Goal: Submit feedback/report problem: Submit feedback/report problem

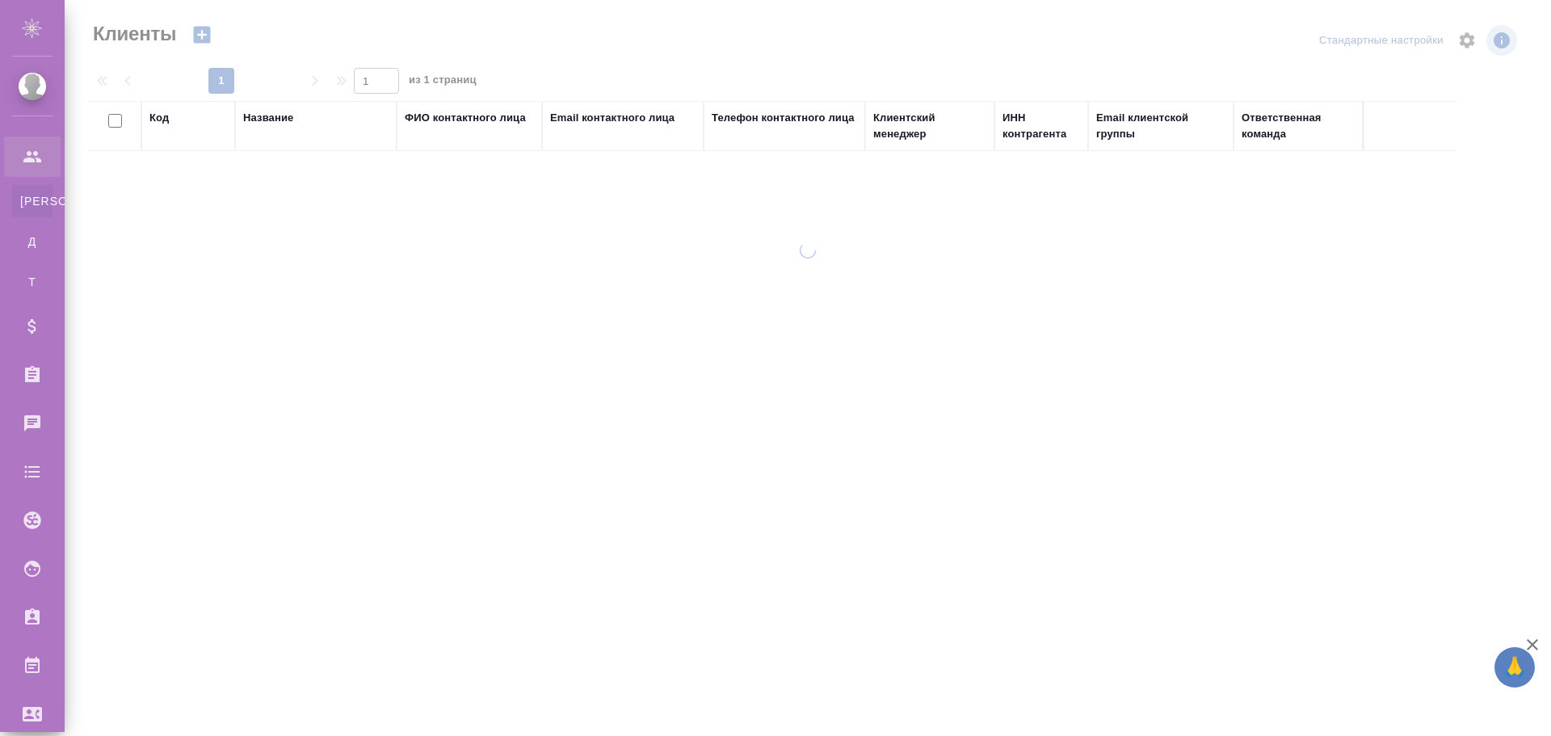
select select "RU"
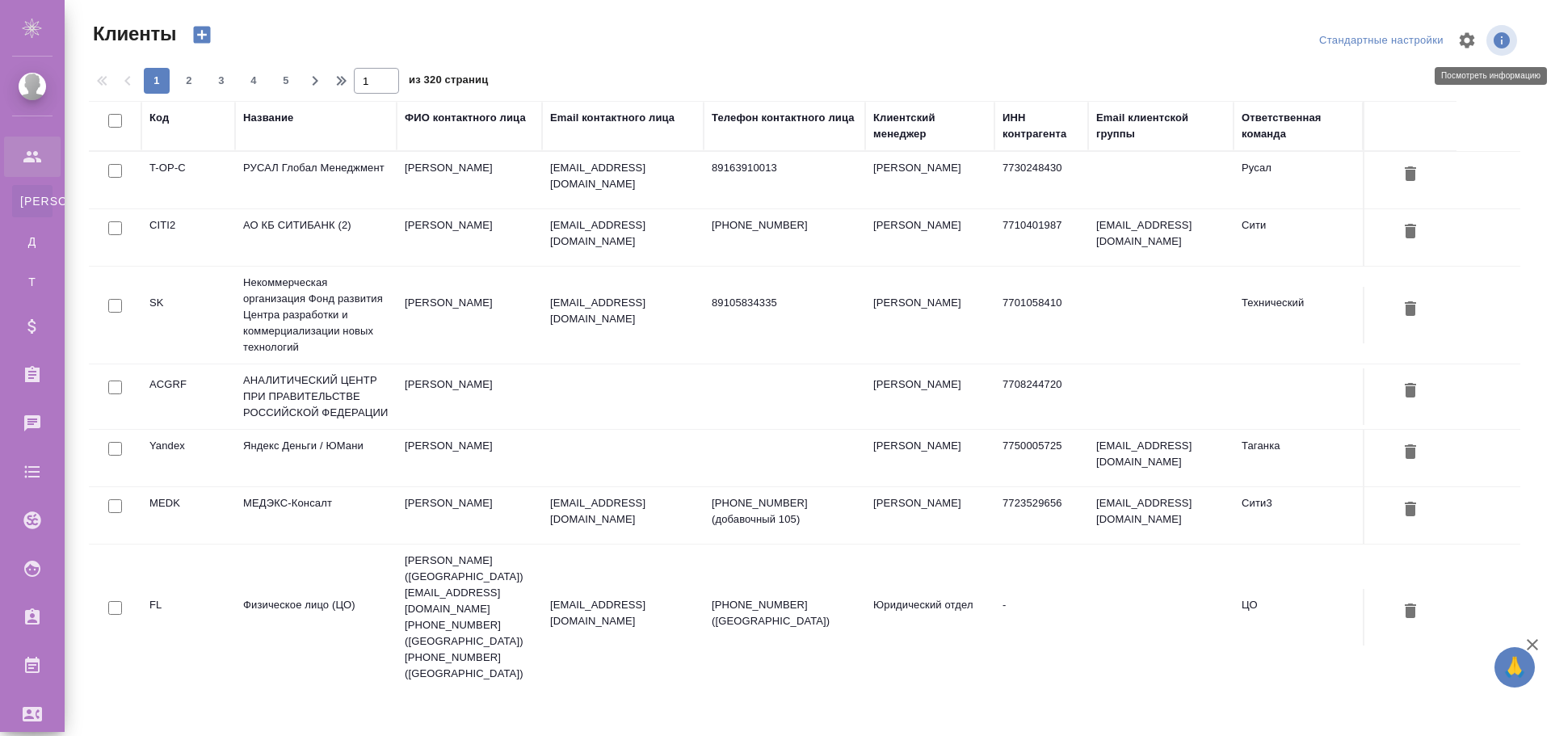
click at [1505, 41] on icon "button" at bounding box center [1502, 40] width 16 height 16
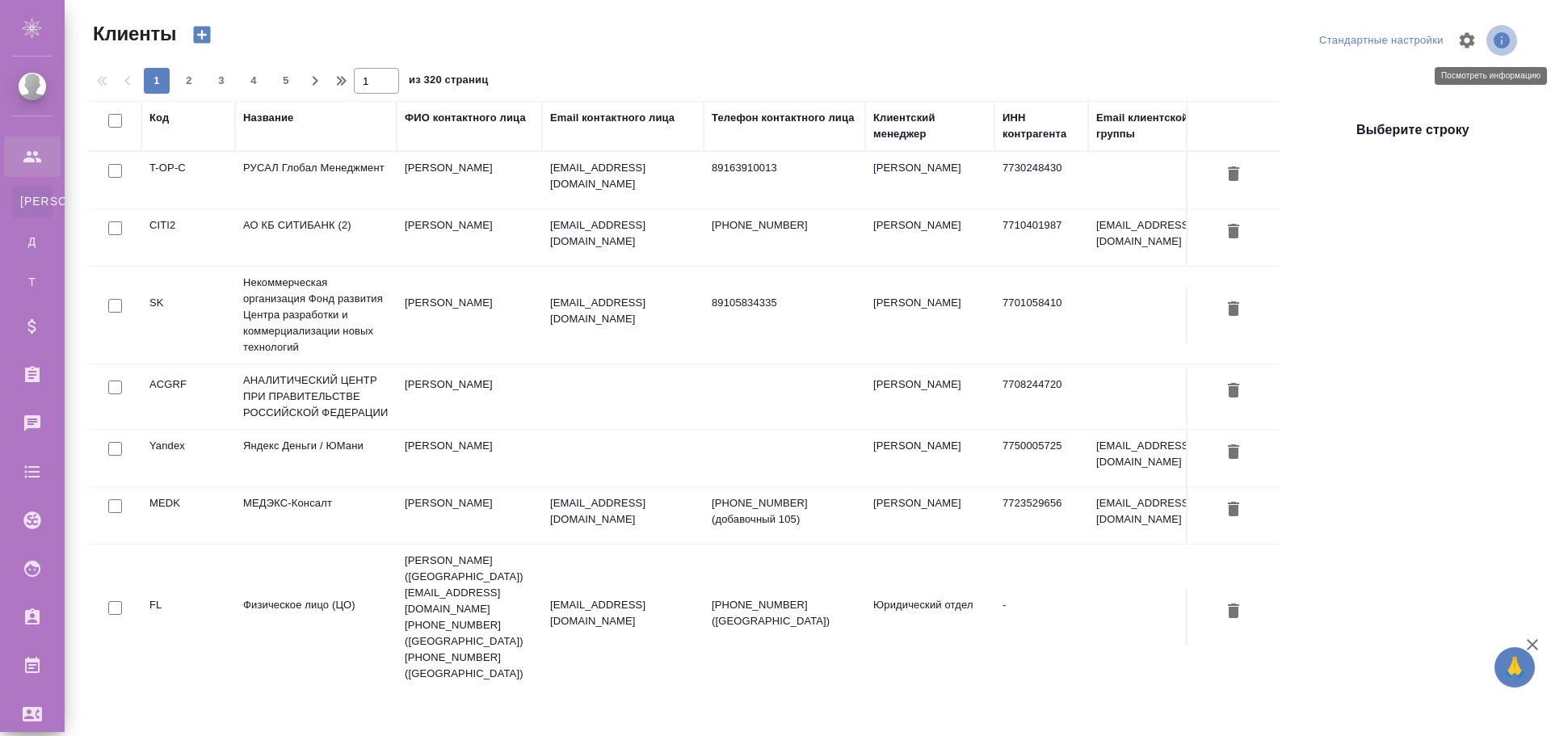
click at [1501, 41] on icon "button" at bounding box center [1502, 40] width 16 height 16
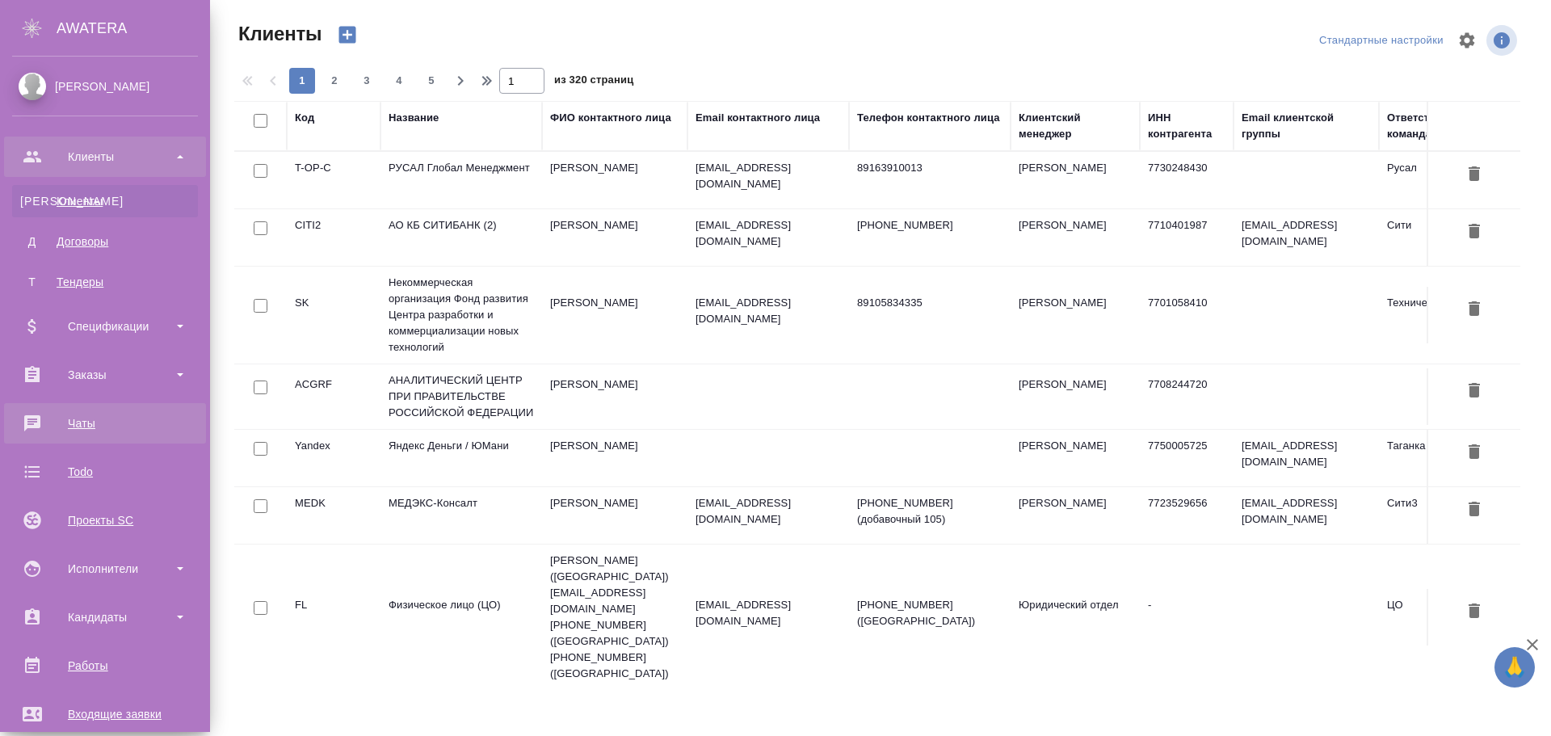
scroll to position [162, 0]
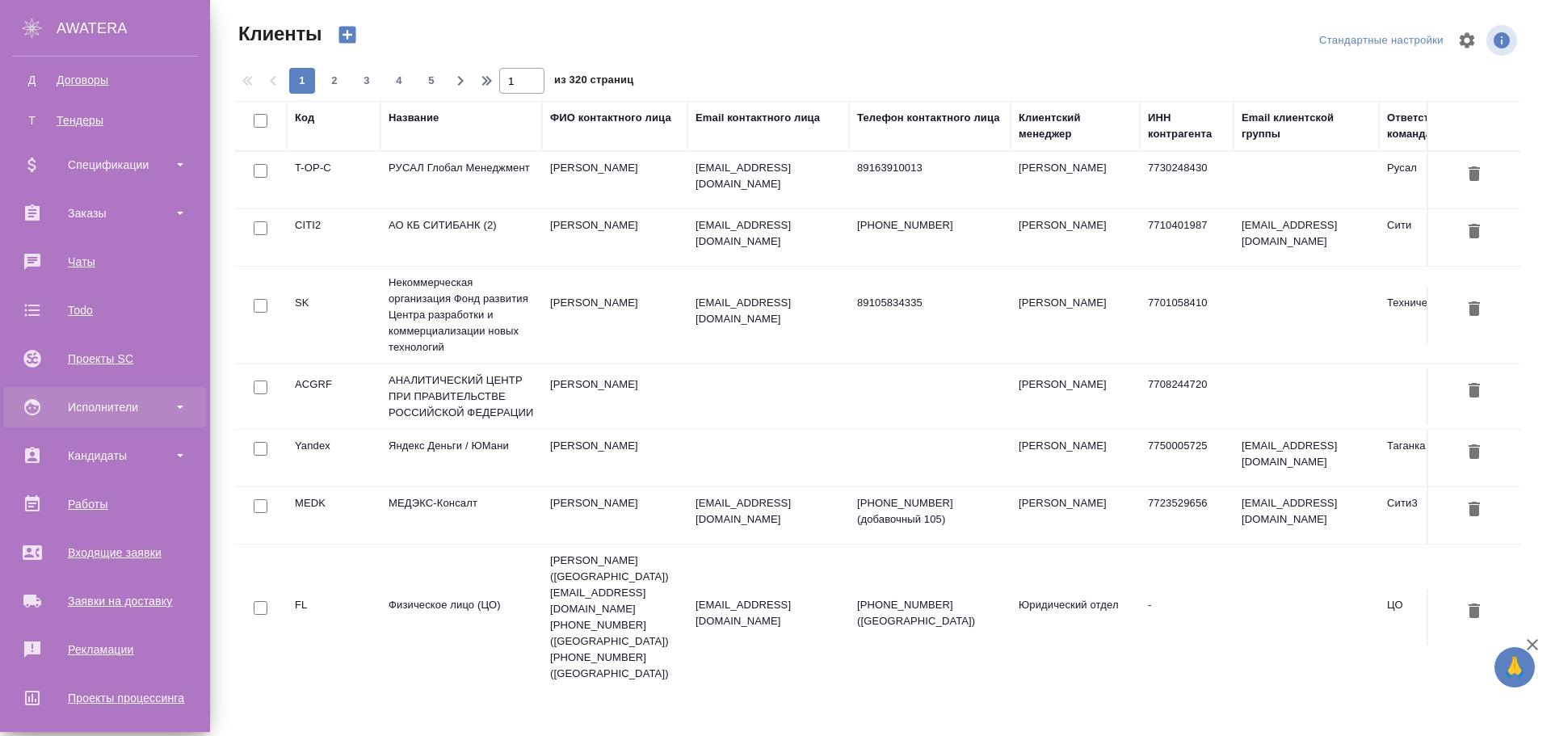
click at [124, 405] on div "Исполнители" at bounding box center [105, 407] width 186 height 24
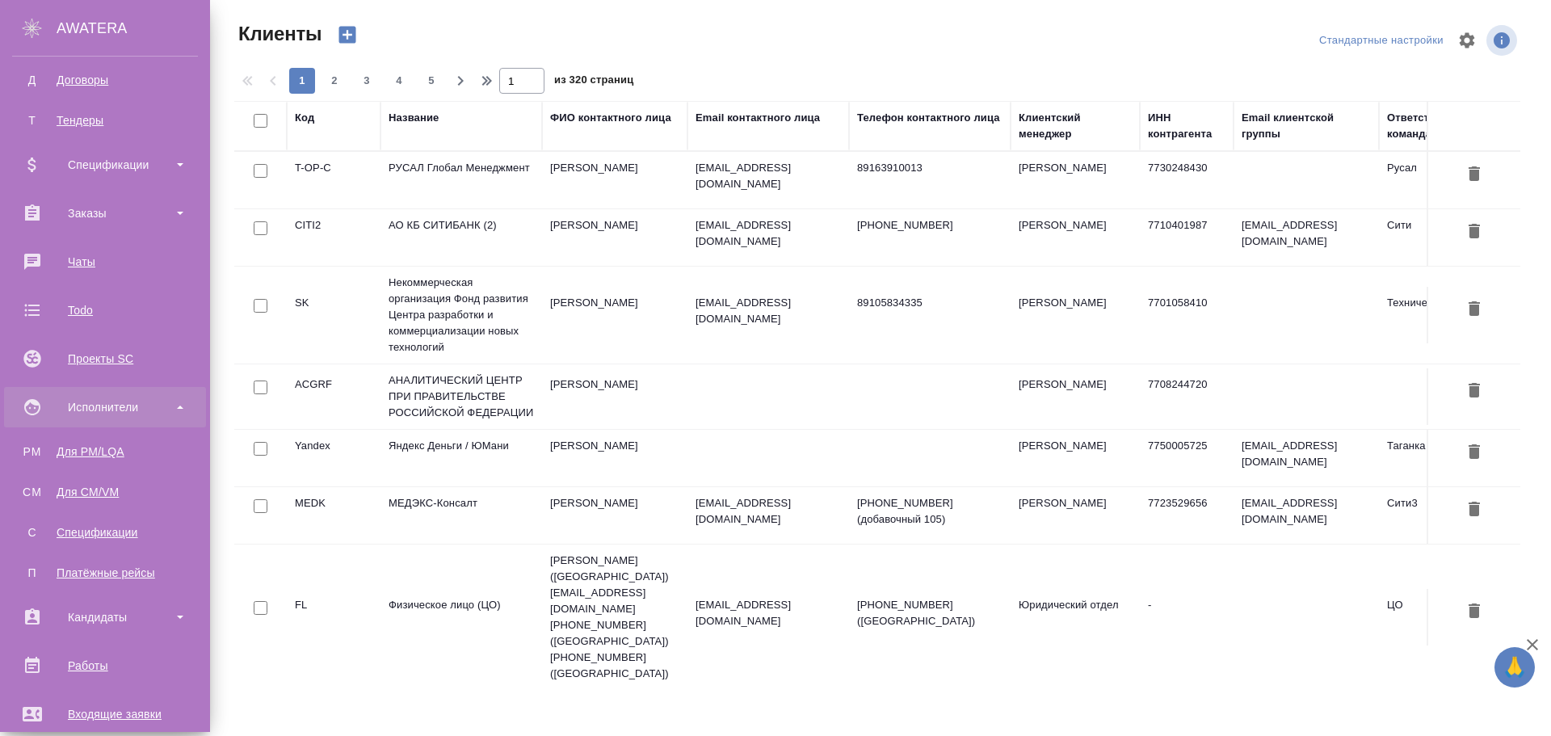
click at [122, 409] on div "Исполнители" at bounding box center [105, 407] width 186 height 24
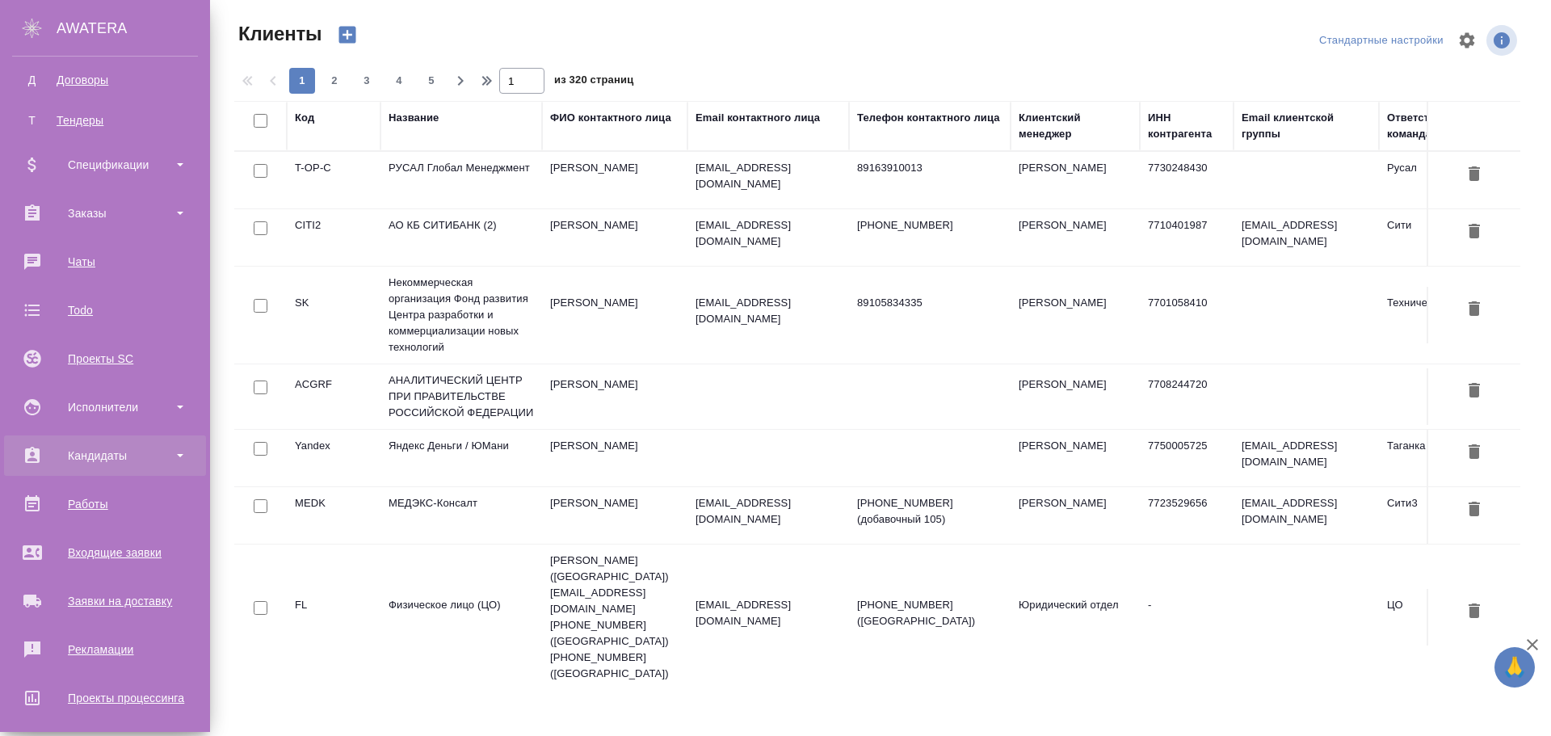
click at [125, 451] on div "Кандидаты" at bounding box center [105, 456] width 186 height 24
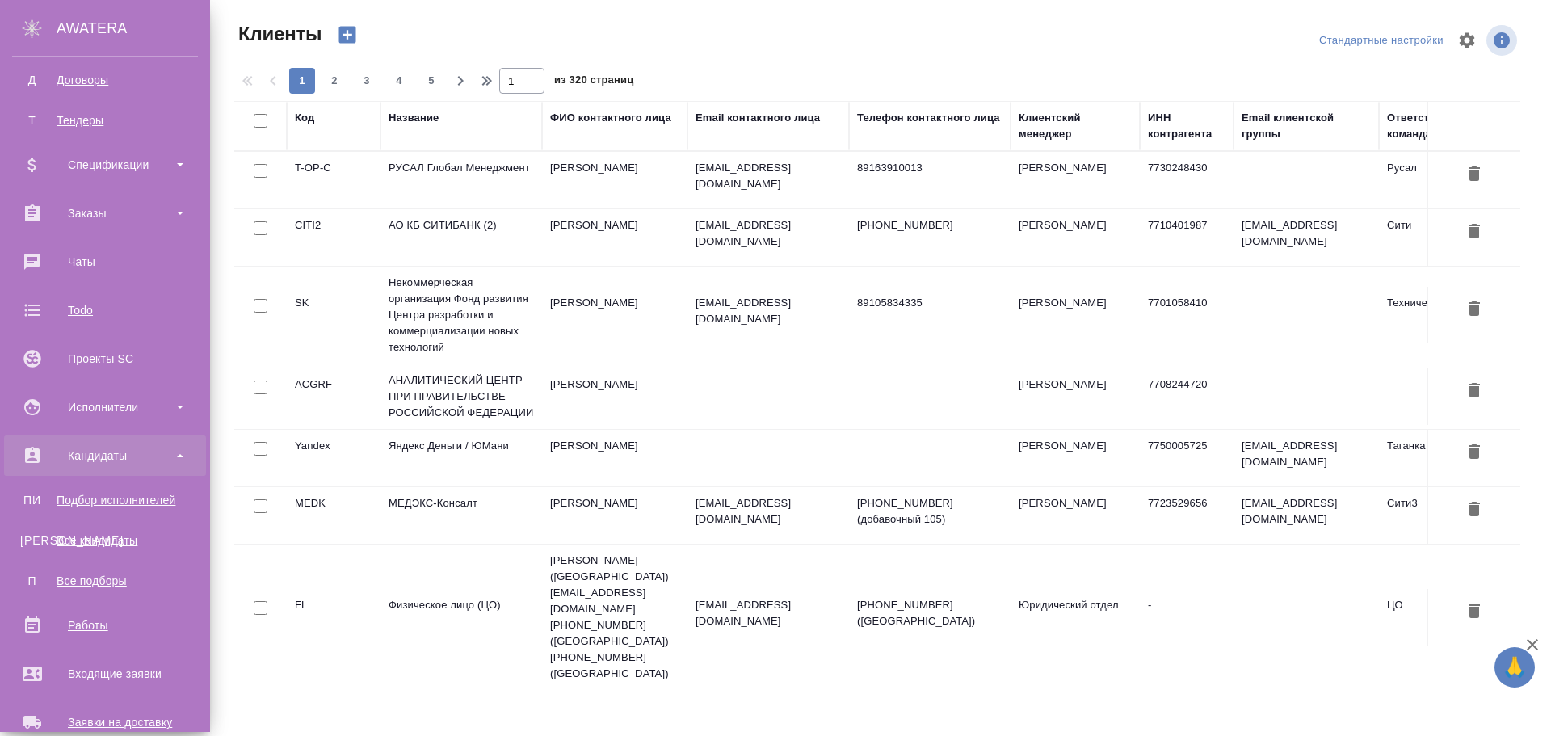
click at [124, 451] on div "Кандидаты" at bounding box center [105, 456] width 186 height 24
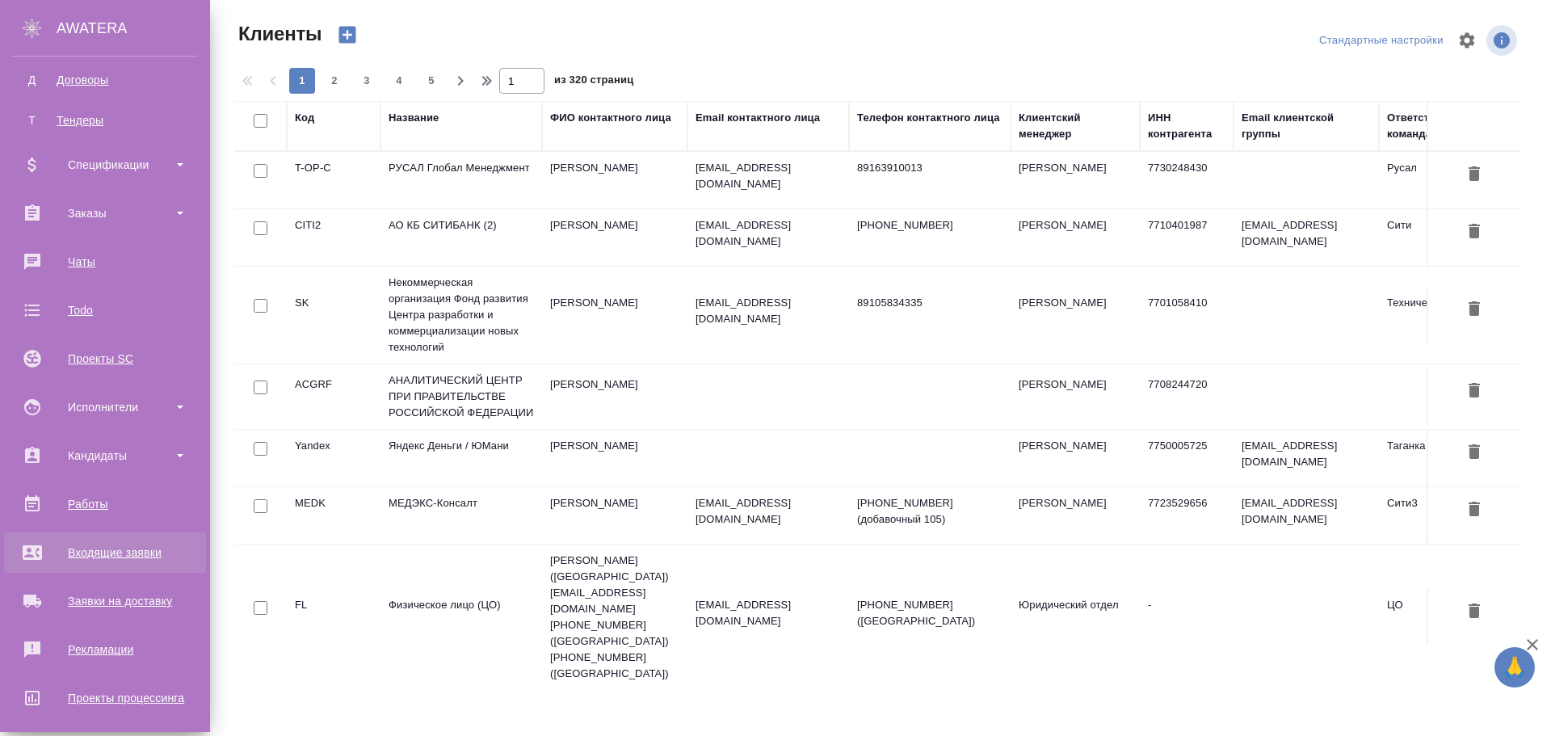
click at [104, 555] on div "Входящие заявки" at bounding box center [105, 553] width 186 height 24
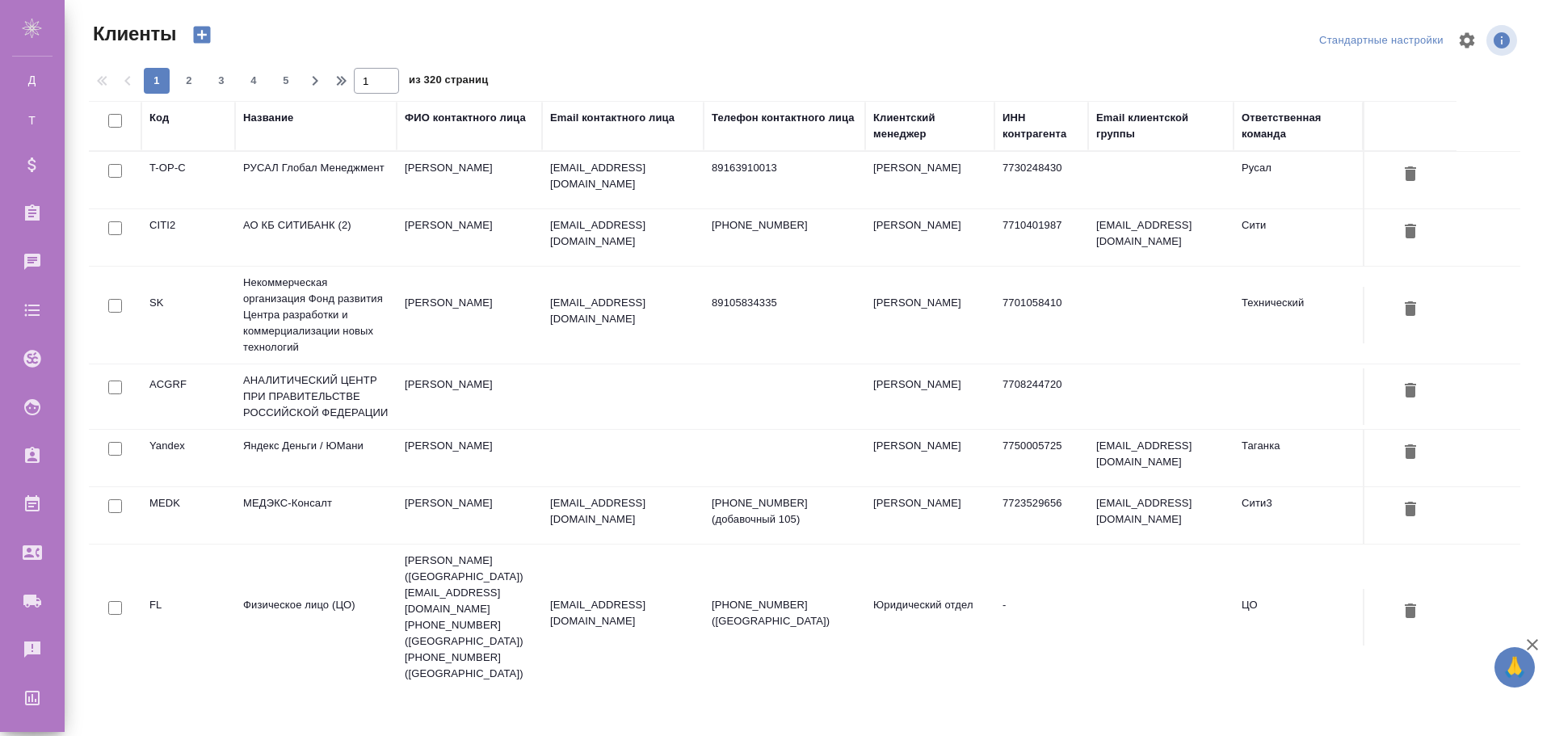
select select "RU"
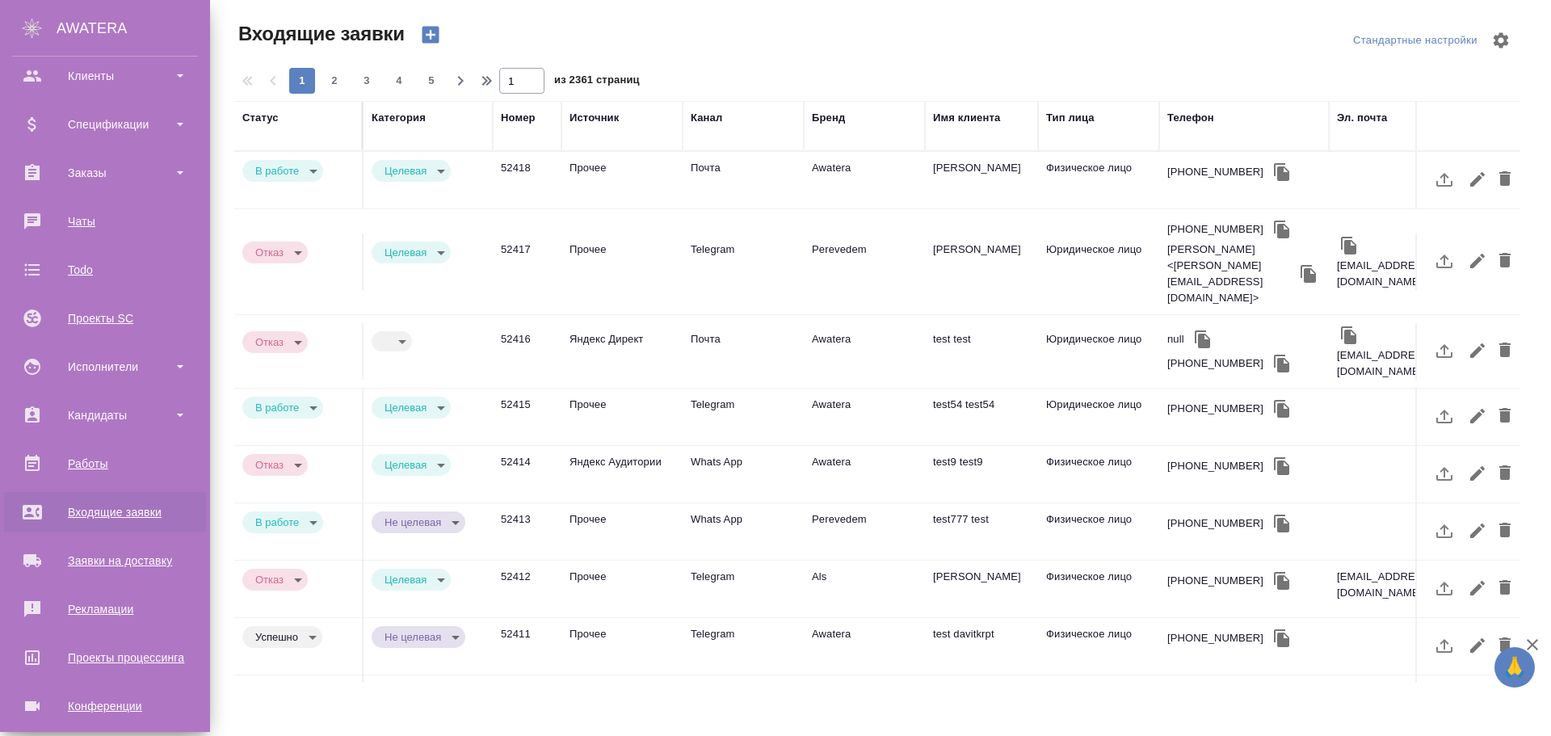
scroll to position [162, 0]
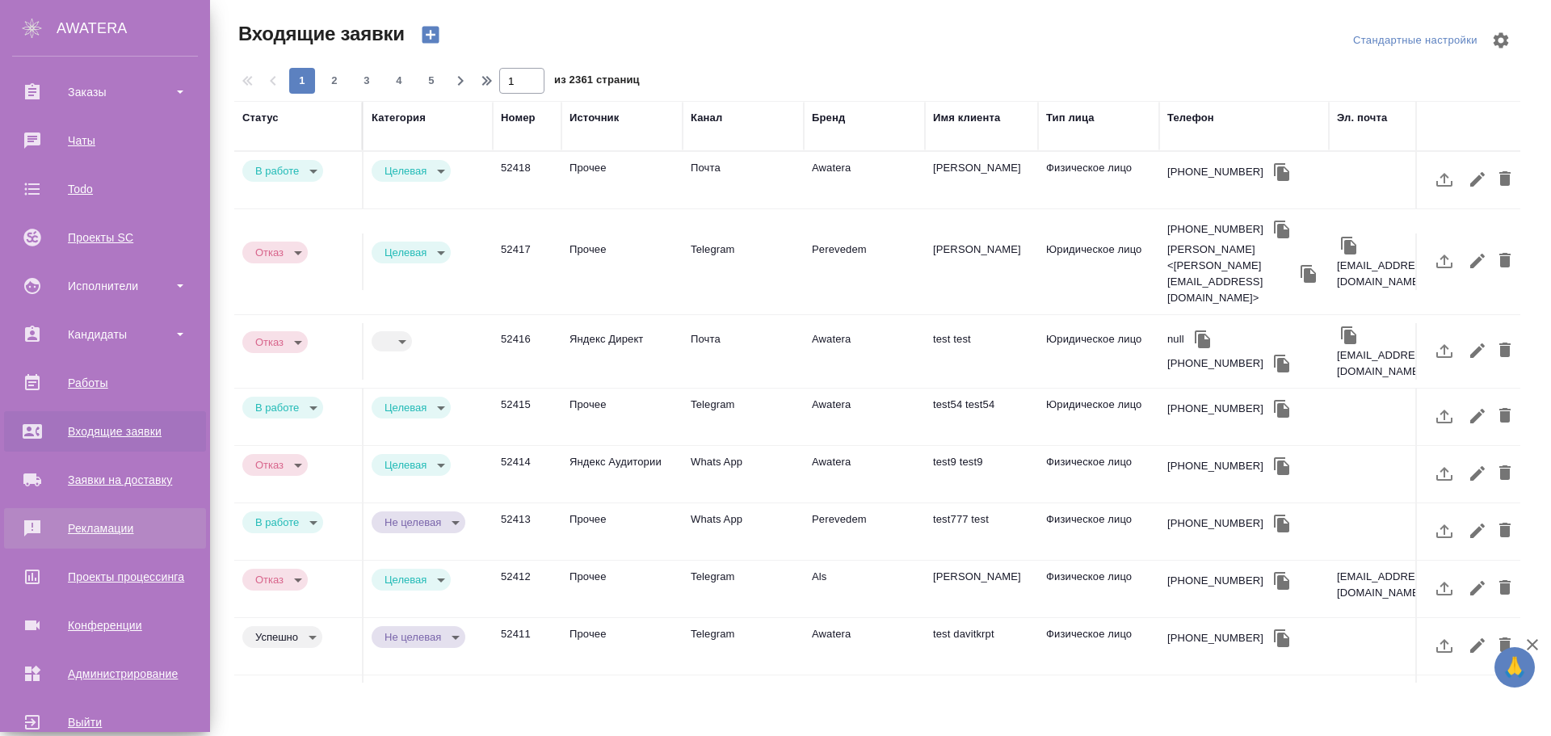
click at [95, 528] on div "Рекламации" at bounding box center [105, 528] width 186 height 24
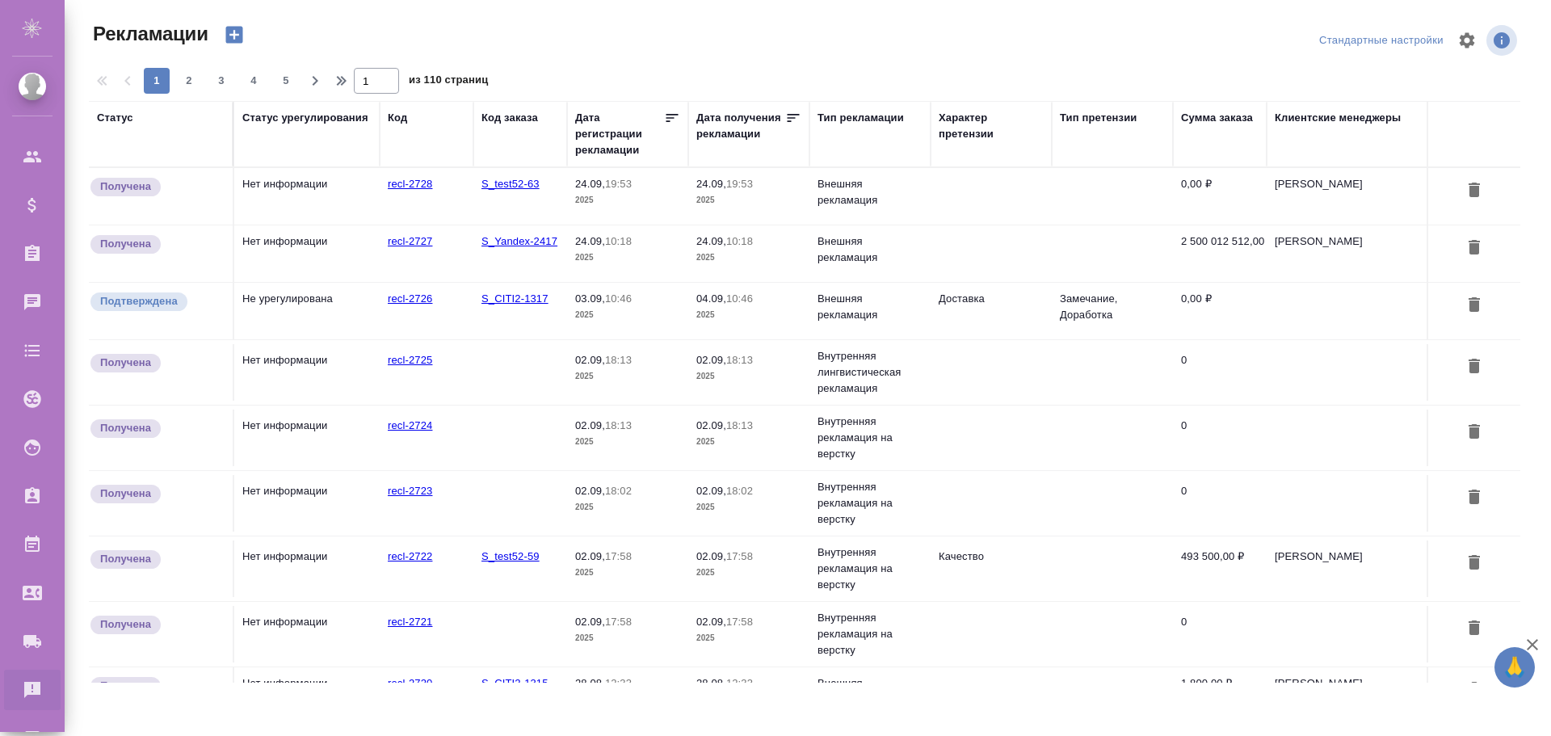
click at [432, 209] on td "recl-2728" at bounding box center [427, 196] width 94 height 57
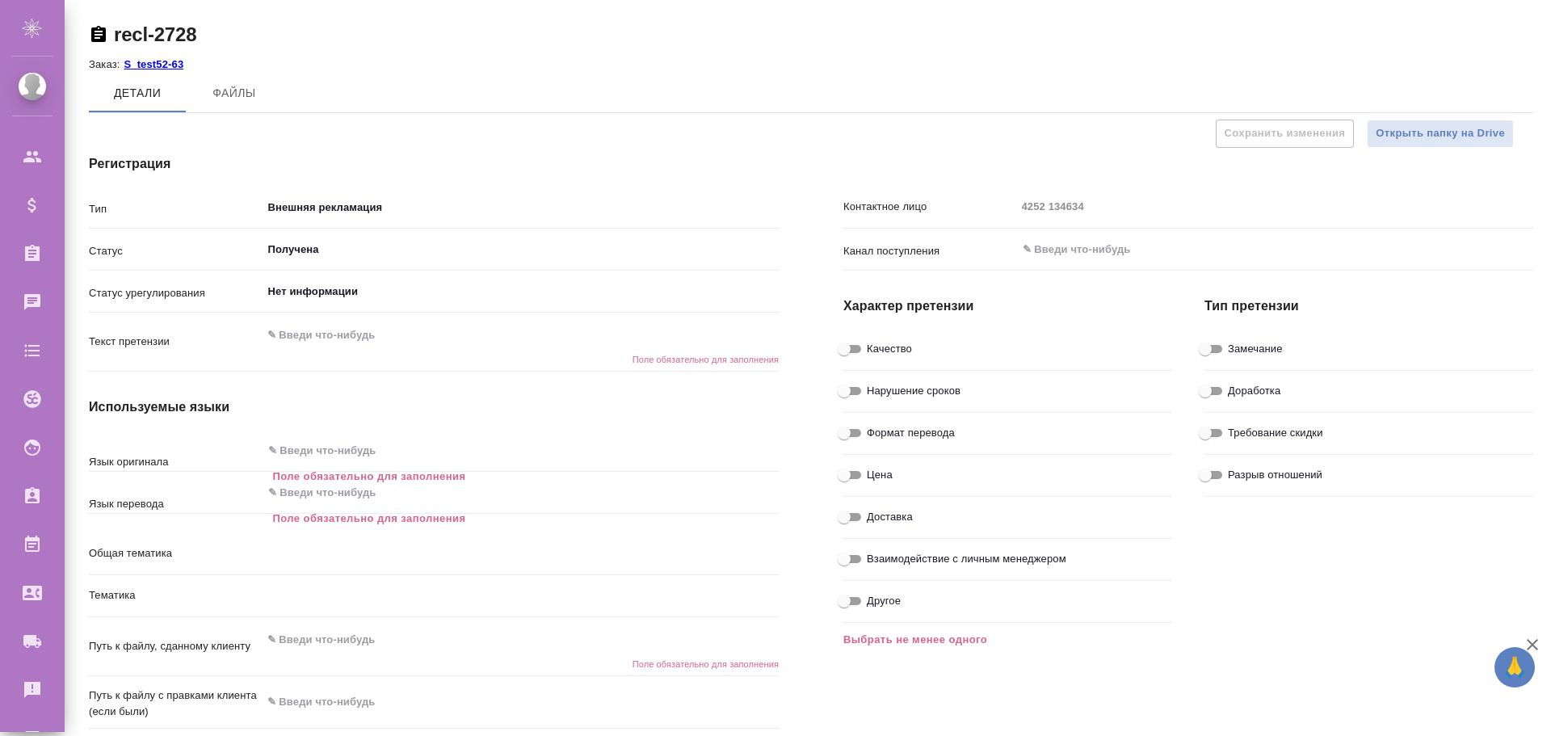
type textarea "x"
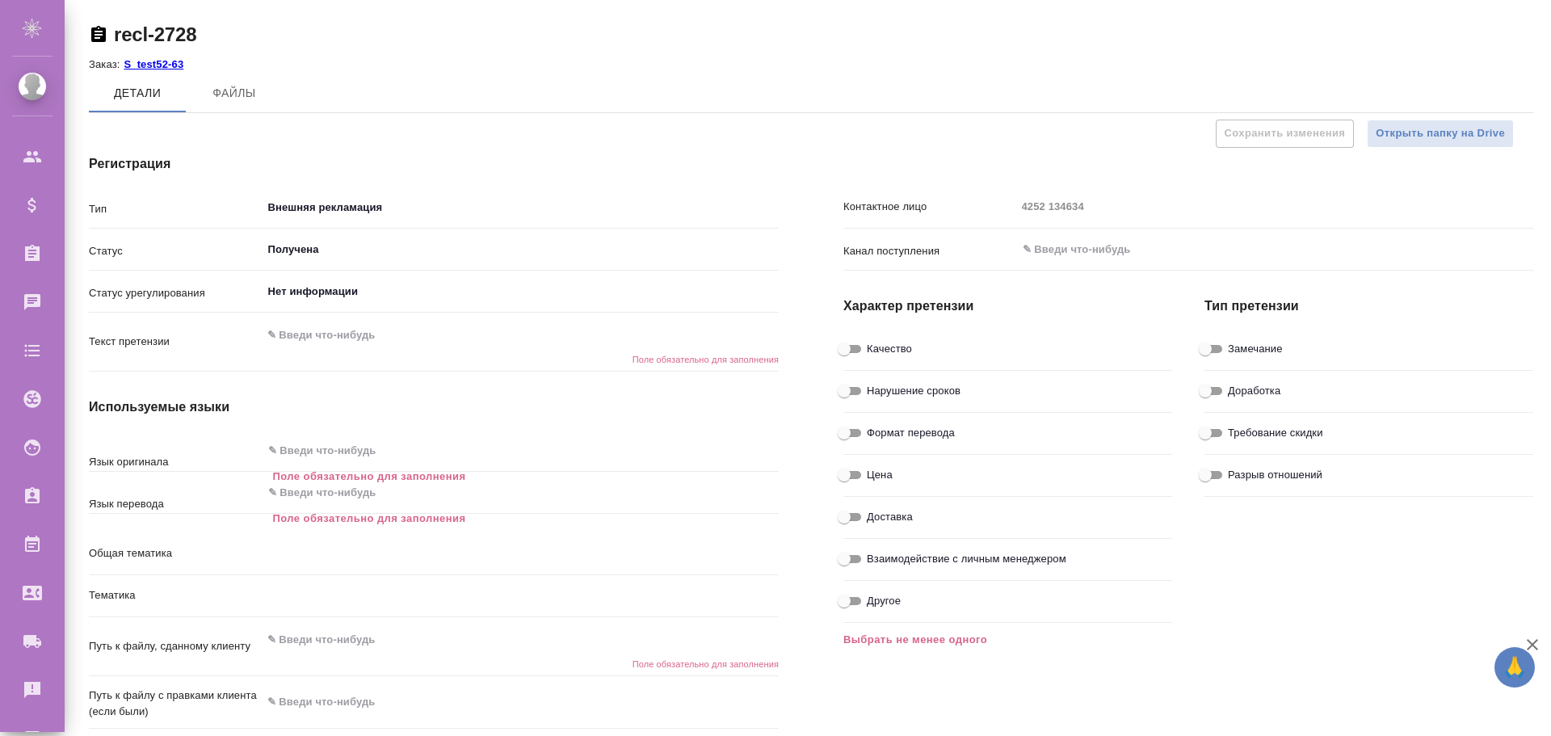
type textarea "x"
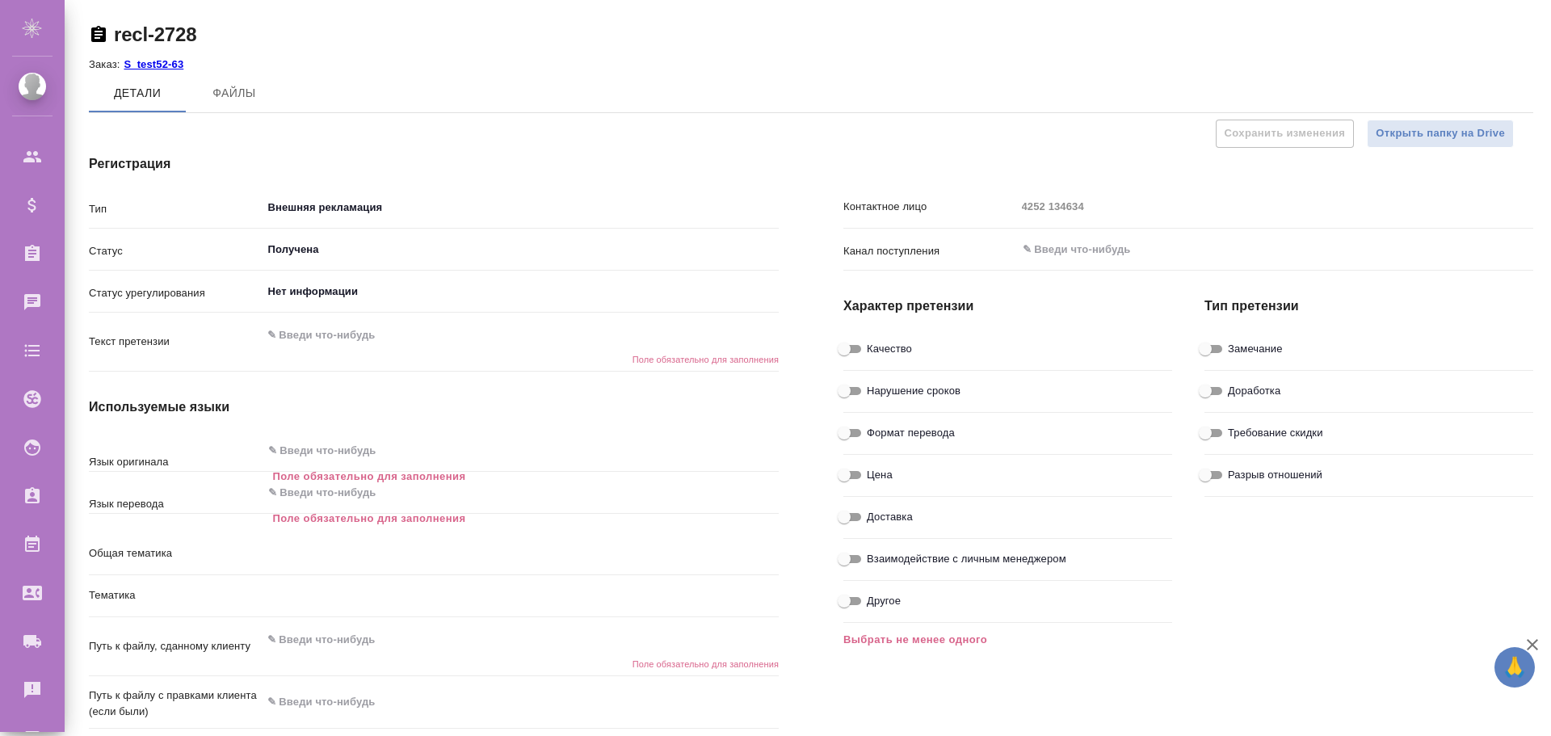
type textarea "x"
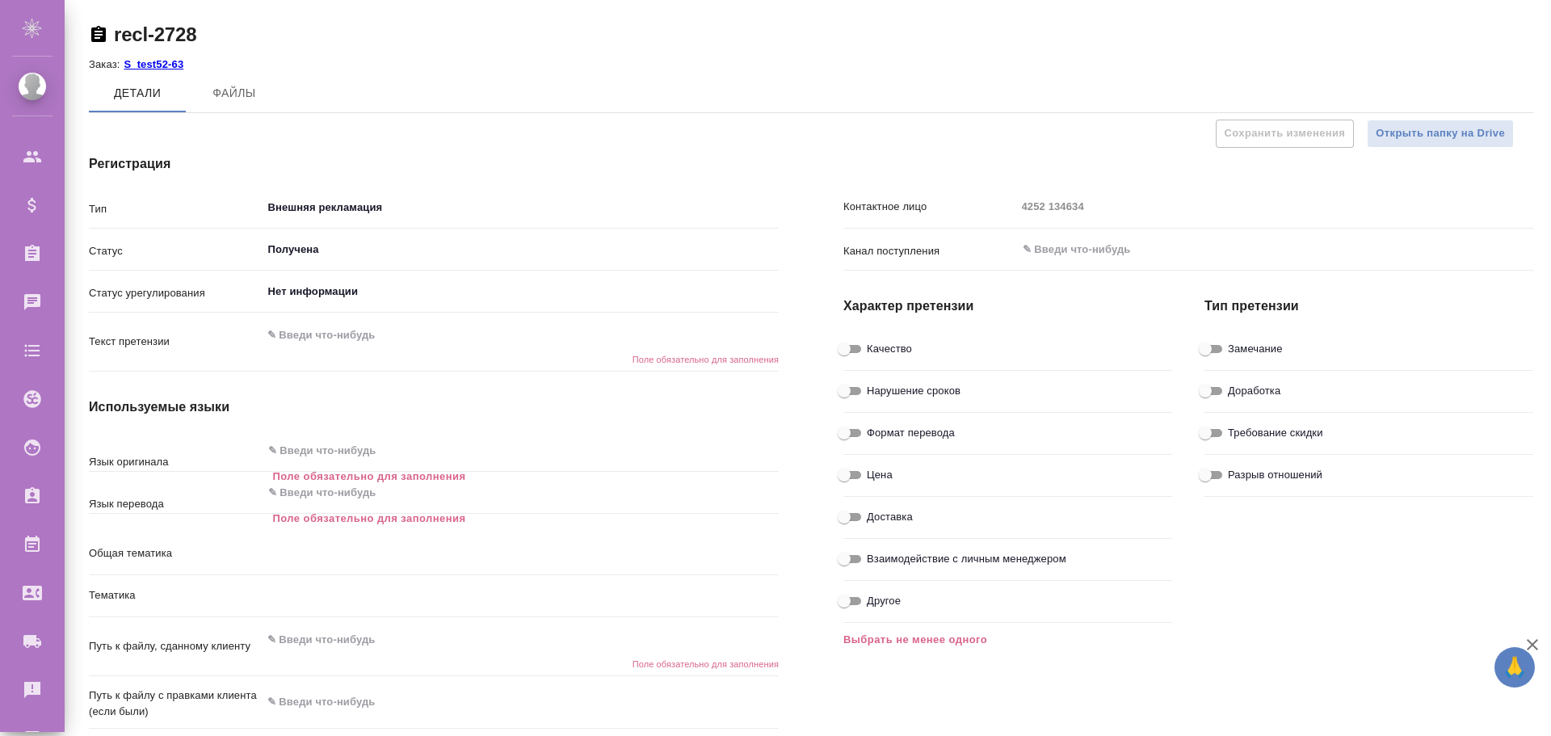
type textarea "x"
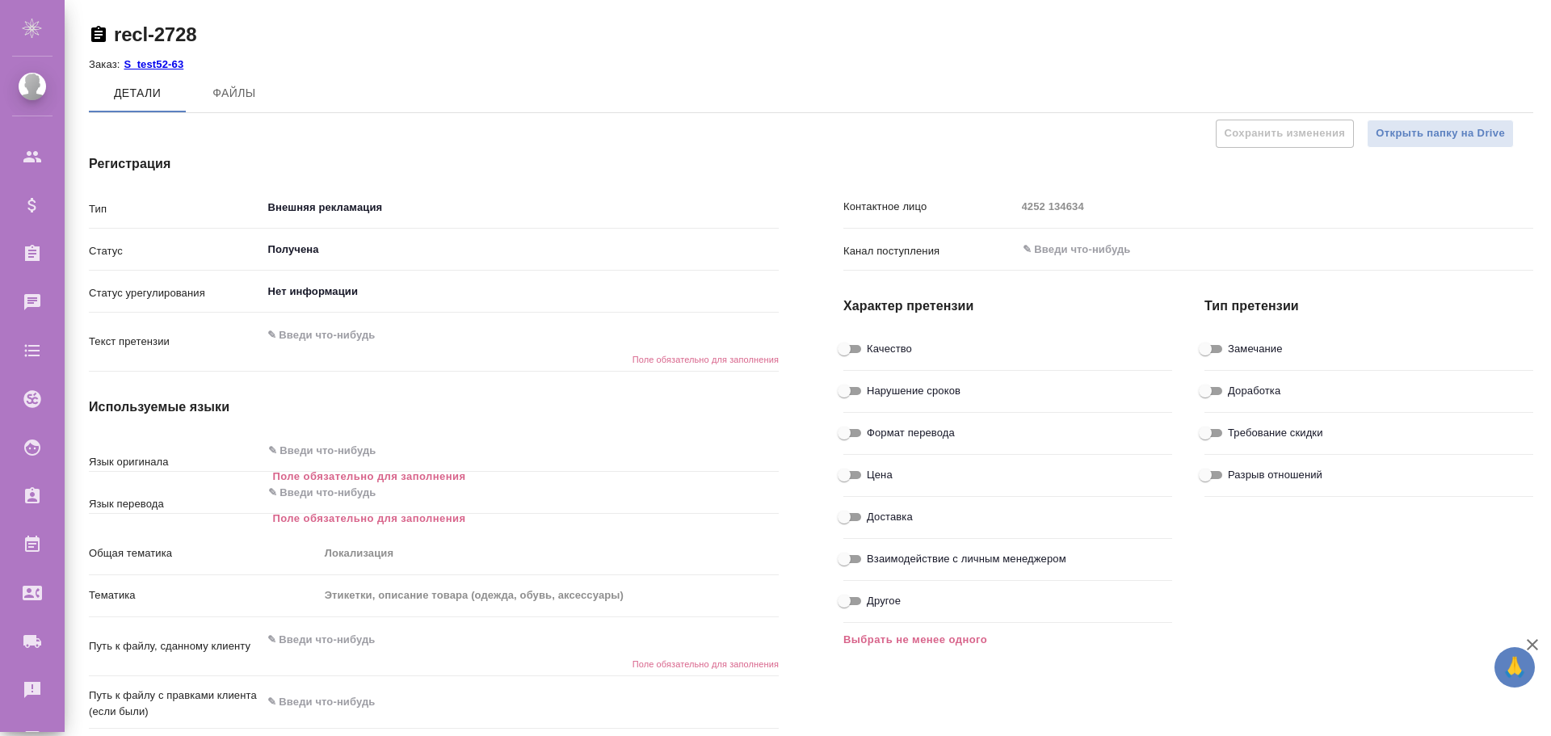
type textarea "x"
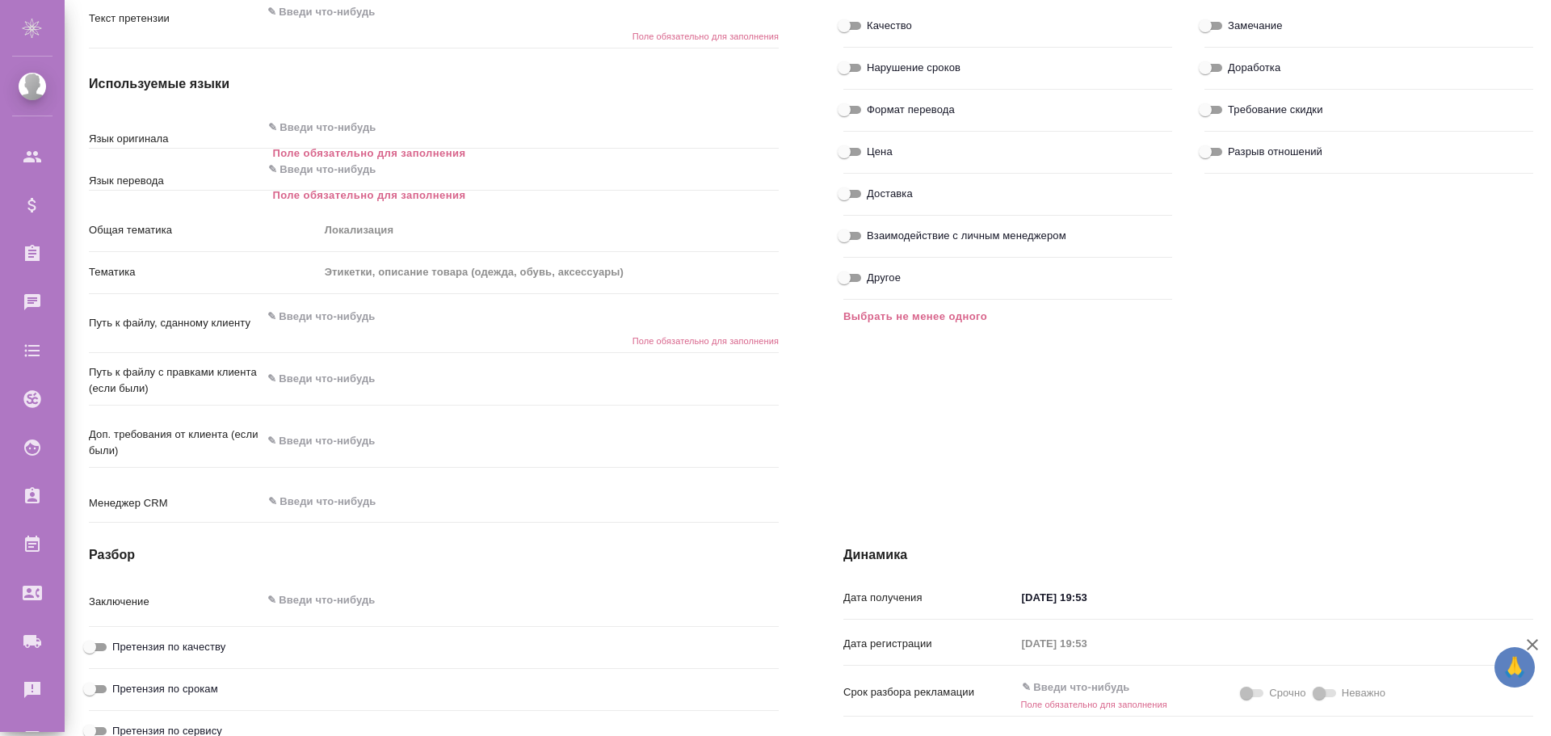
scroll to position [884, 0]
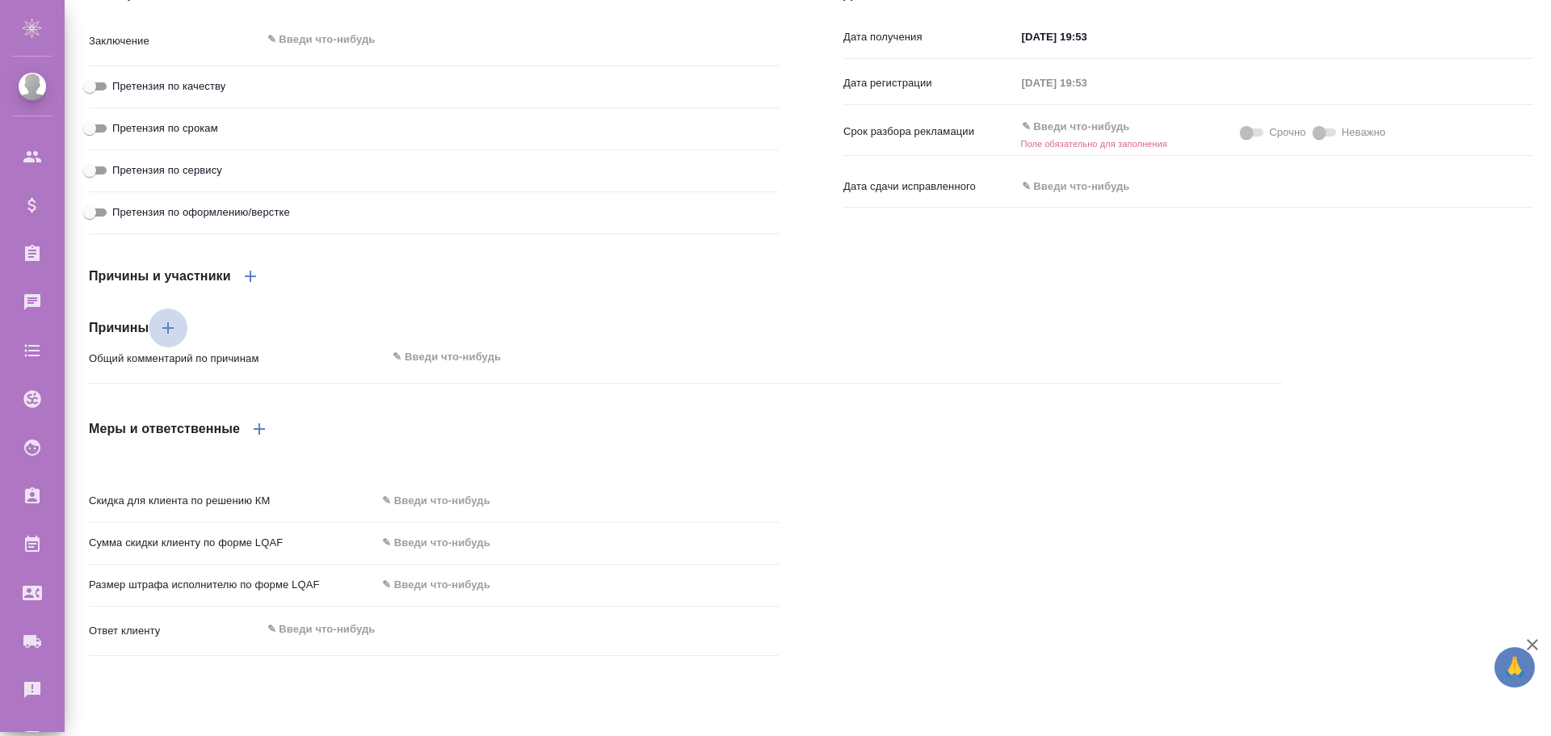
click at [172, 338] on icon "button" at bounding box center [167, 327] width 19 height 19
type textarea "x"
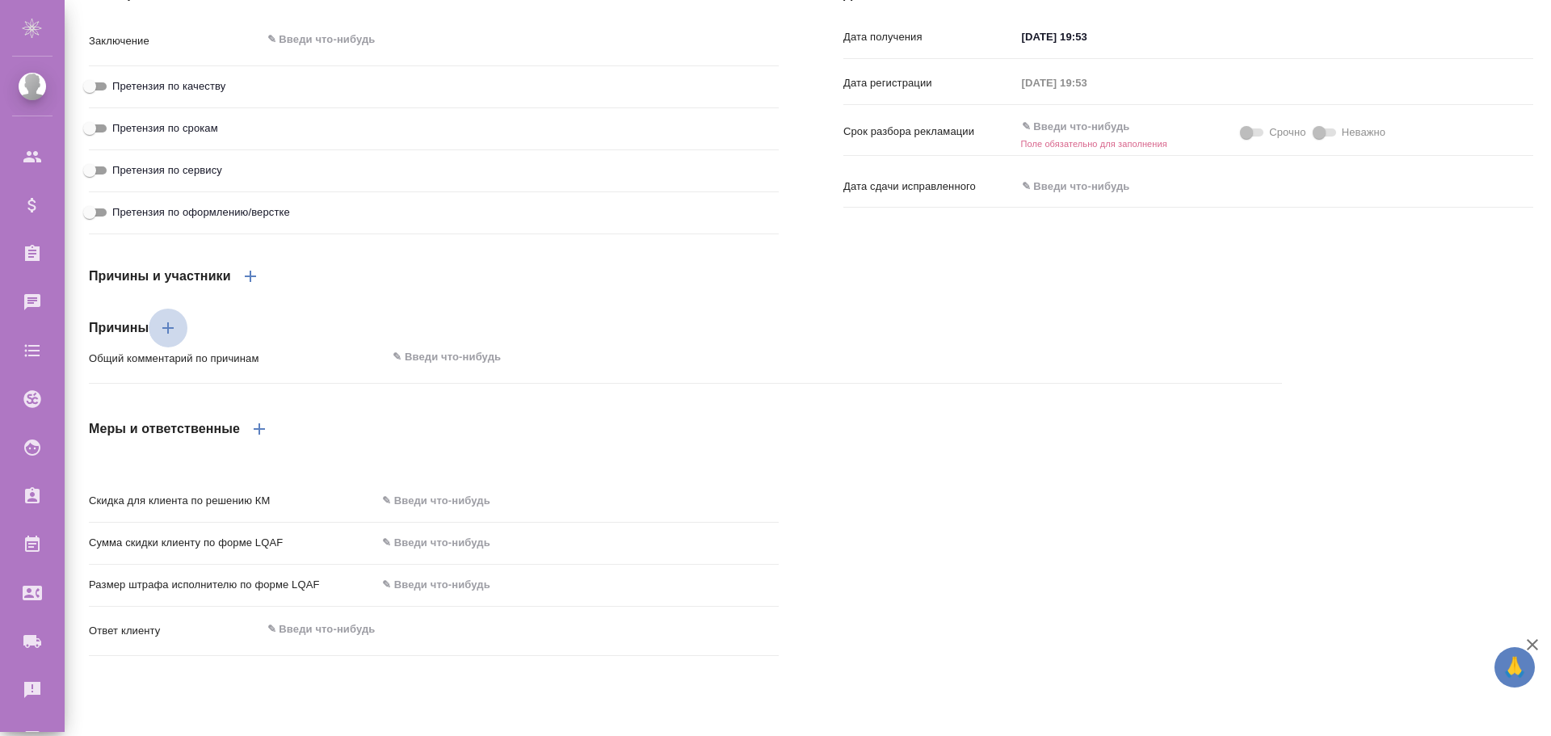
type textarea "x"
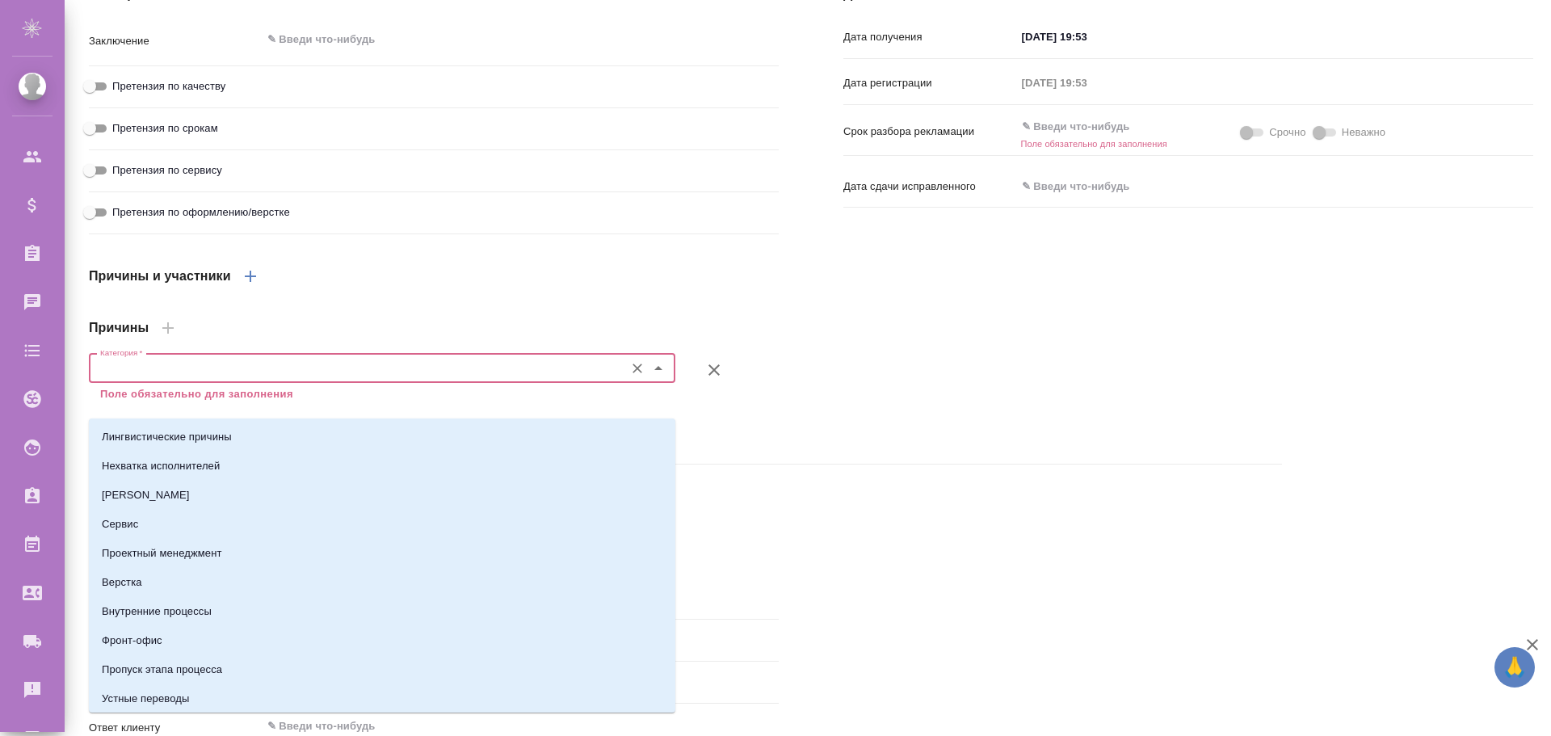
click at [227, 378] on input "Категория   *" at bounding box center [355, 368] width 523 height 19
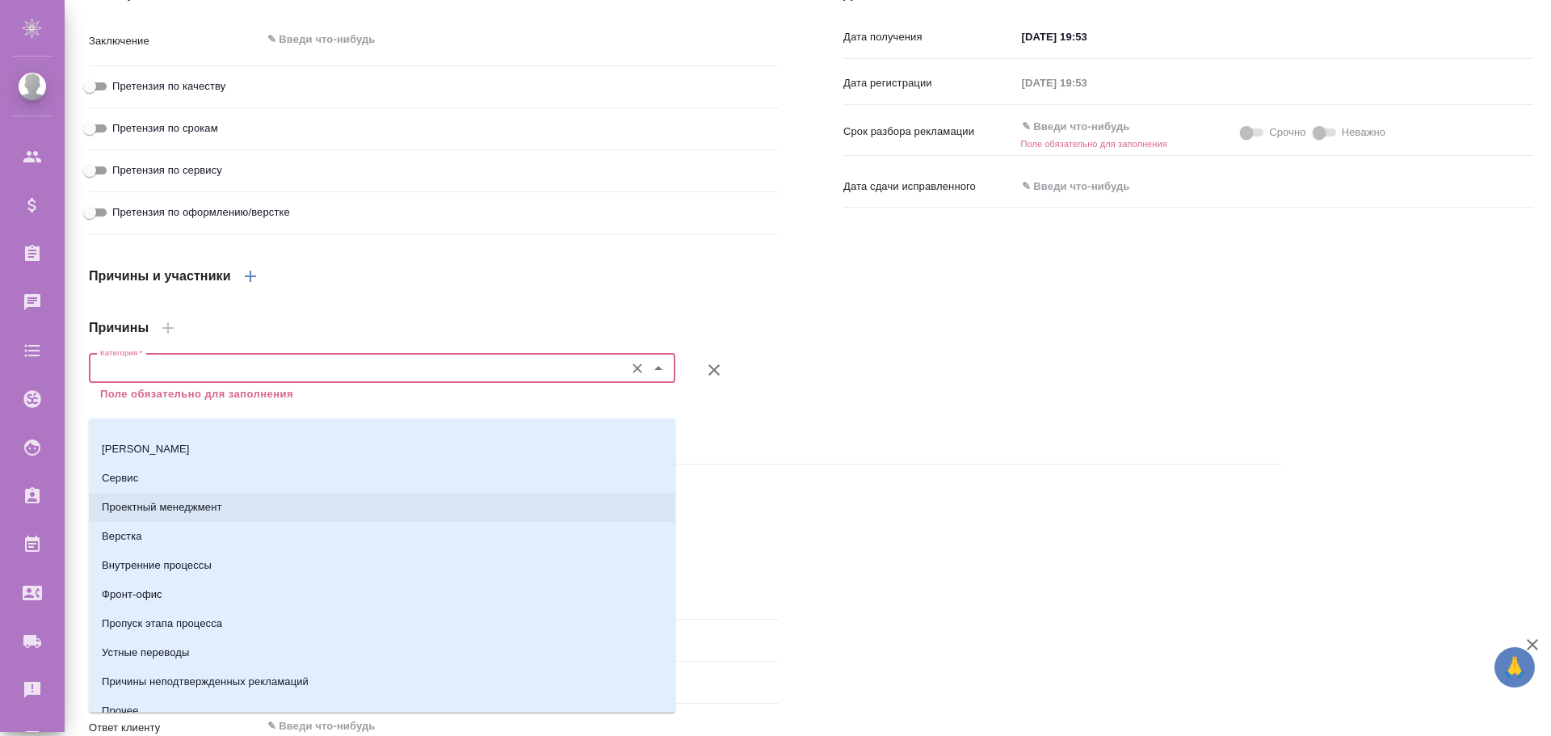
scroll to position [89, 0]
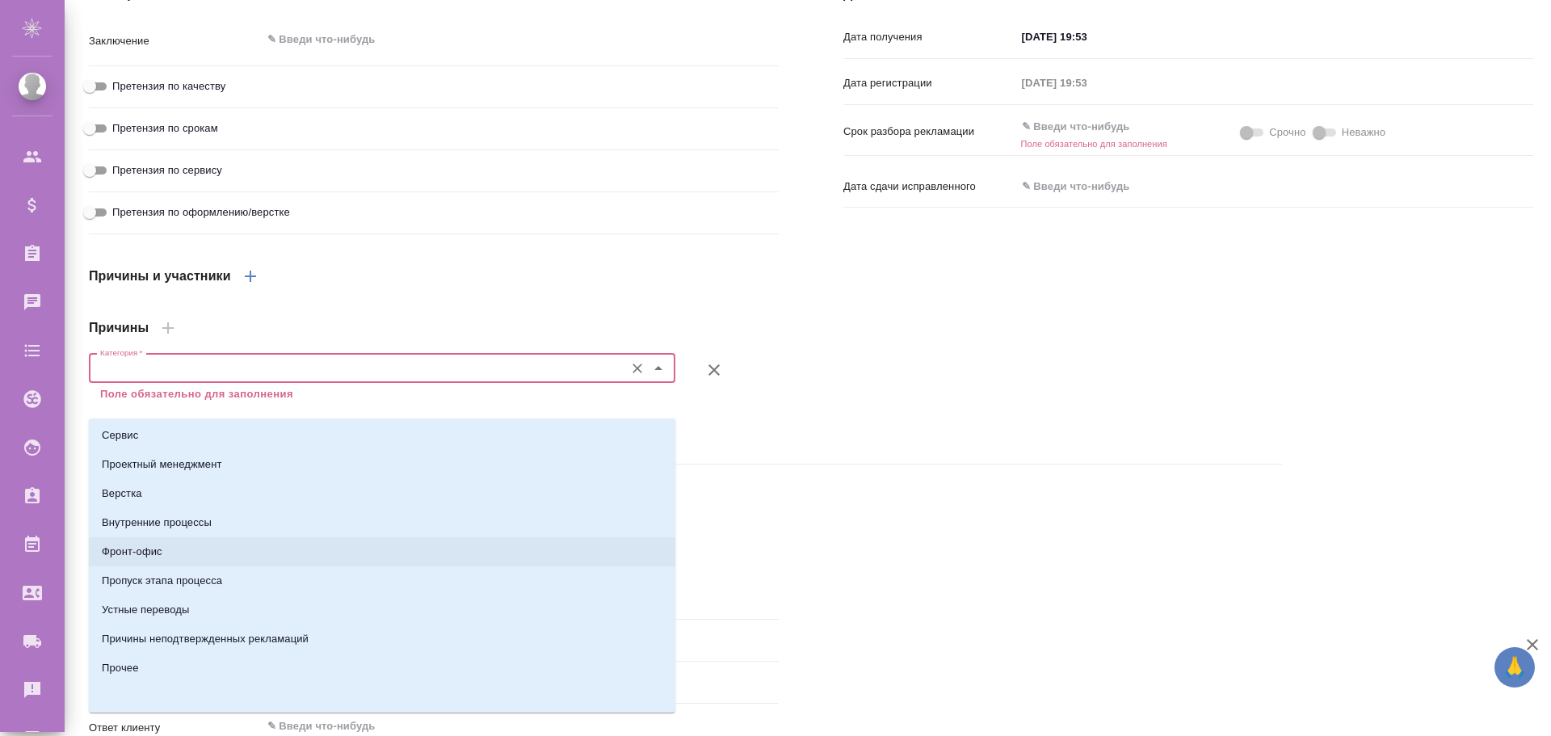
click at [141, 553] on p "Фронт-офис" at bounding box center [132, 552] width 61 height 16
type textarea "x"
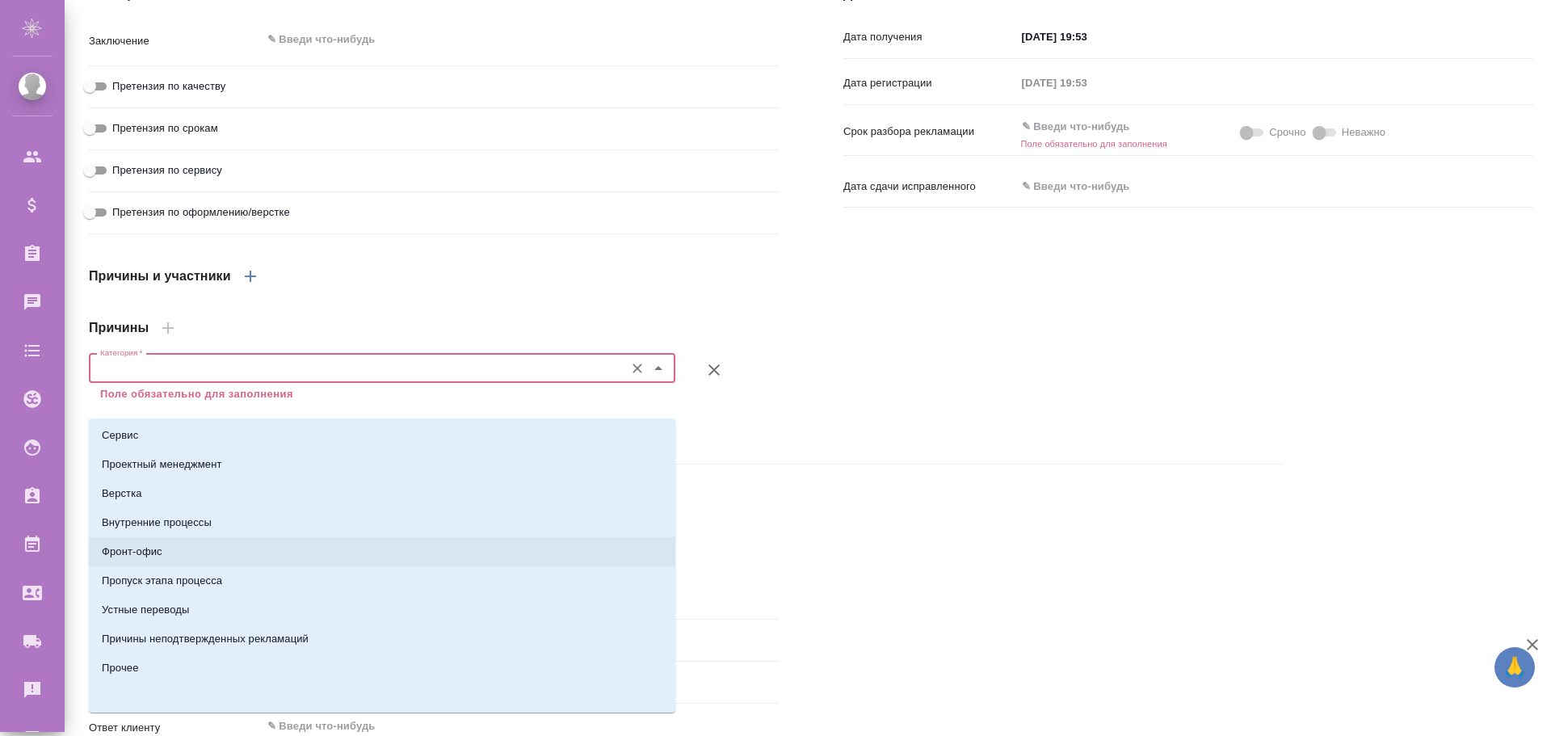
type textarea "x"
type input "Фронт-офис"
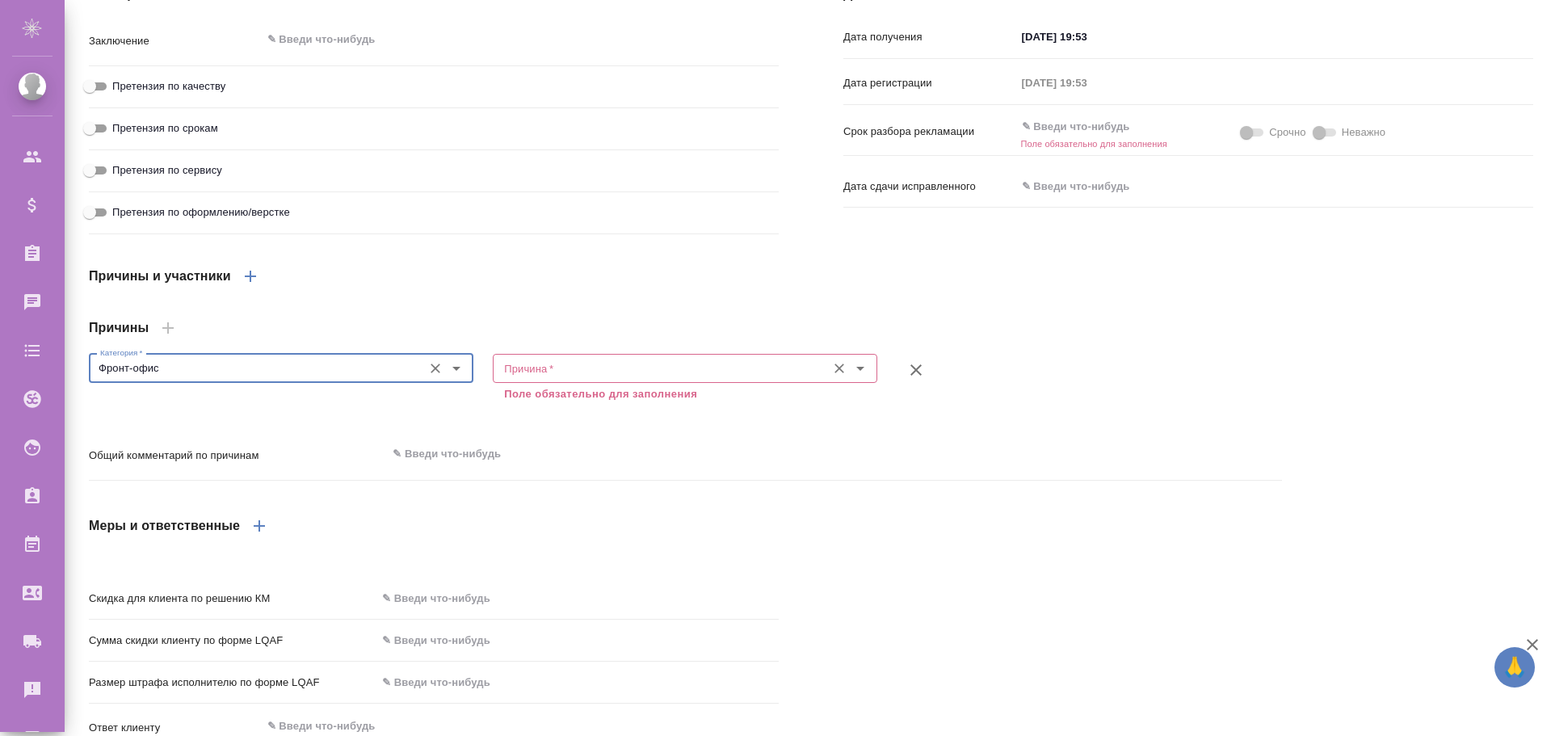
click at [583, 378] on input "Причина   *" at bounding box center [658, 368] width 321 height 19
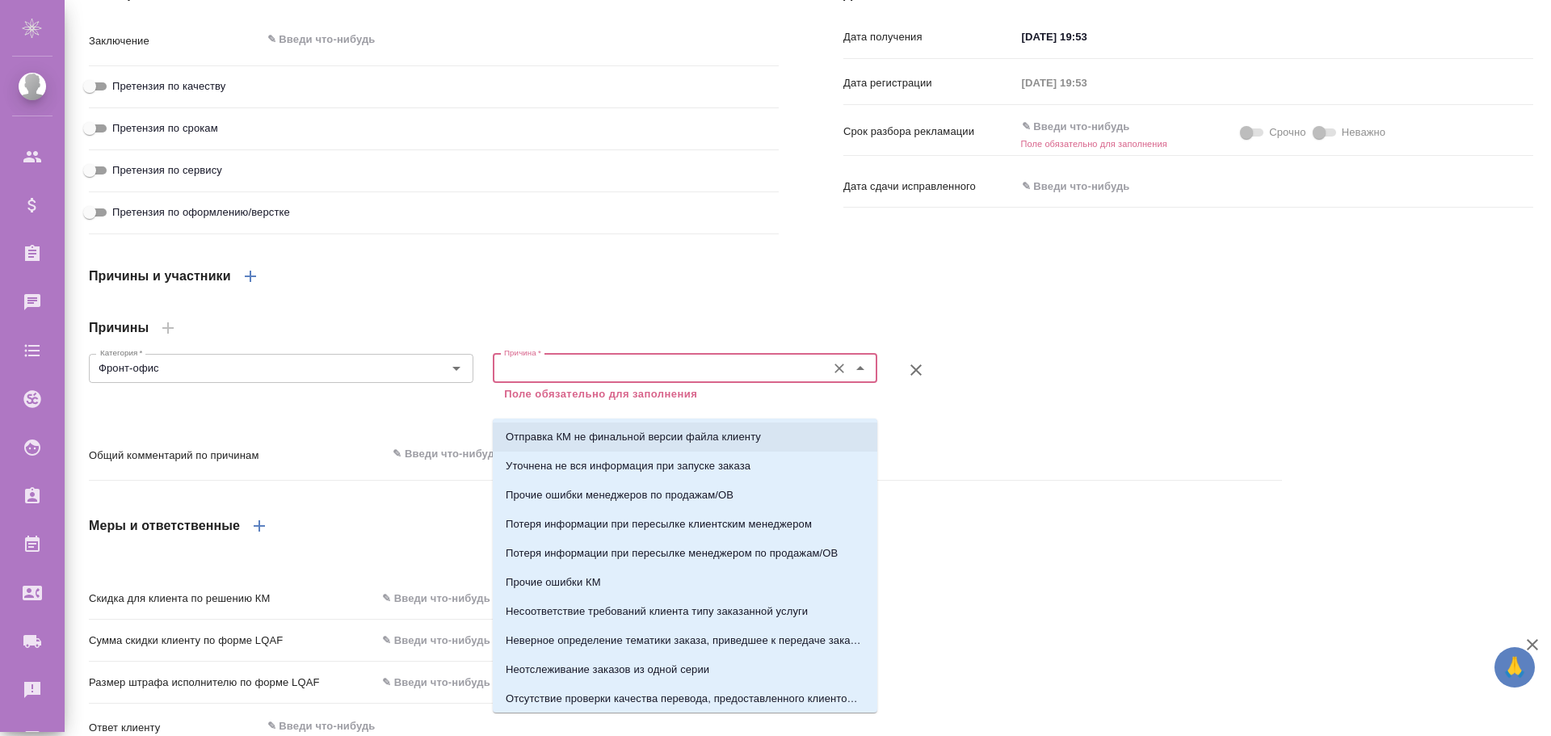
click at [559, 438] on p "Отправка КМ не финальной версии файла клиенту" at bounding box center [633, 437] width 255 height 16
type textarea "x"
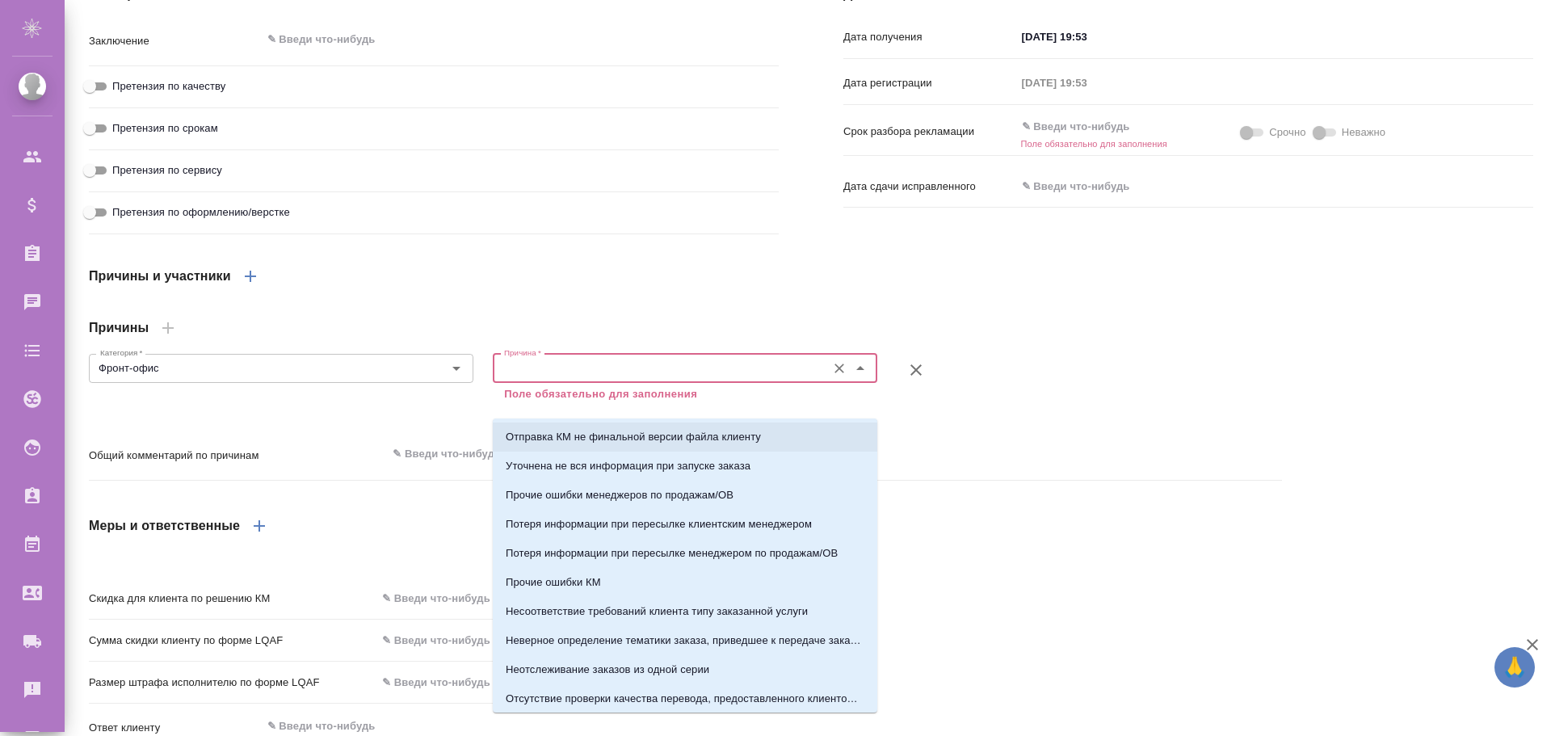
type textarea "x"
type input "Отправка КМ не финальной версии файла клиенту"
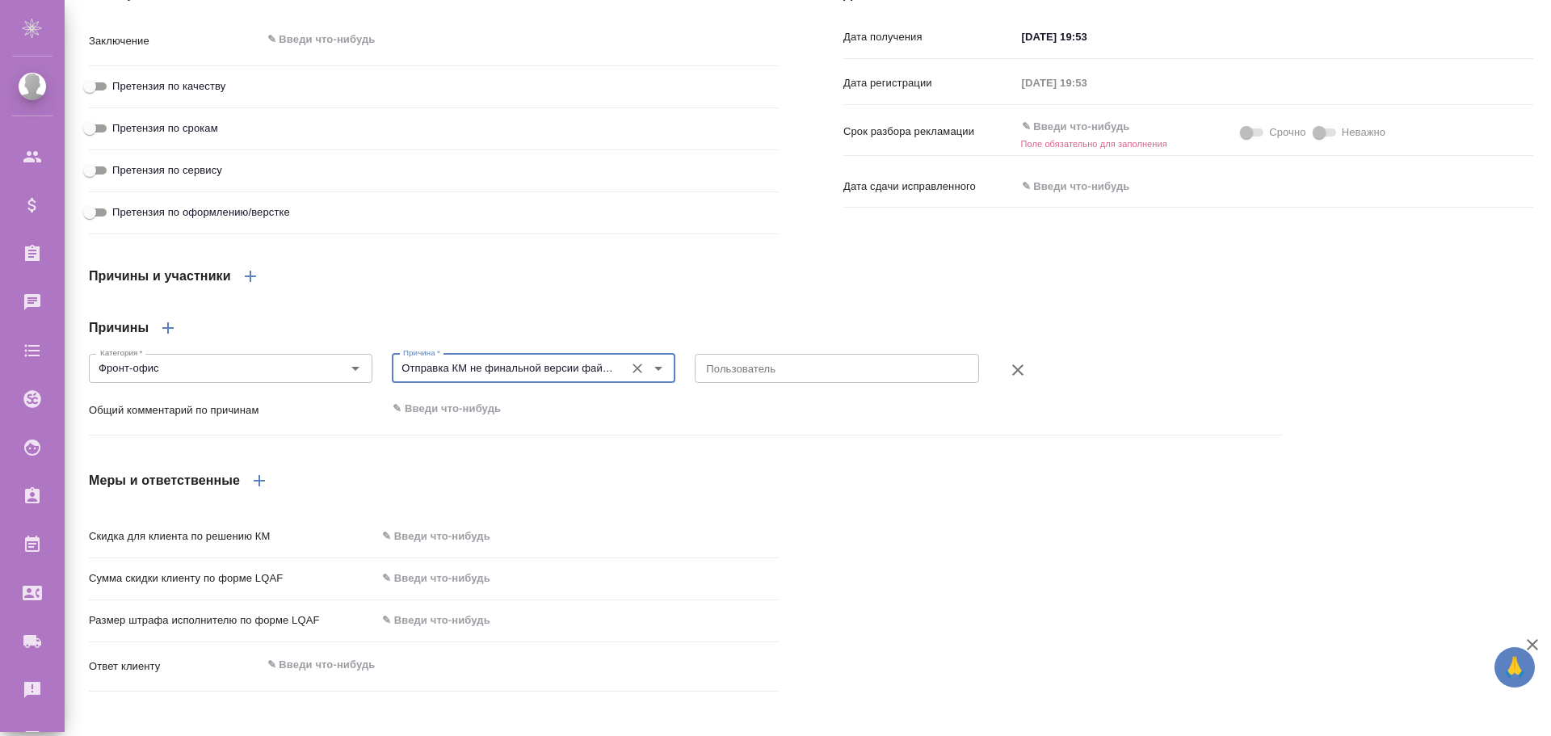
click at [775, 383] on div "x Пользователь" at bounding box center [837, 368] width 284 height 29
click at [760, 374] on textarea at bounding box center [836, 368] width 261 height 12
click at [748, 374] on textarea at bounding box center [836, 368] width 261 height 12
click at [1020, 380] on icon "button" at bounding box center [1017, 369] width 19 height 19
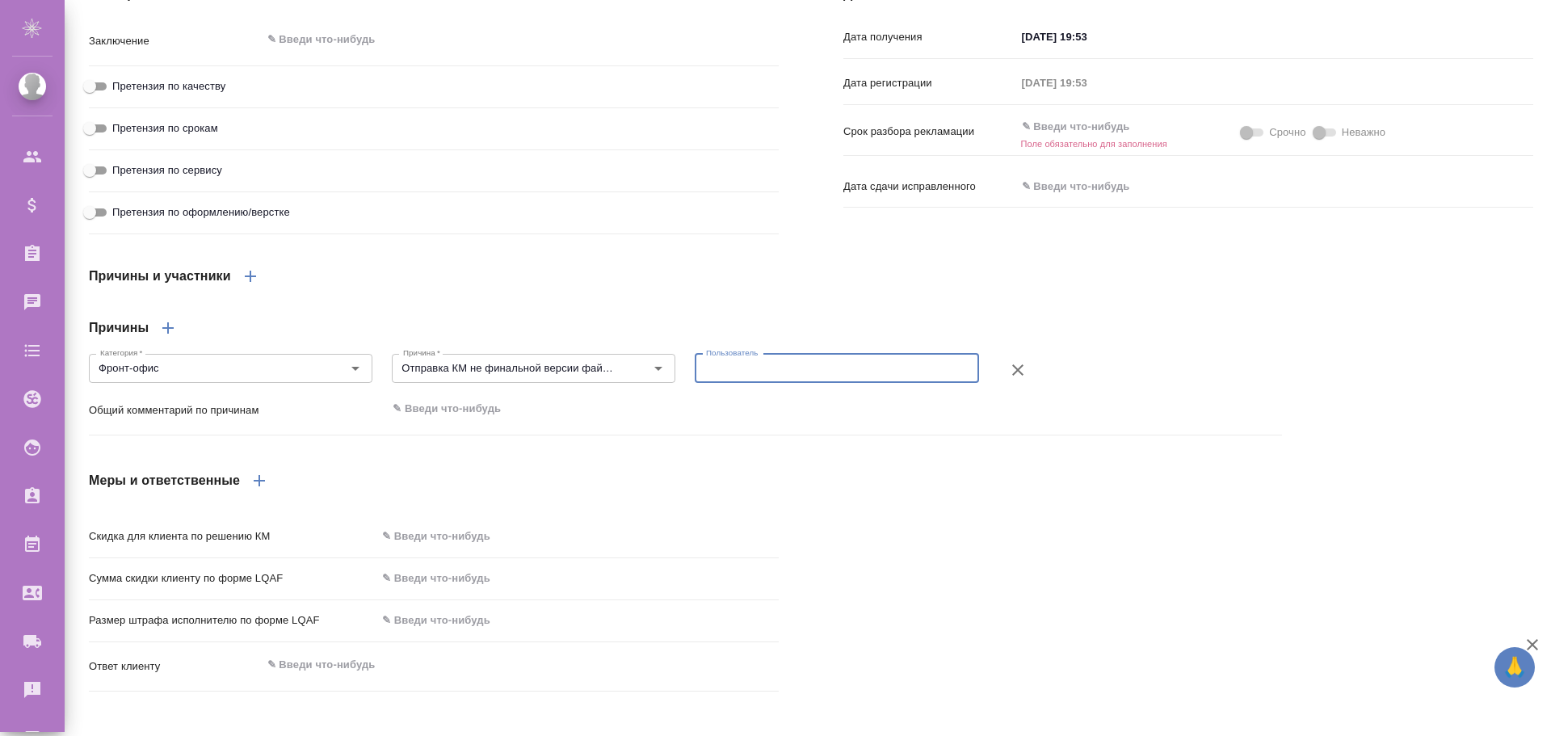
type textarea "x"
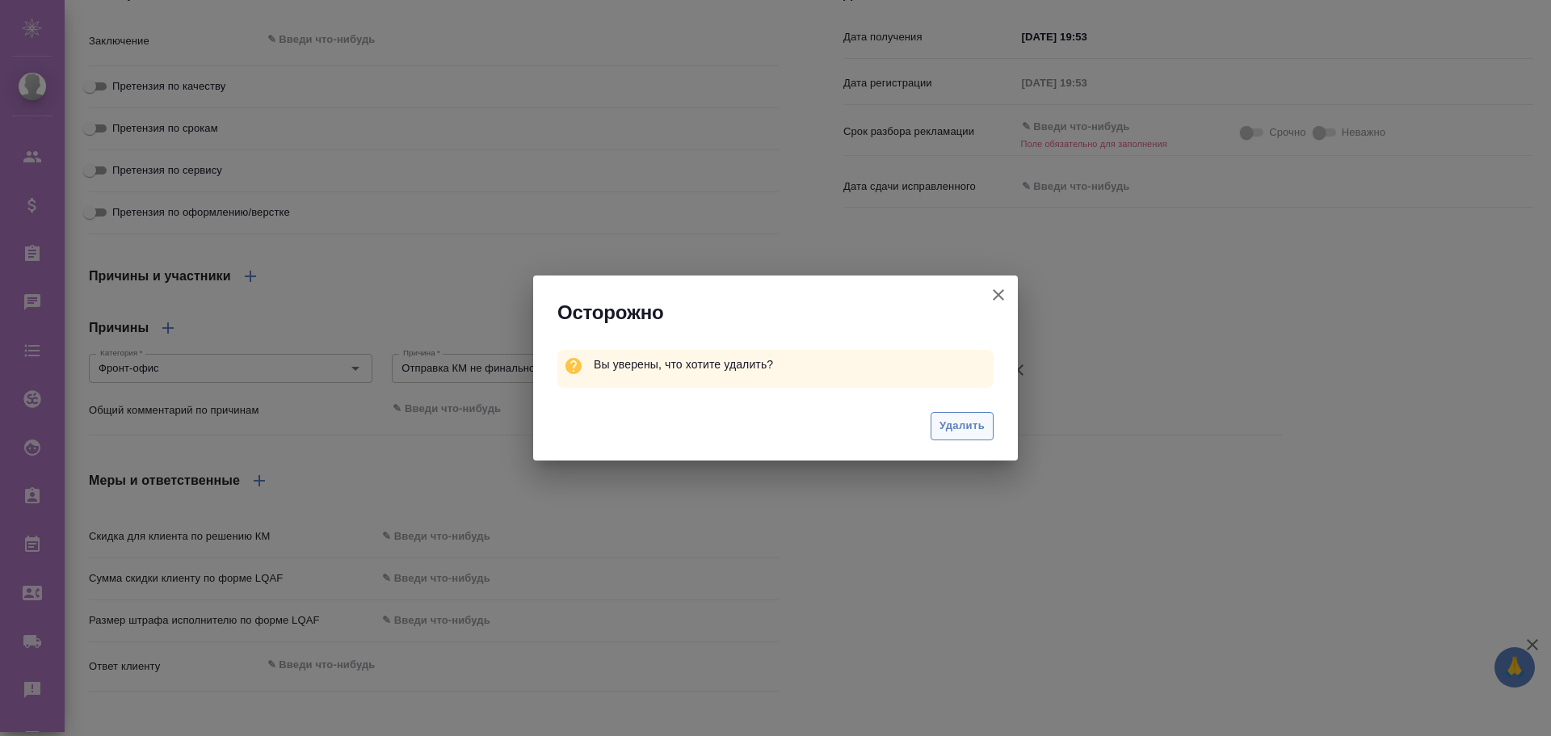
click at [953, 423] on span "Удалить" at bounding box center [962, 426] width 45 height 19
type textarea "x"
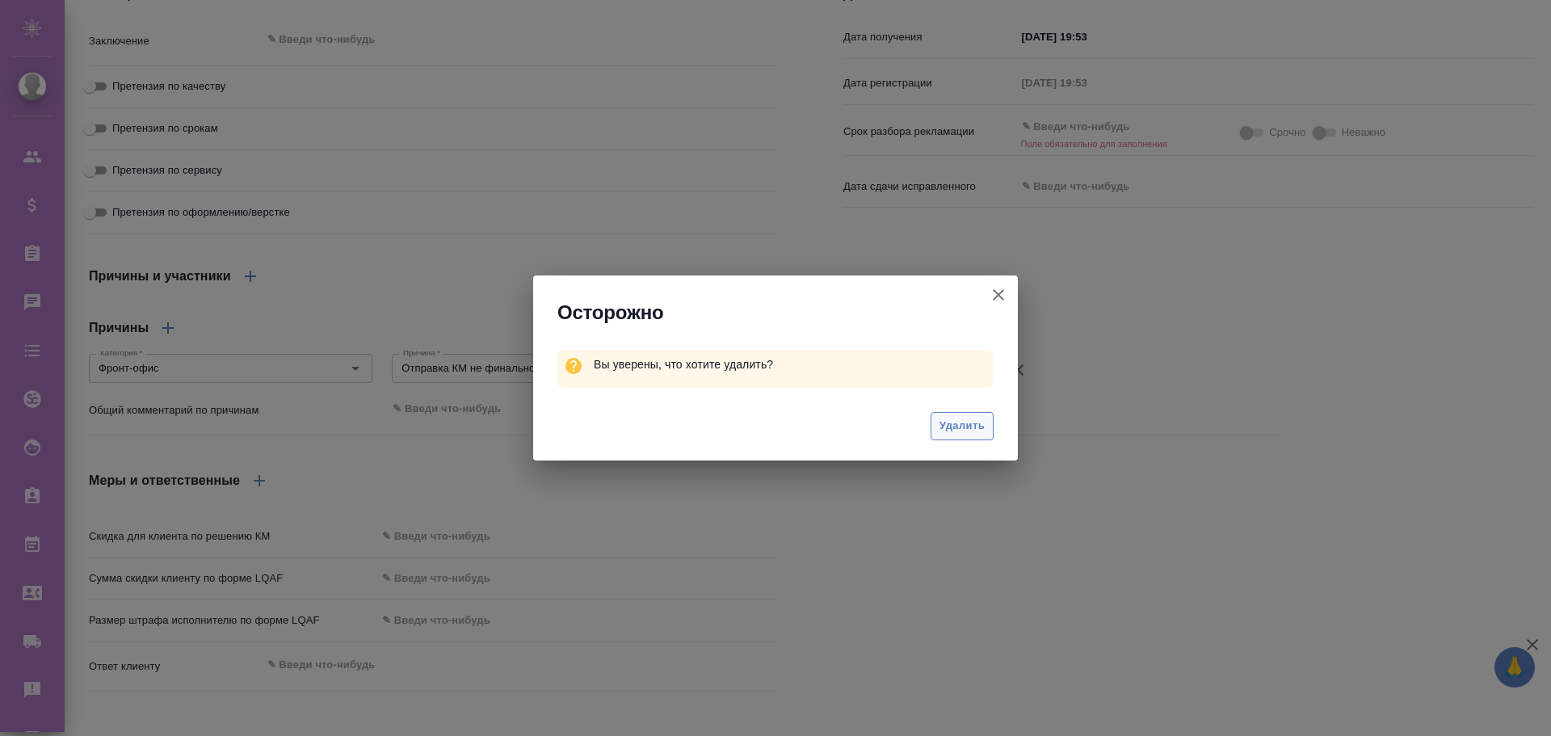
type textarea "x"
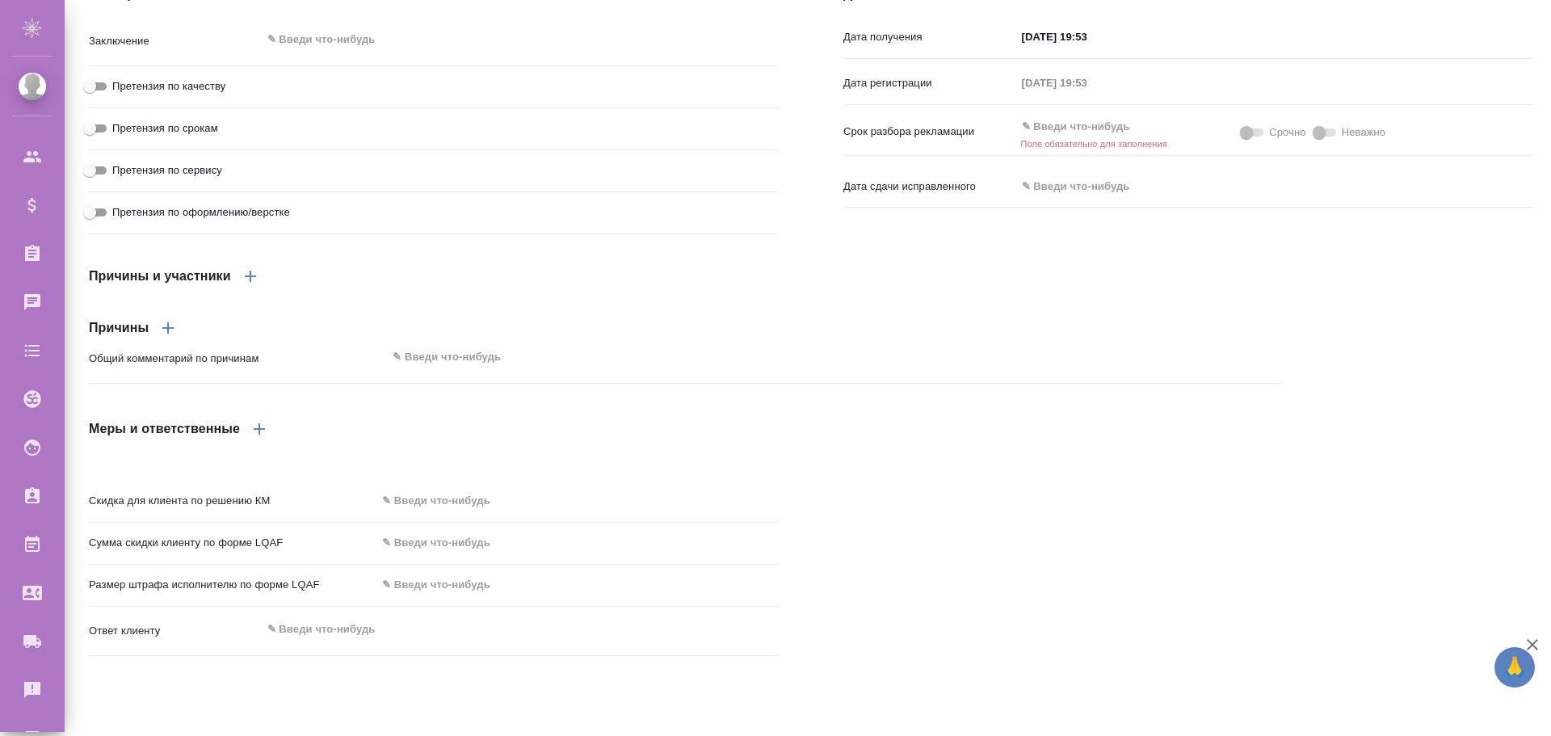
type textarea "x"
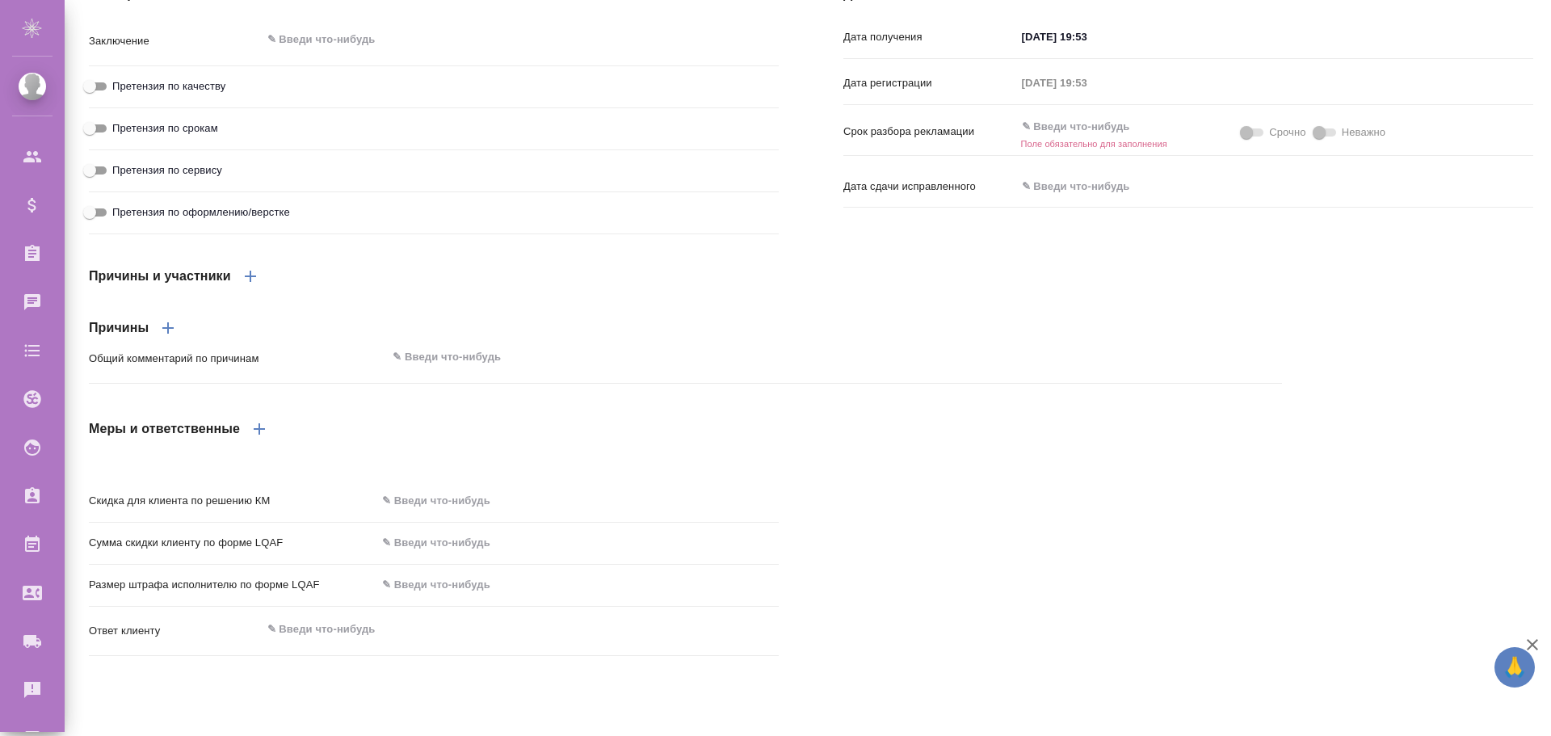
type textarea "x"
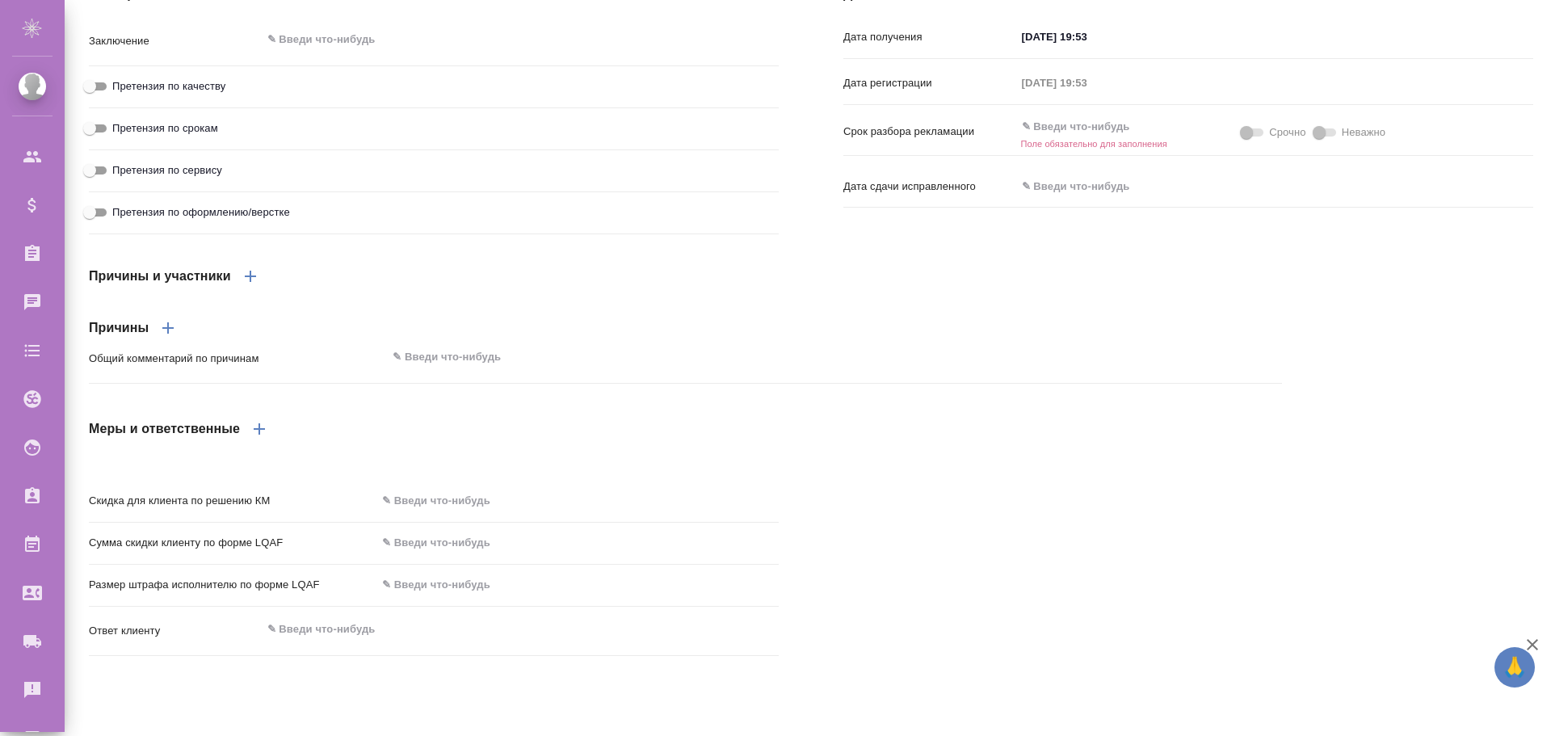
type textarea "x"
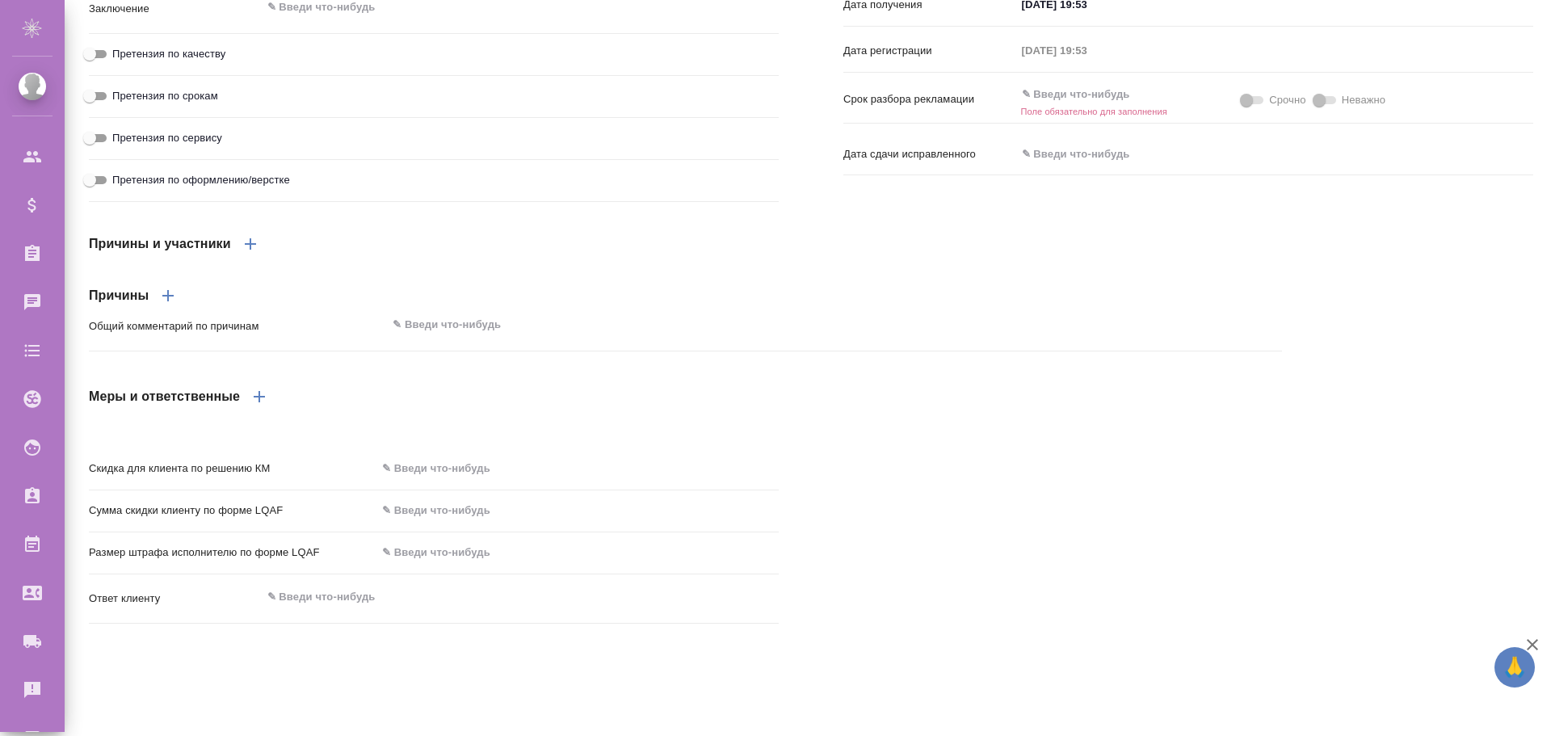
scroll to position [941, 0]
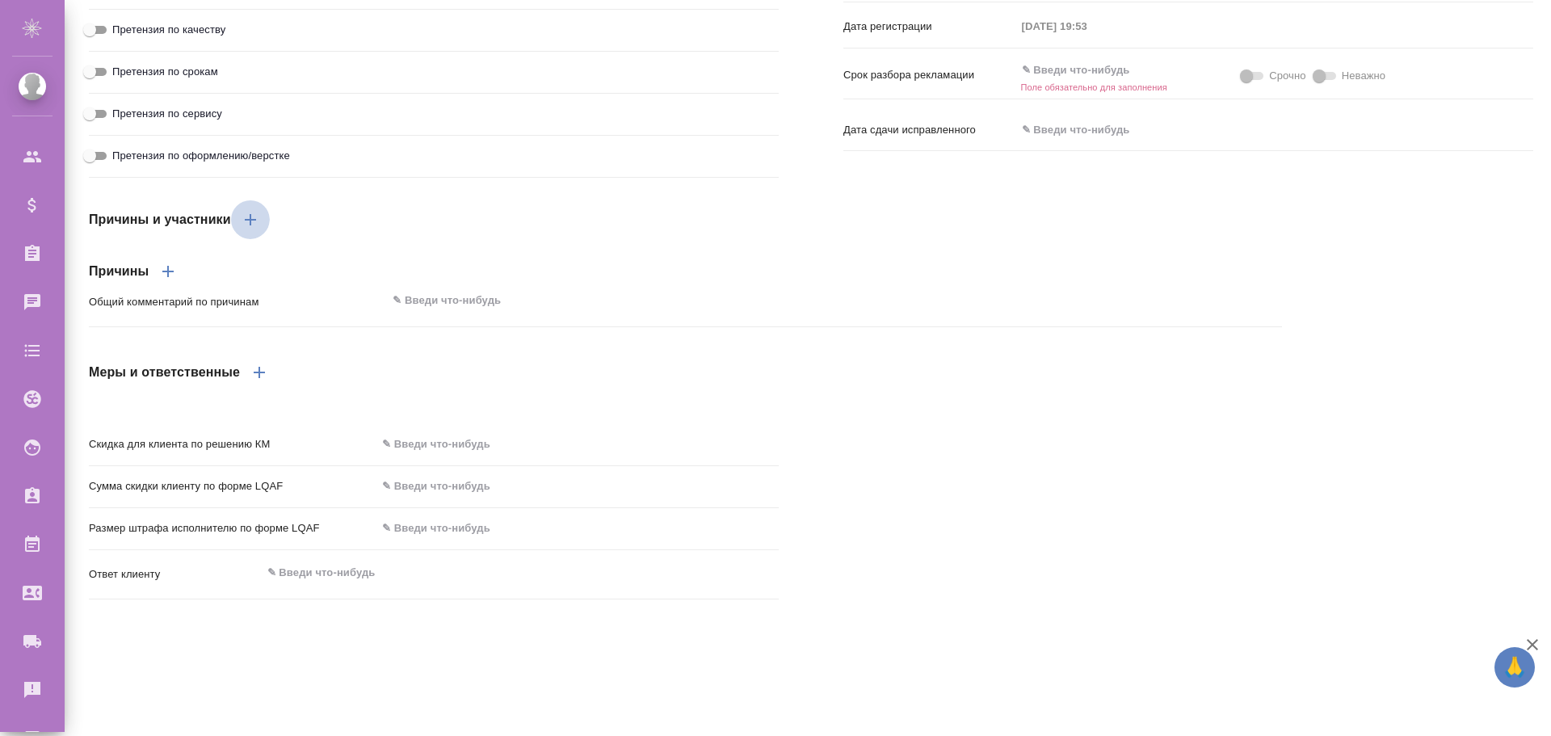
click at [249, 229] on icon "button" at bounding box center [250, 219] width 19 height 19
type textarea "x"
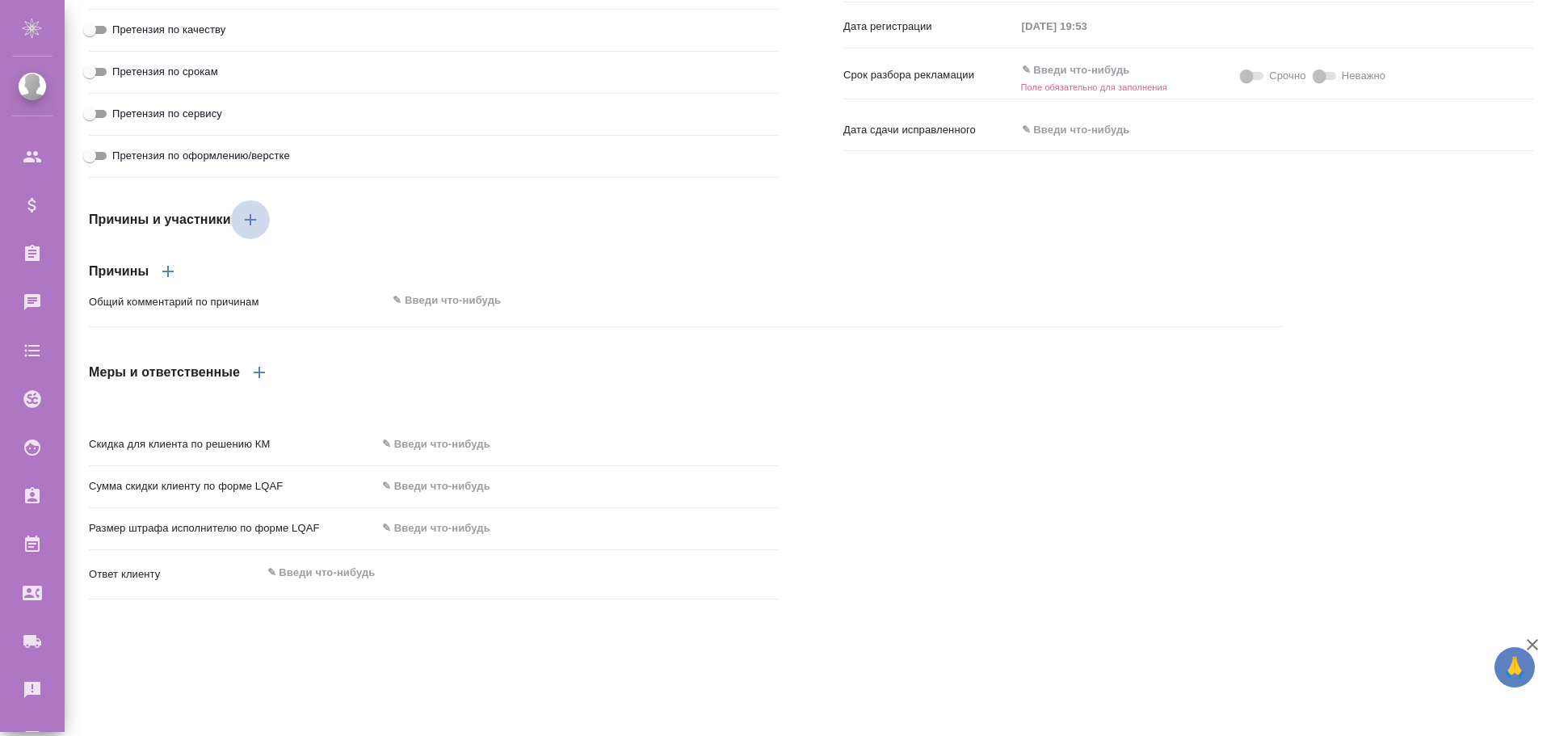
type textarea "x"
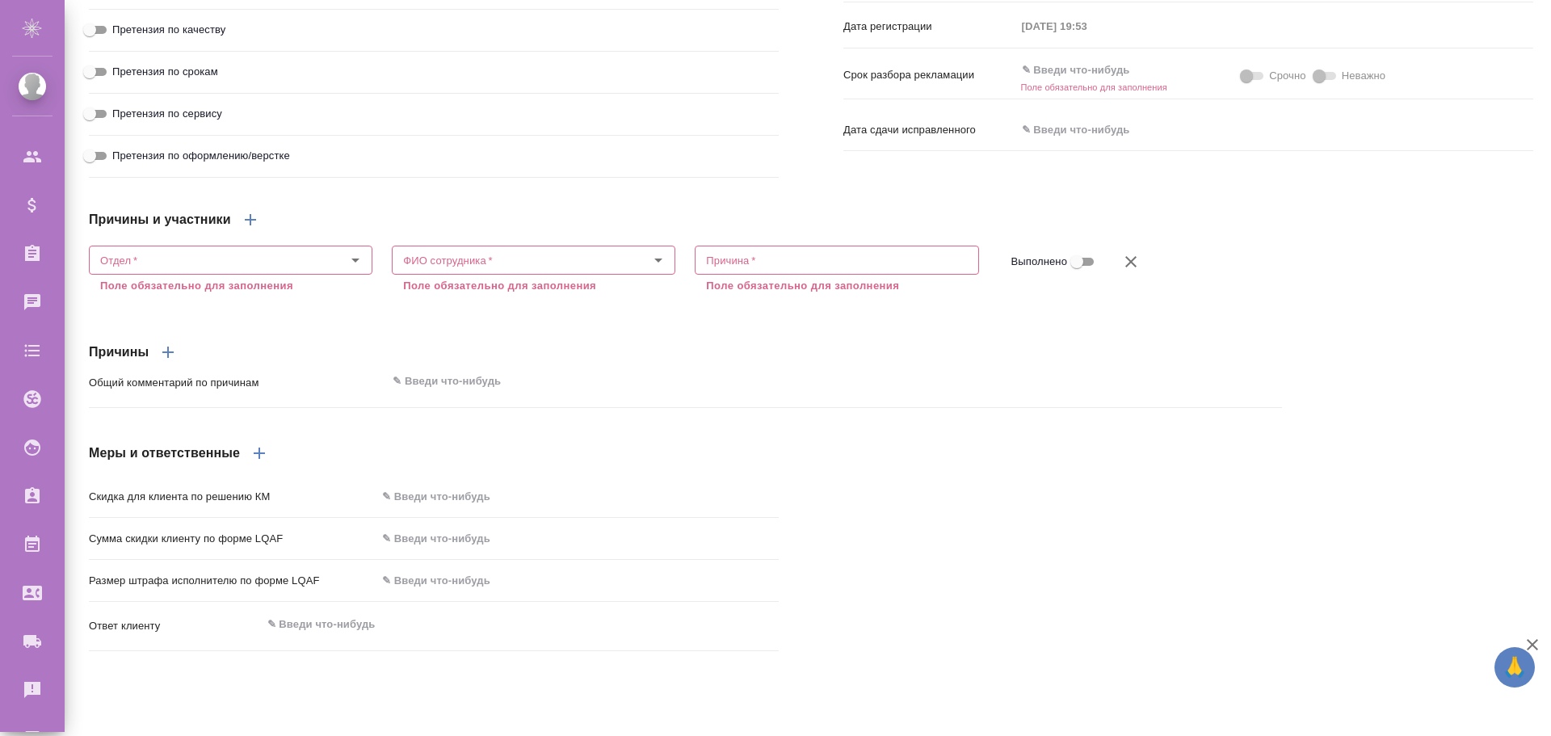
click at [250, 225] on icon "button" at bounding box center [250, 219] width 11 height 11
type textarea "x"
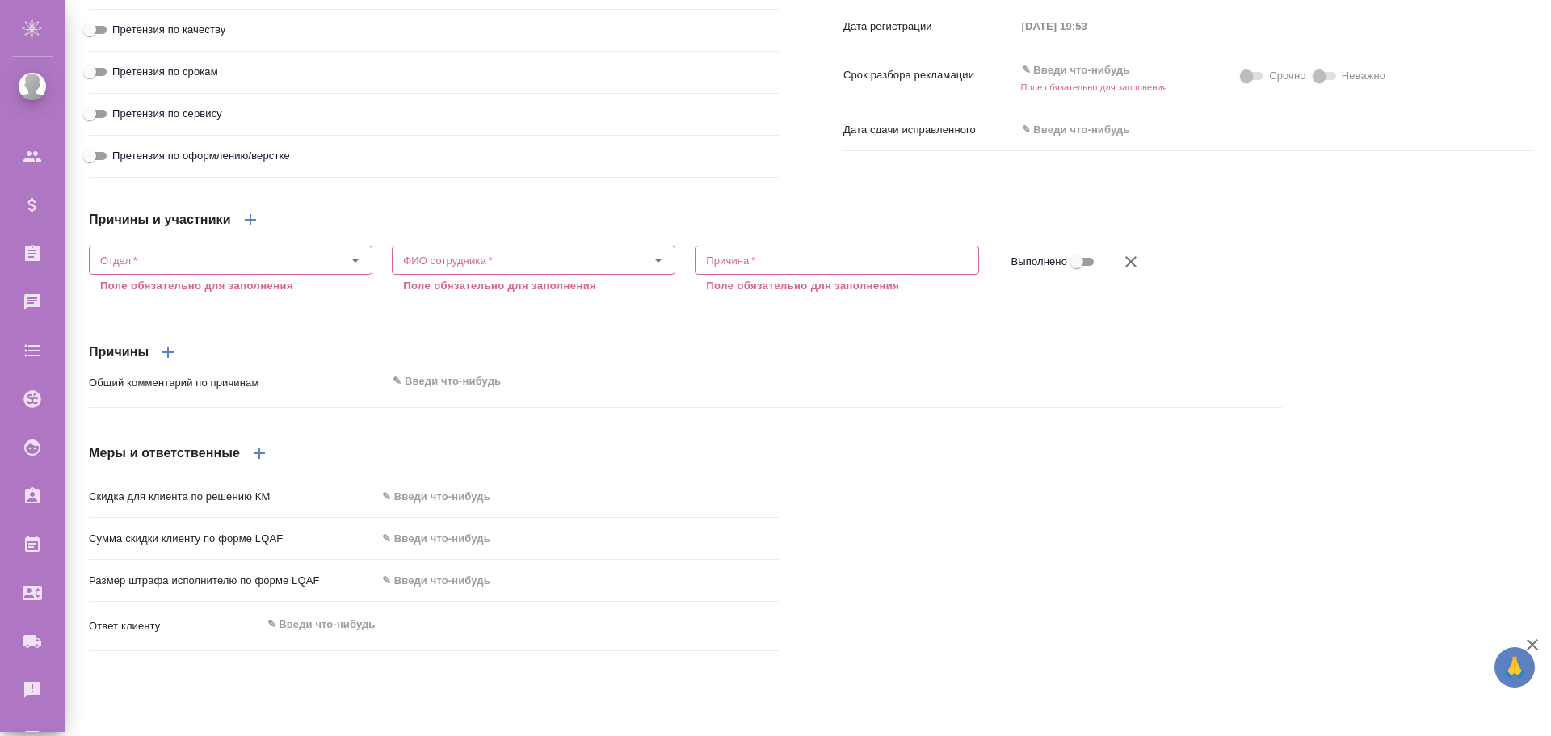
type textarea "x"
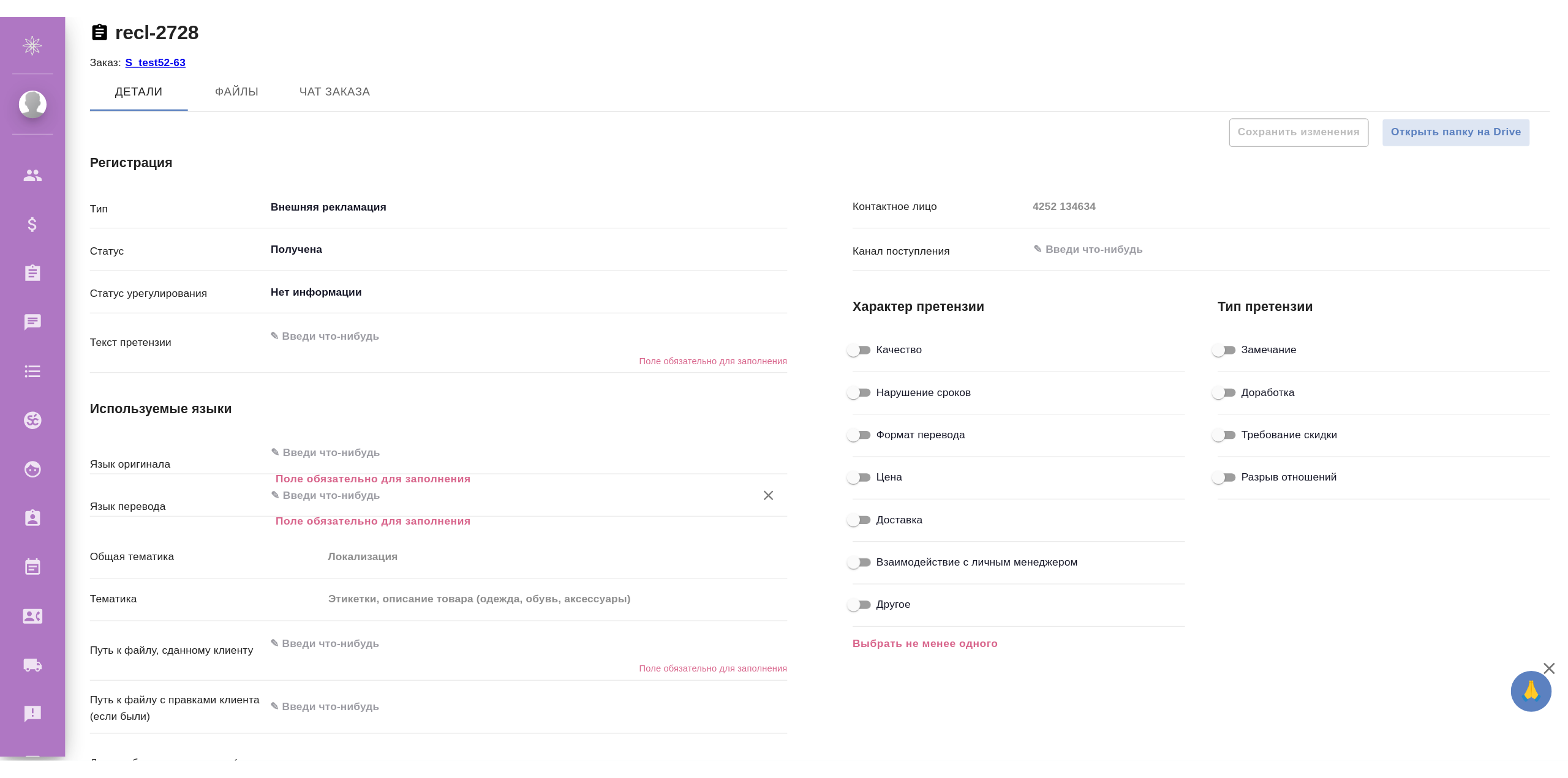
scroll to position [0, 0]
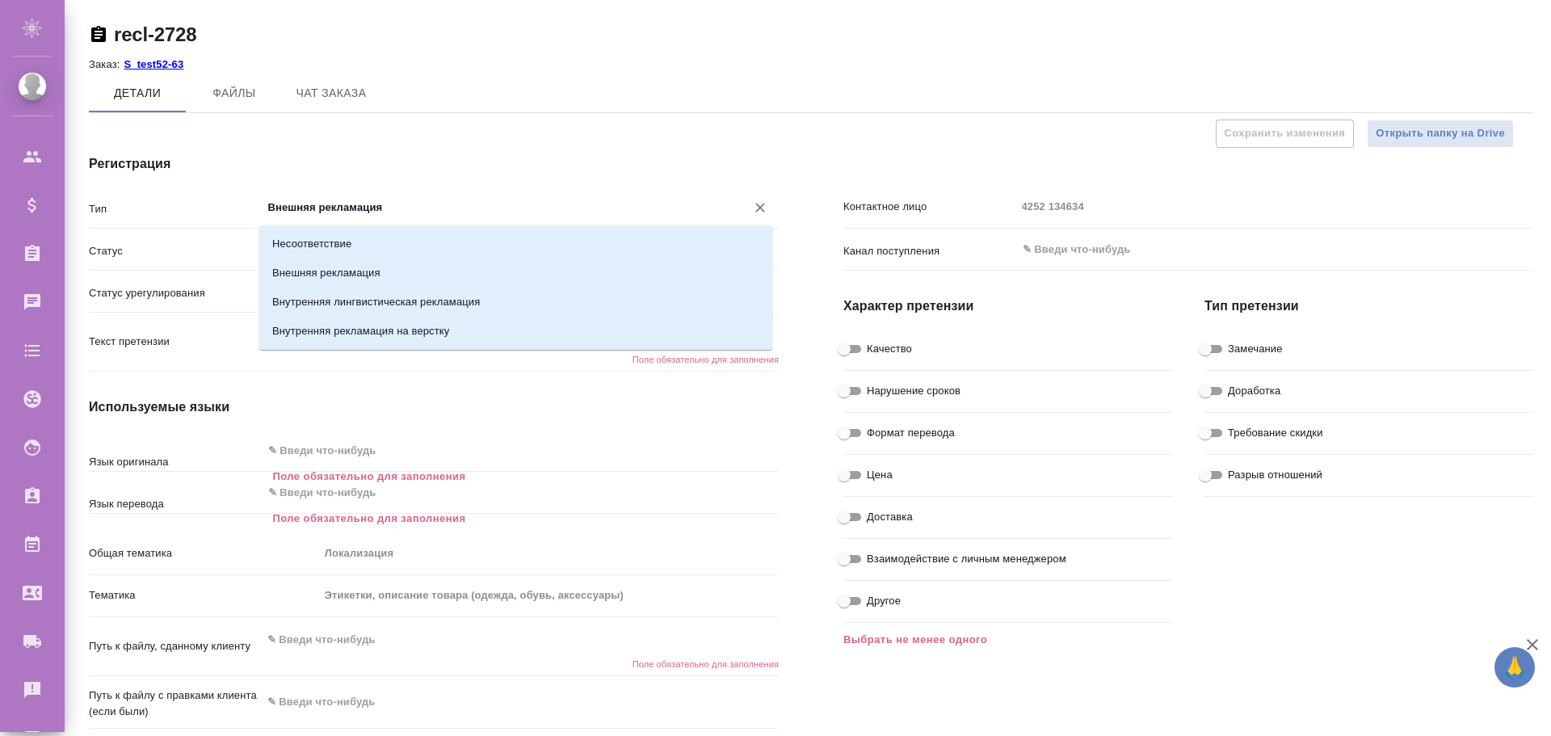
click at [321, 208] on input "Внешняя рекламация" at bounding box center [494, 207] width 454 height 19
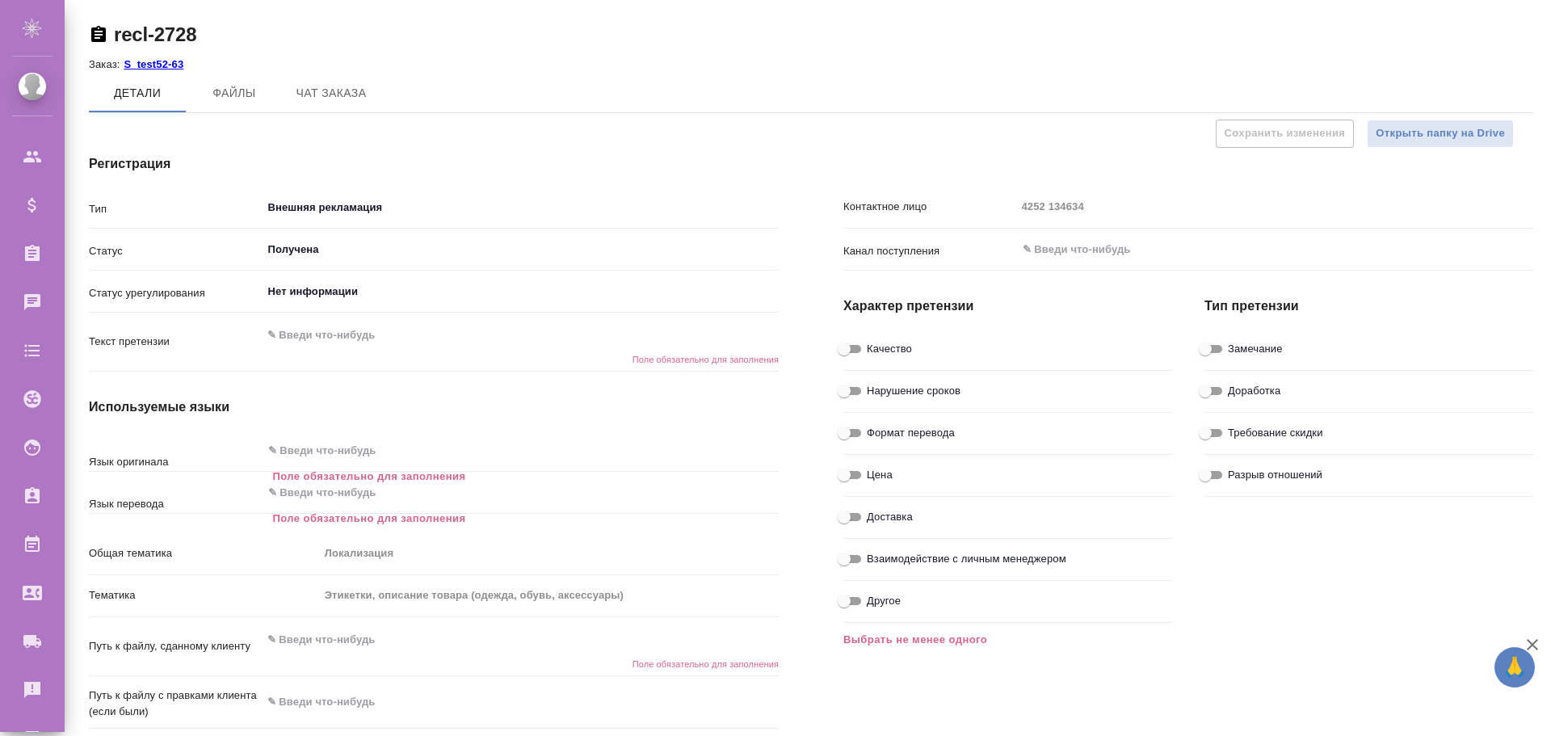
click at [356, 158] on h4 "Регистрация" at bounding box center [434, 163] width 690 height 19
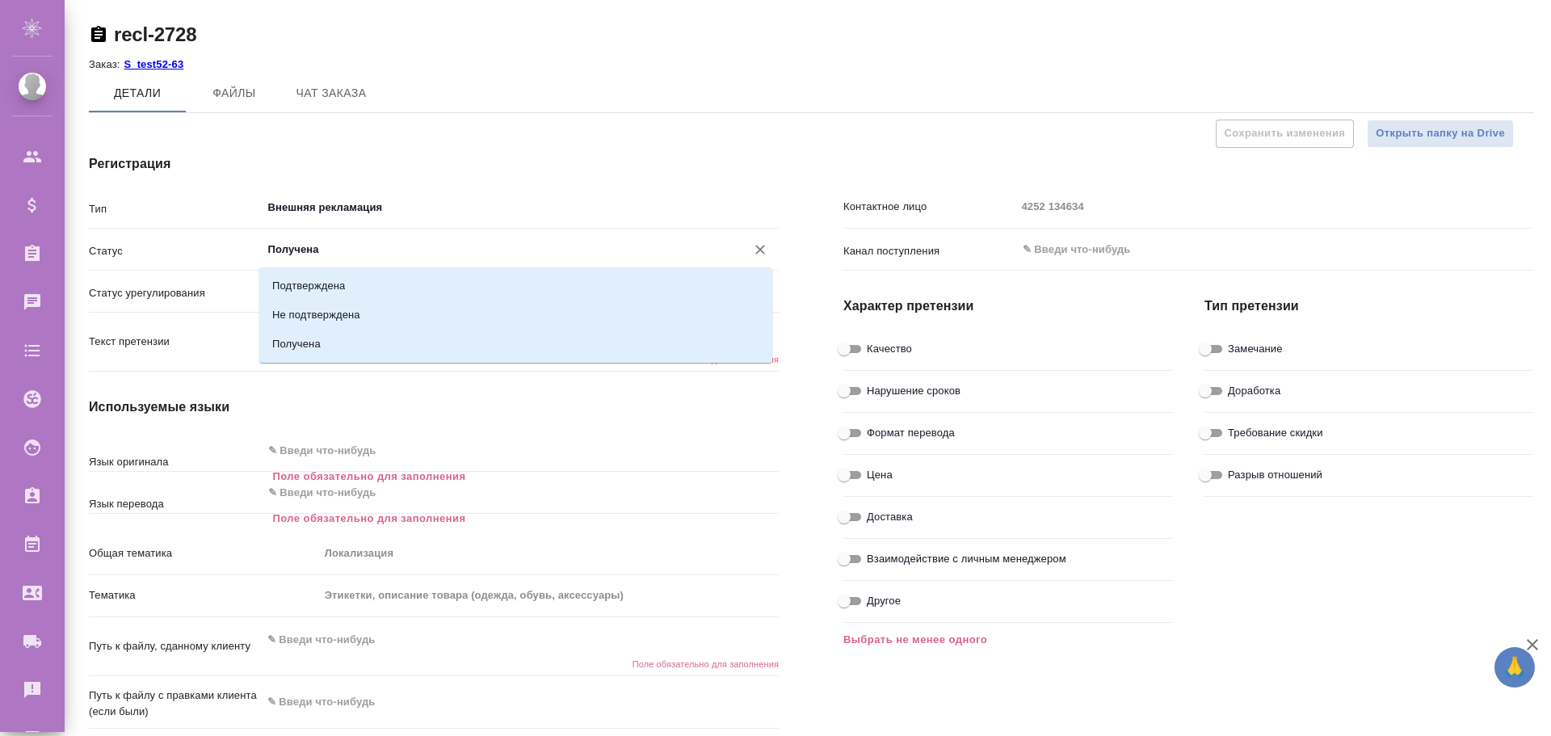
click at [308, 256] on input "Получена" at bounding box center [494, 249] width 454 height 19
type textarea "x"
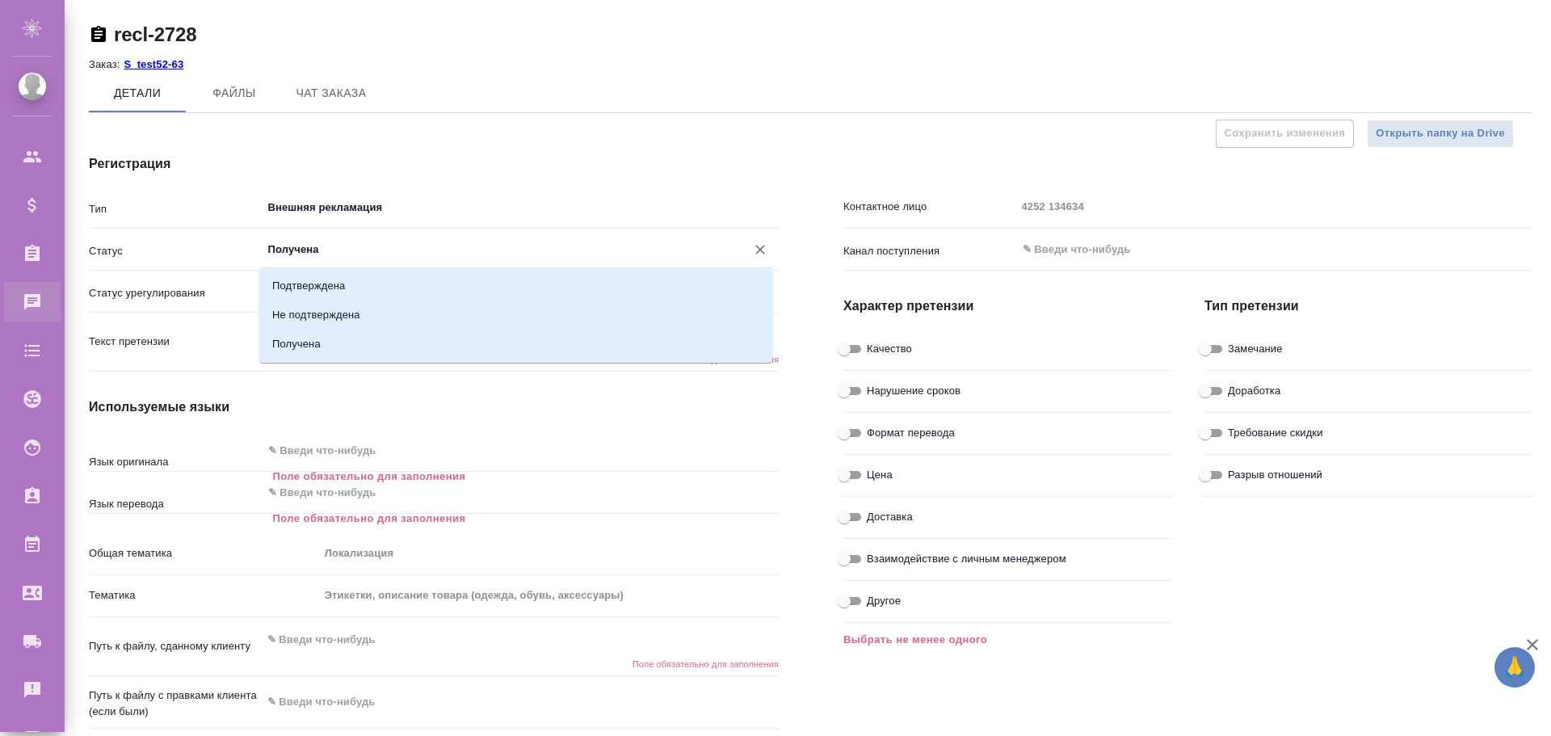
type textarea "x"
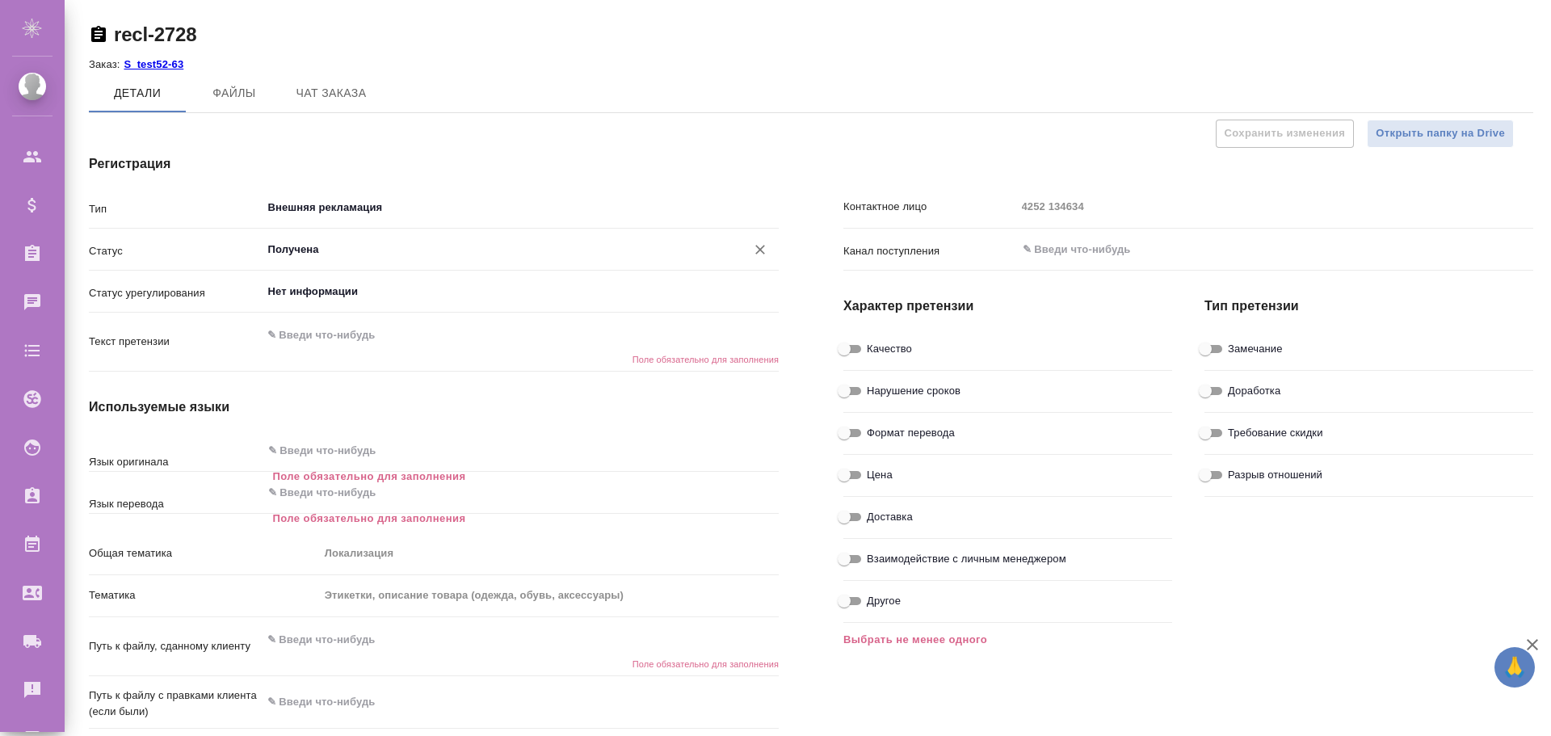
type textarea "x"
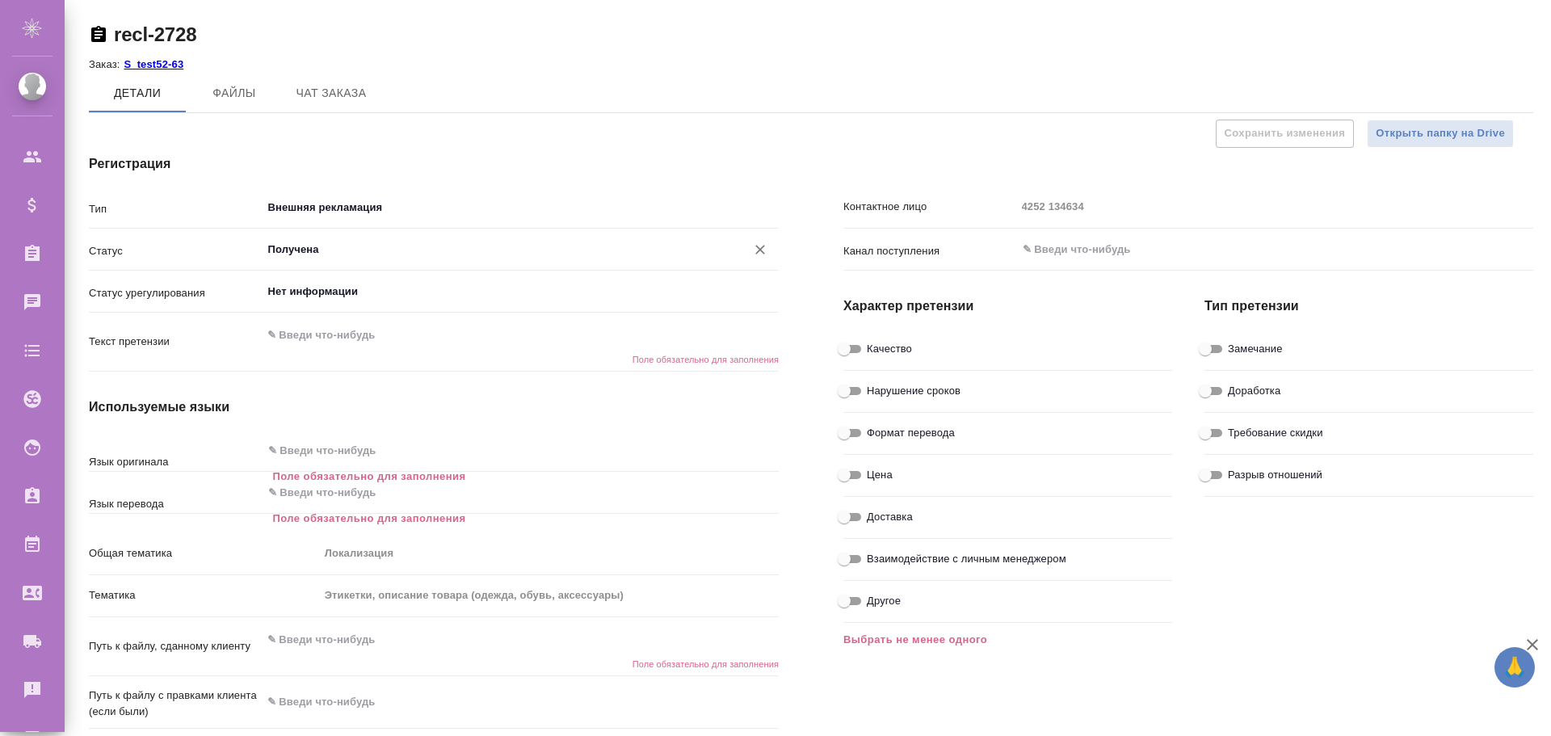
type textarea "x"
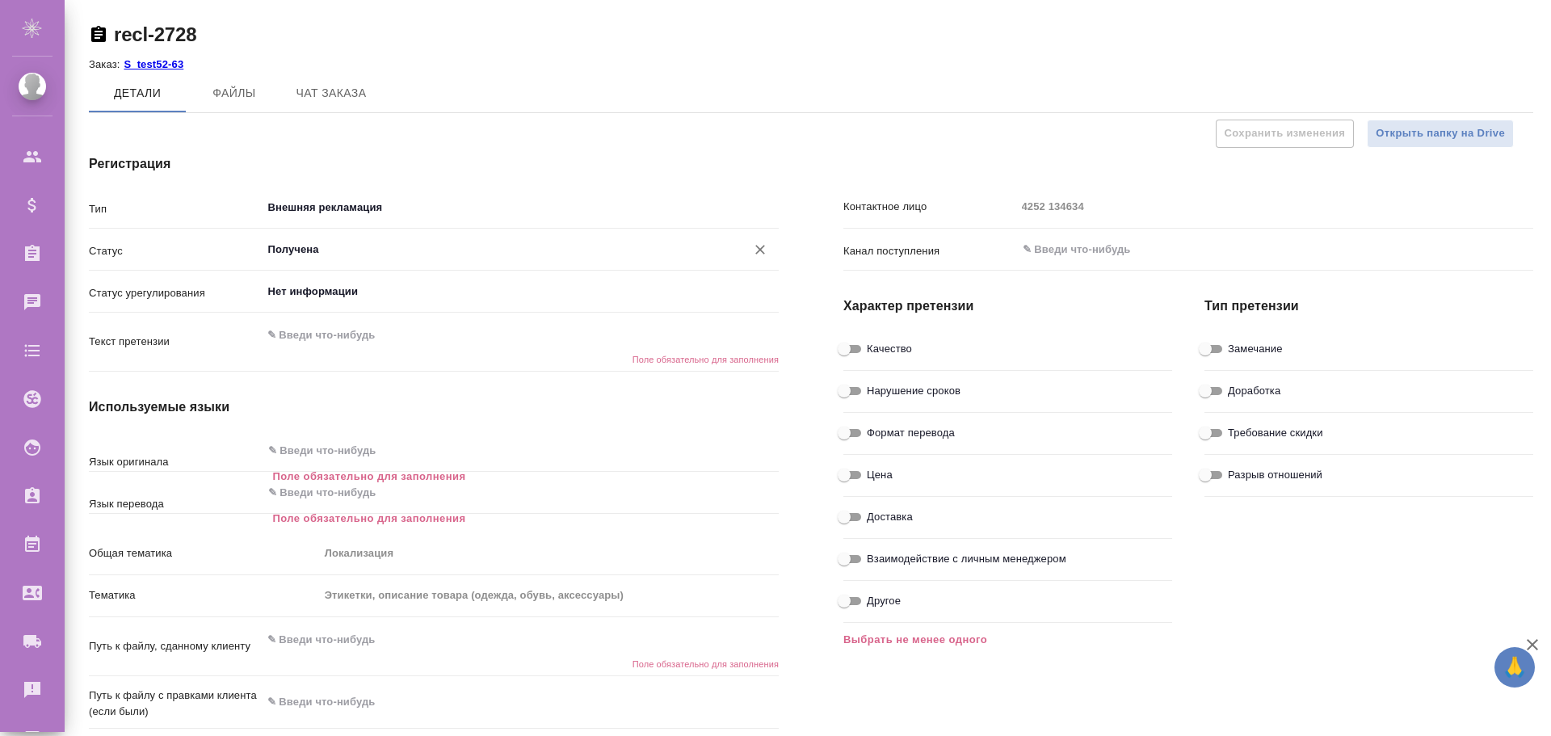
type textarea "x"
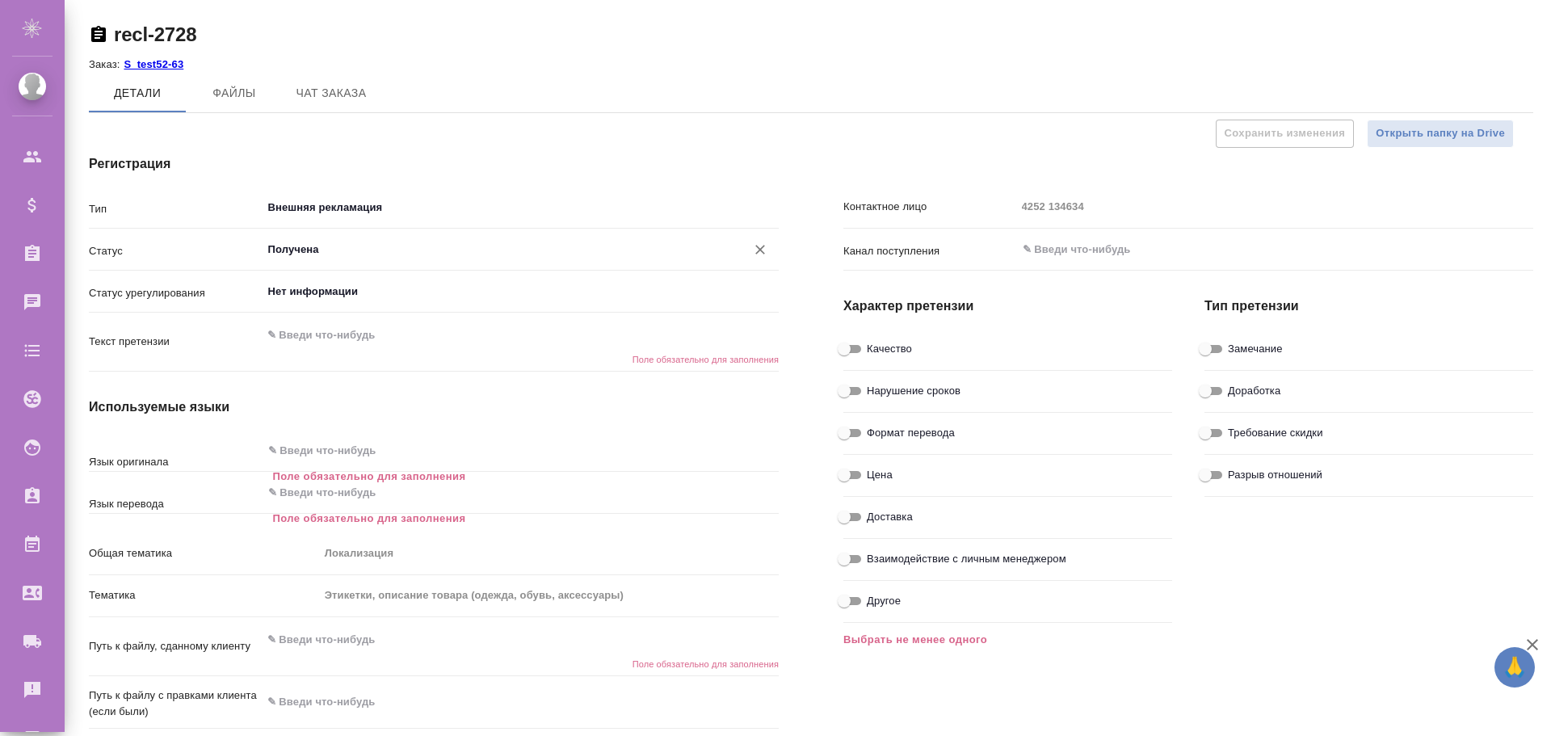
type textarea "x"
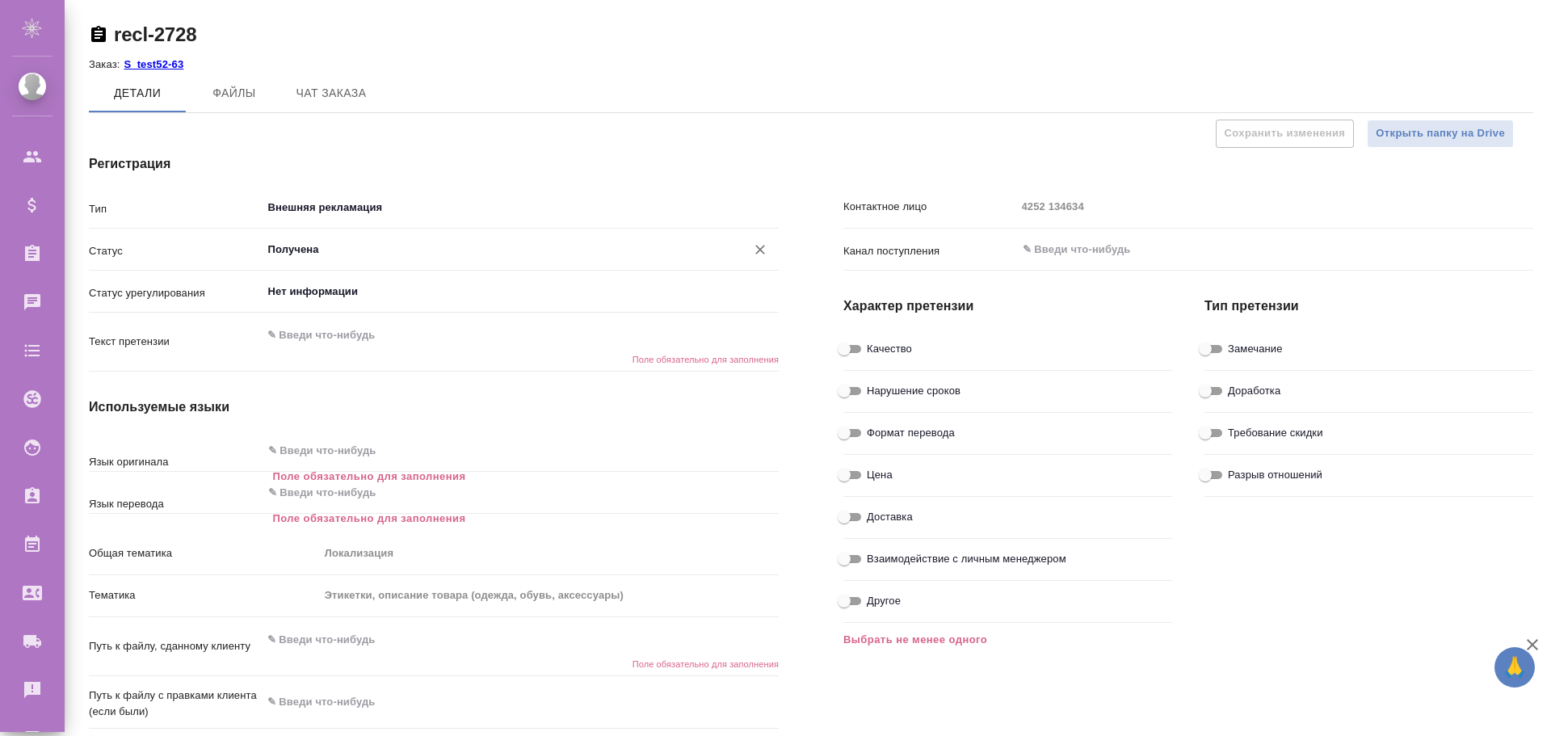
type textarea "x"
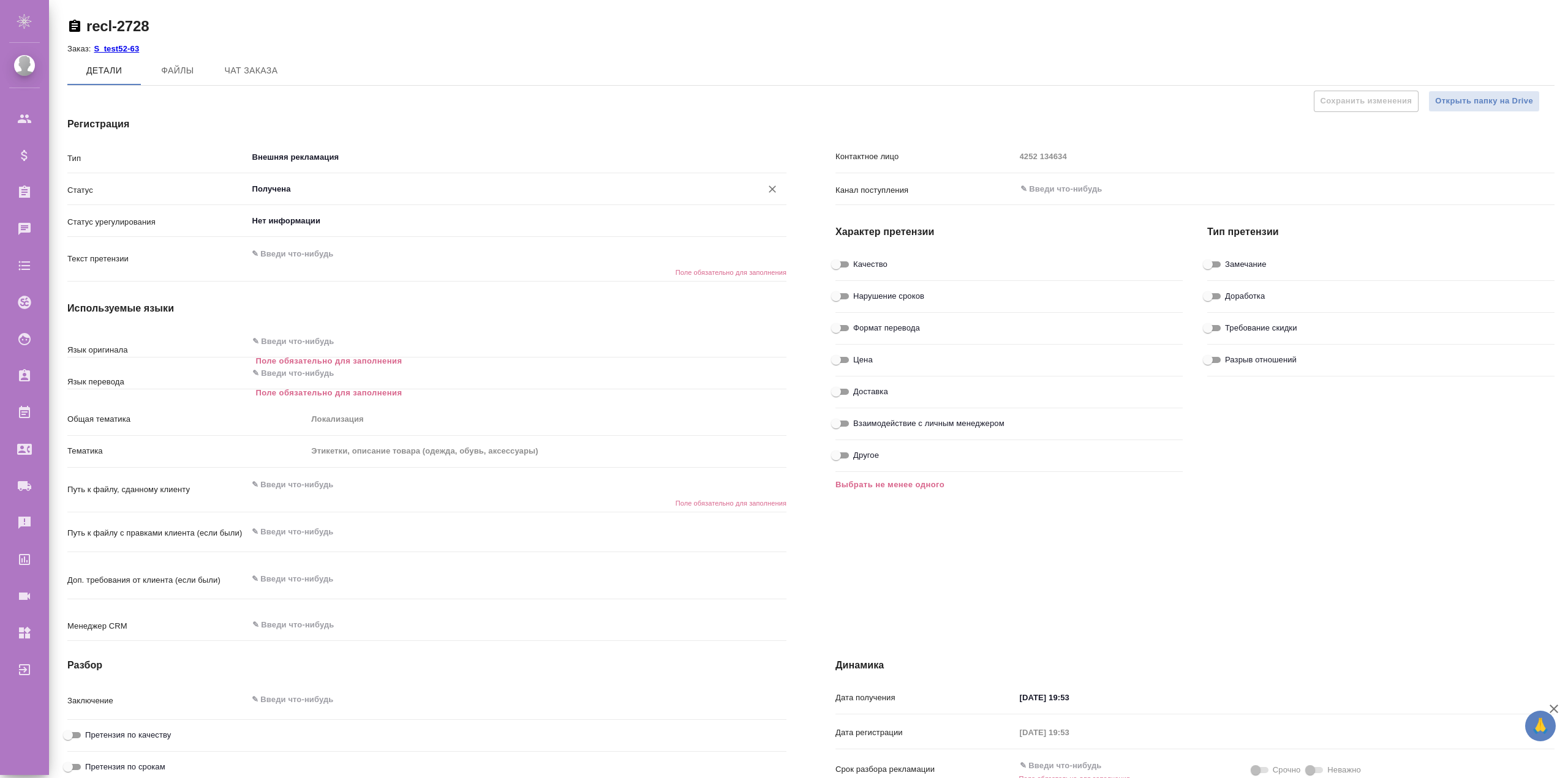
type textarea "x"
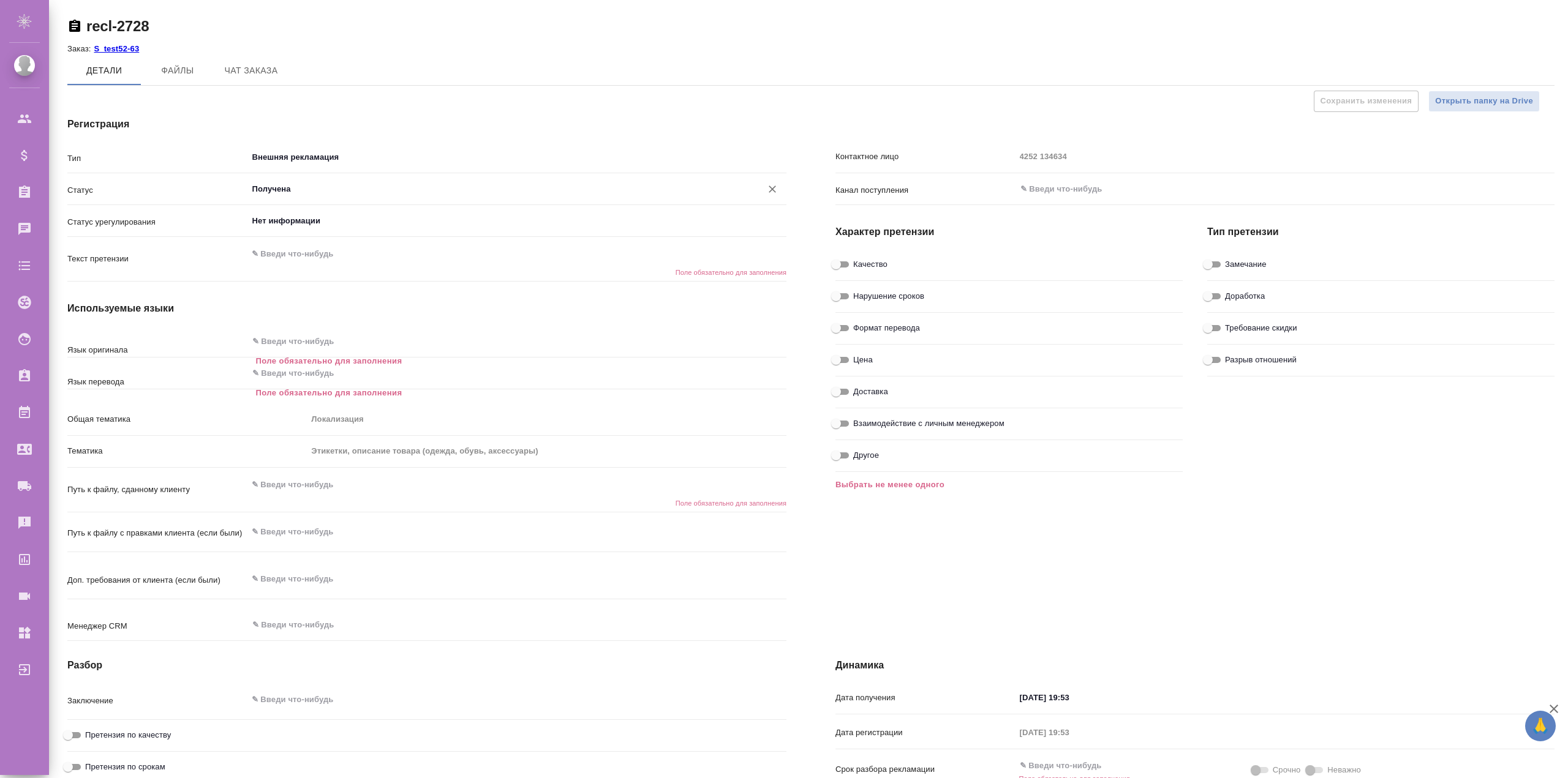
type textarea "x"
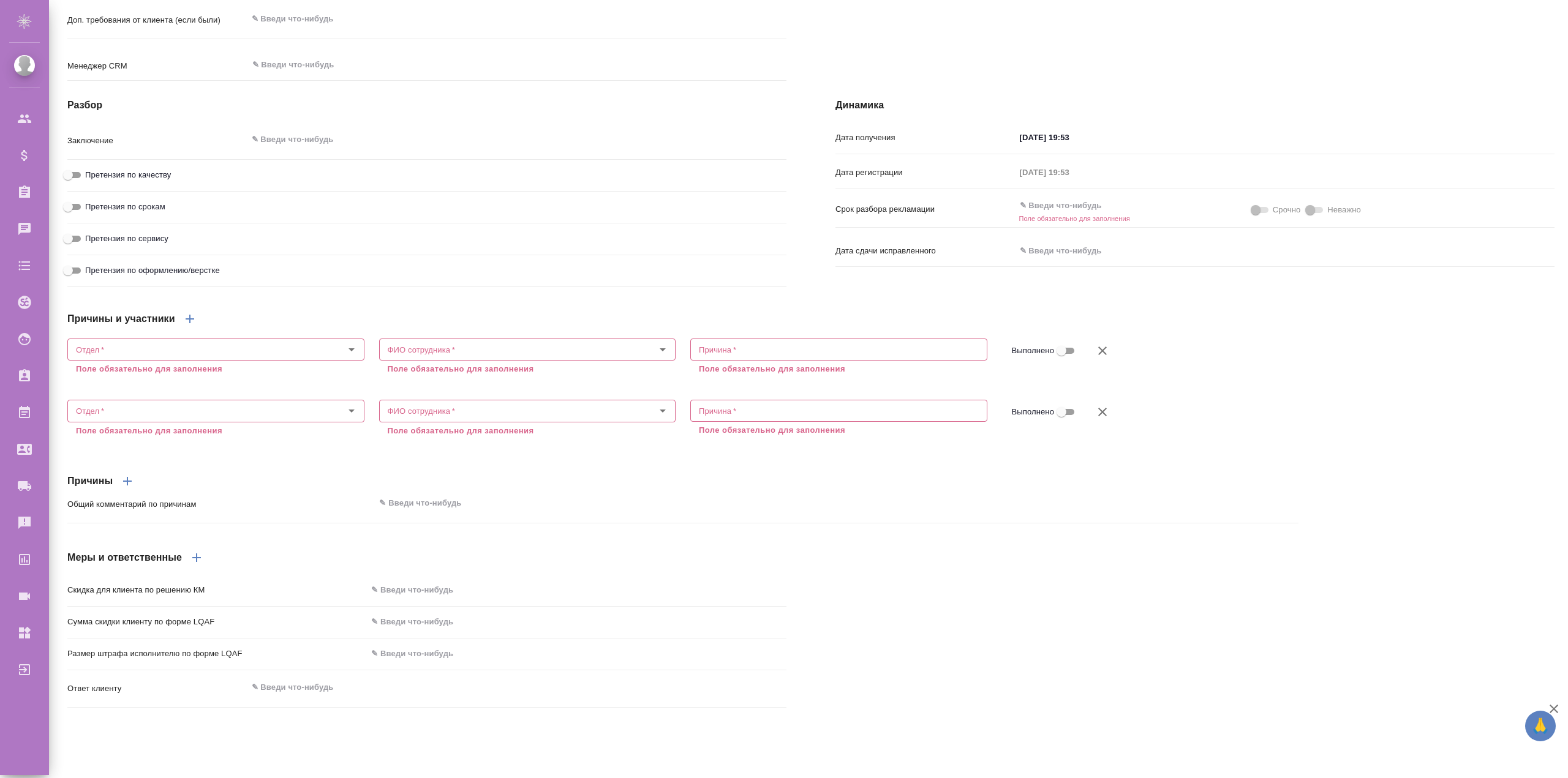
scroll to position [569, 0]
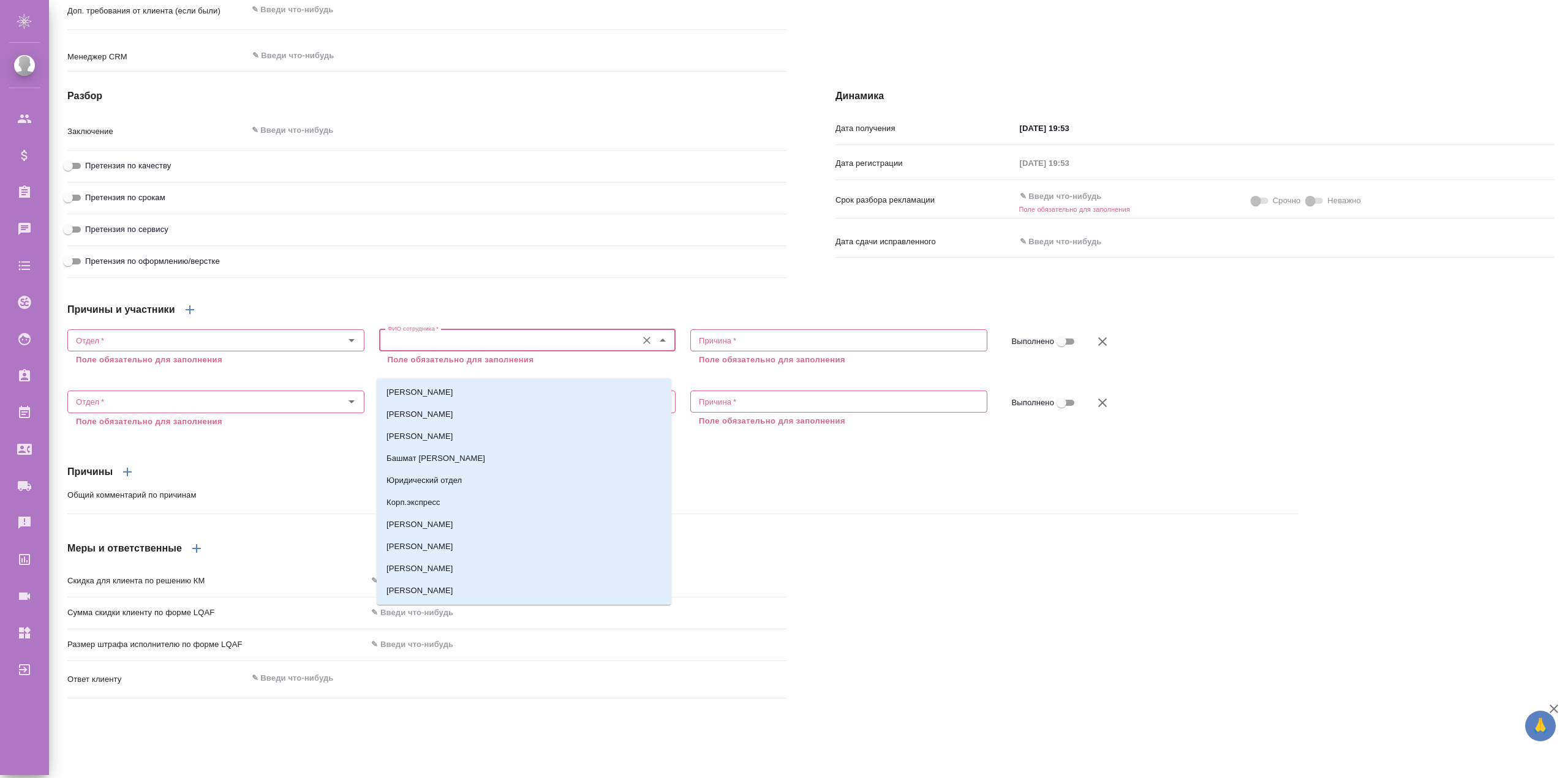
click at [451, 348] on input "ФИО сотрудника   *" at bounding box center [507, 340] width 249 height 14
click at [468, 324] on div "Причины и участники" at bounding box center [683, 309] width 1231 height 30
click at [462, 348] on input "ФИО сотрудника   *" at bounding box center [507, 340] width 249 height 14
click at [471, 317] on div "Причины и участники Отдел   * Отдел * Поле обязательно для заполнения ФИО сотру…" at bounding box center [683, 426] width 1280 height 312
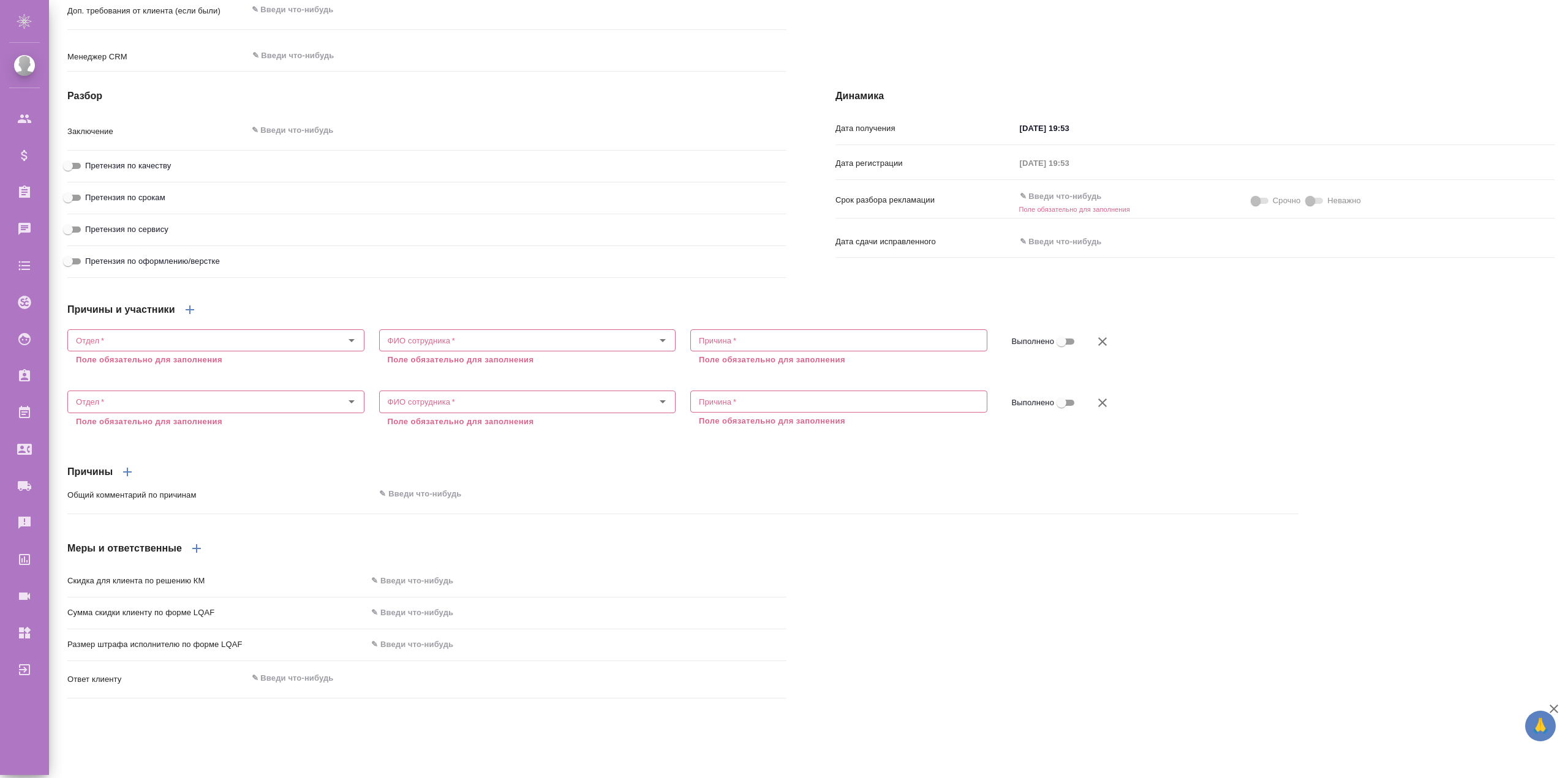
scroll to position [508, 0]
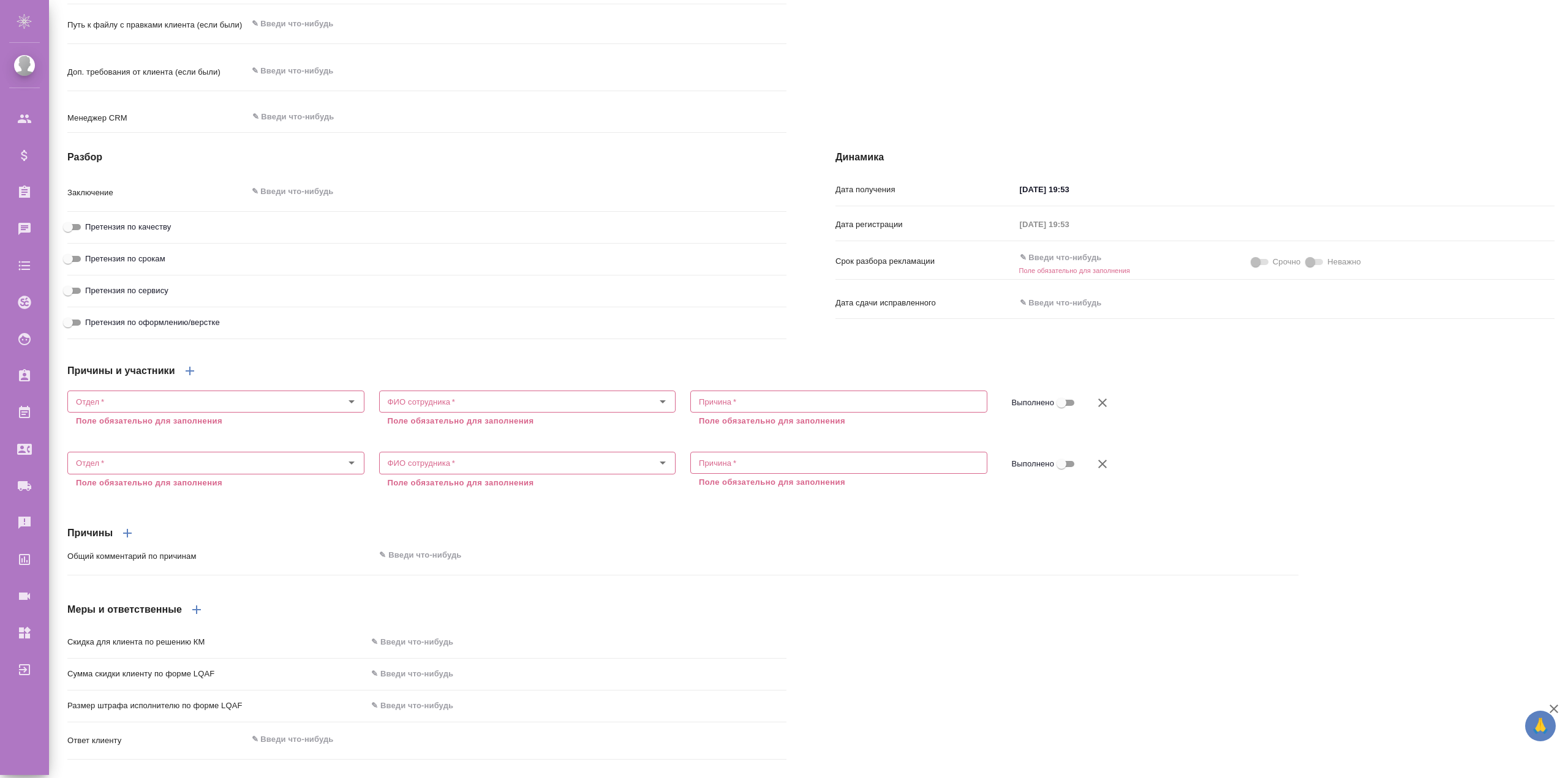
click at [1033, 311] on input "text" at bounding box center [1069, 302] width 107 height 17
click at [1035, 267] on input "text" at bounding box center [1069, 258] width 107 height 17
click at [1040, 311] on input "text" at bounding box center [1069, 302] width 107 height 17
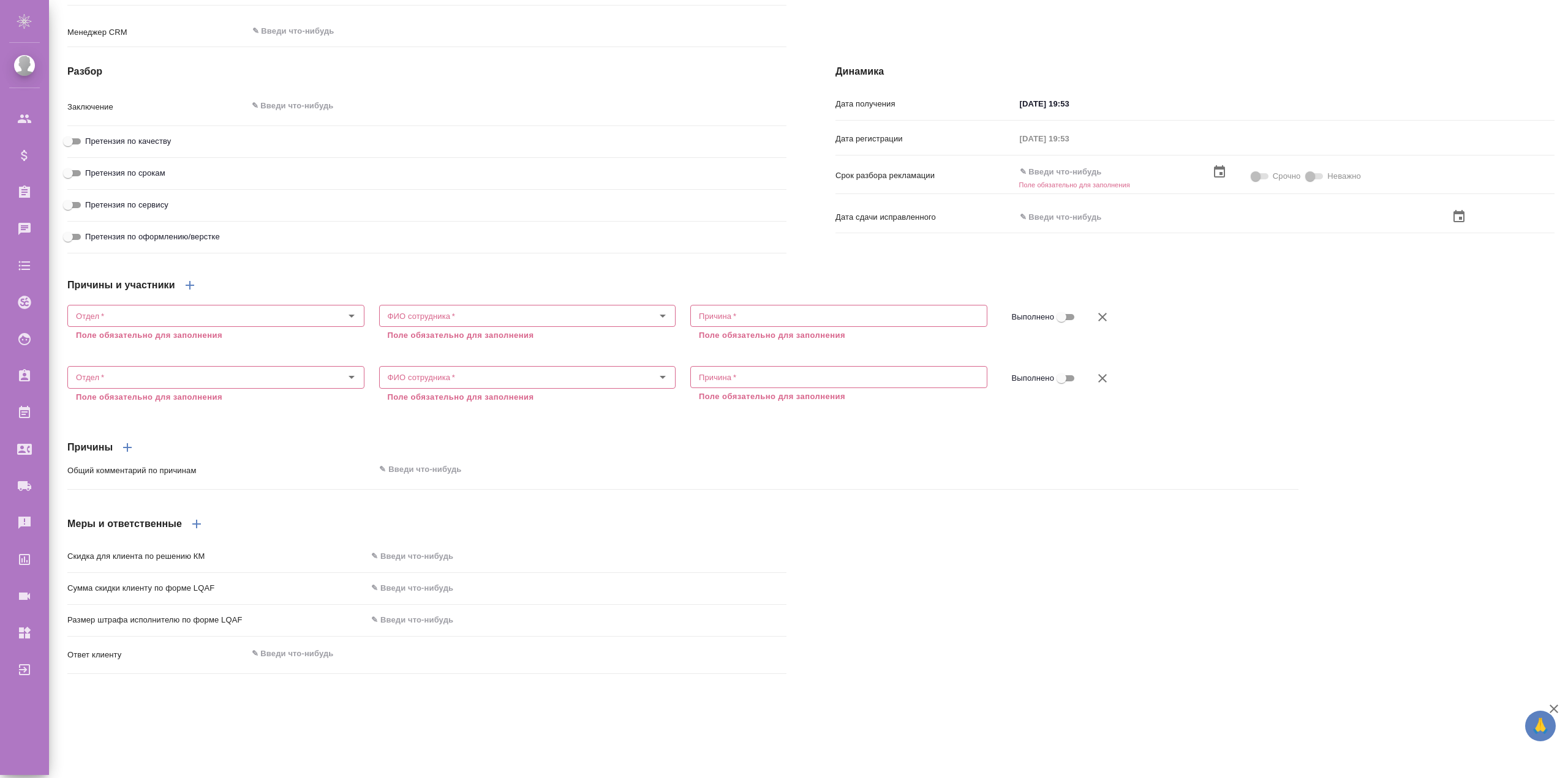
drag, startPoint x: 659, startPoint y: 554, endPoint x: 835, endPoint y: 547, distance: 176.1
click at [837, 547] on div "Открыть папку на Drive Сохранить изменения Регистрация Тип Внешняя рекламация ​…" at bounding box center [811, 94] width 1487 height 1195
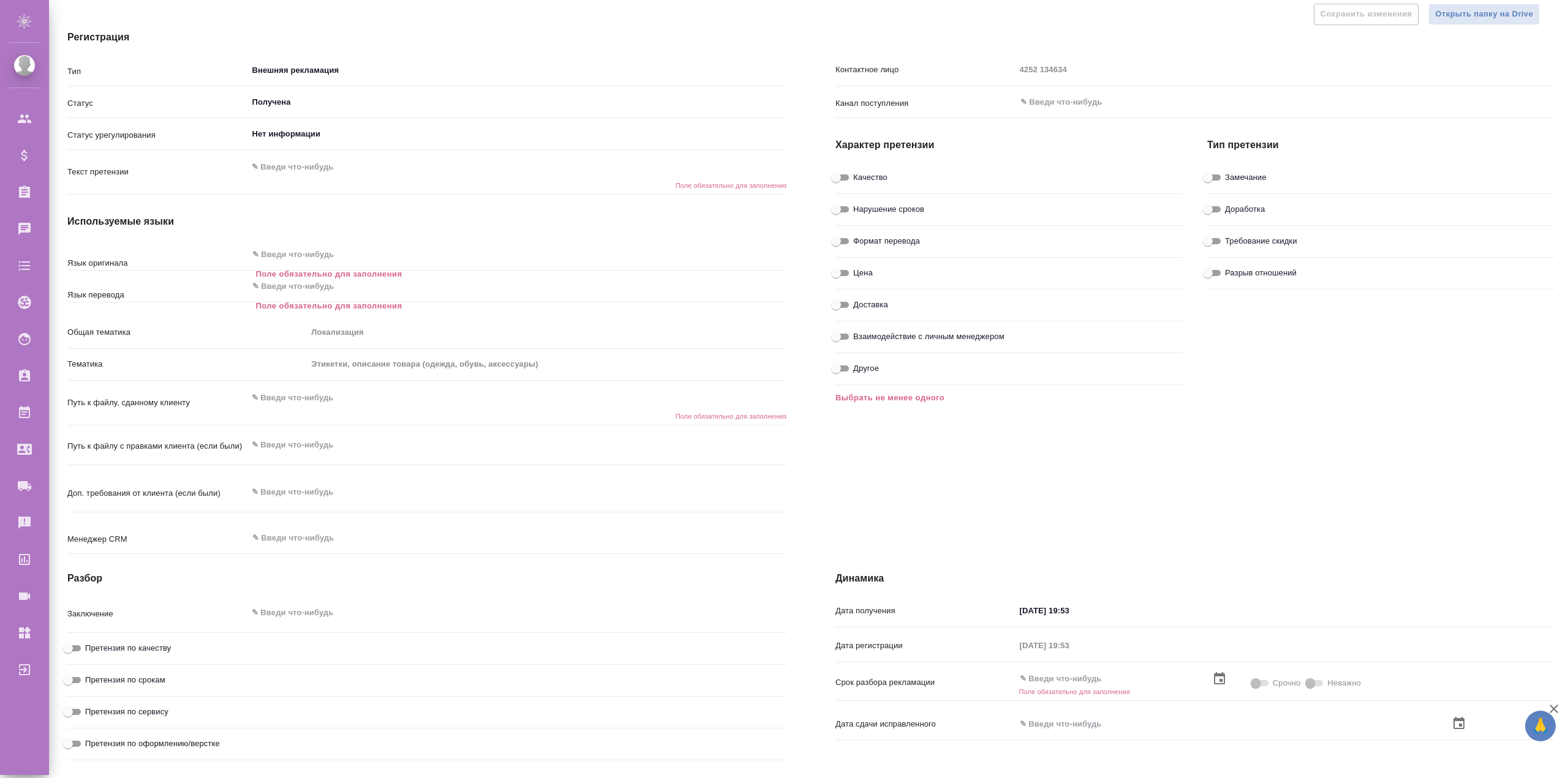
scroll to position [0, 0]
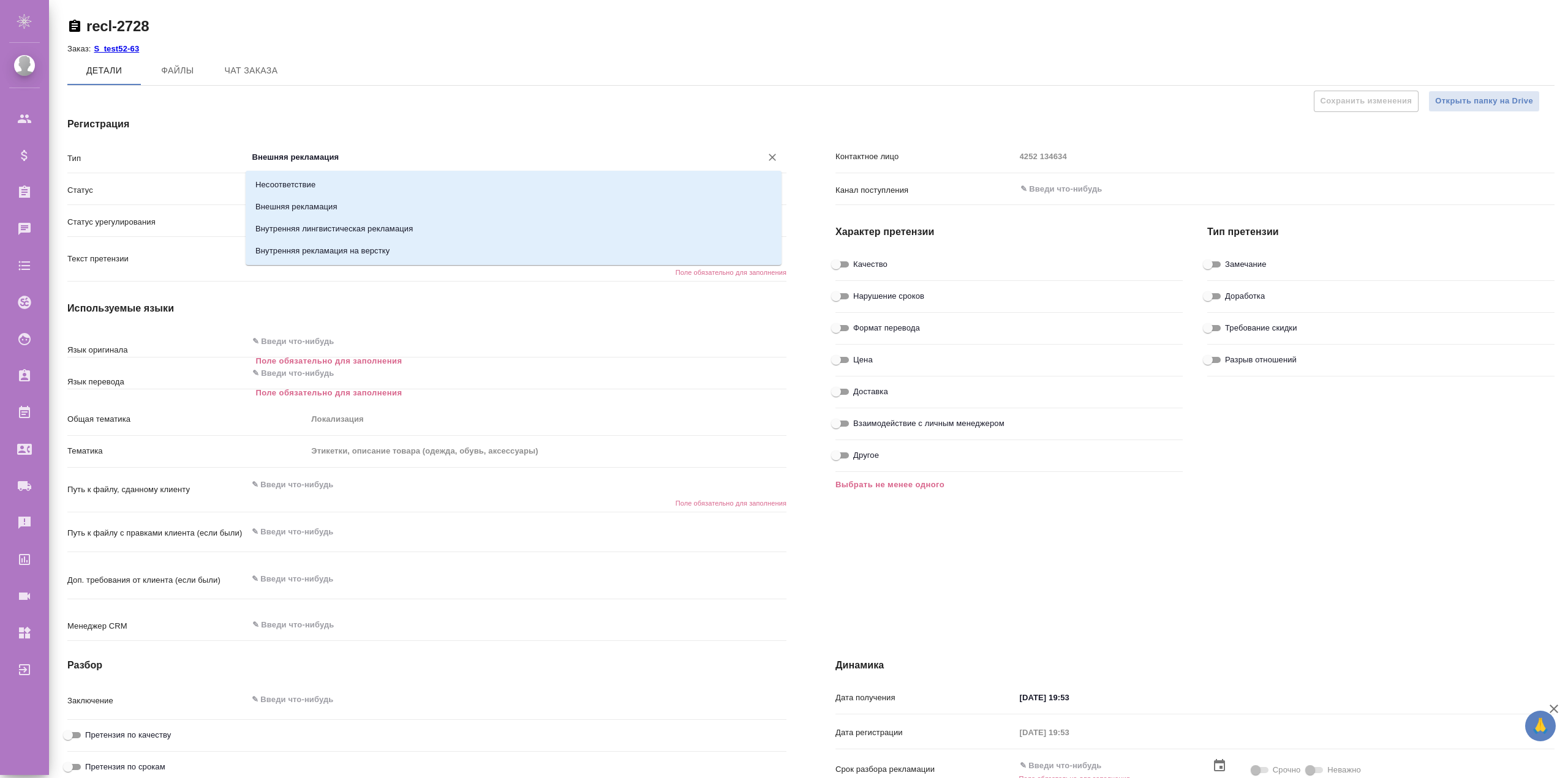
click at [278, 156] on input "Внешняя рекламация" at bounding box center [496, 157] width 491 height 14
click at [231, 104] on div "Регистрация Тип Внешняя рекламация ​ Статус Получена ​ Статус урегулирования Не…" at bounding box center [427, 381] width 768 height 578
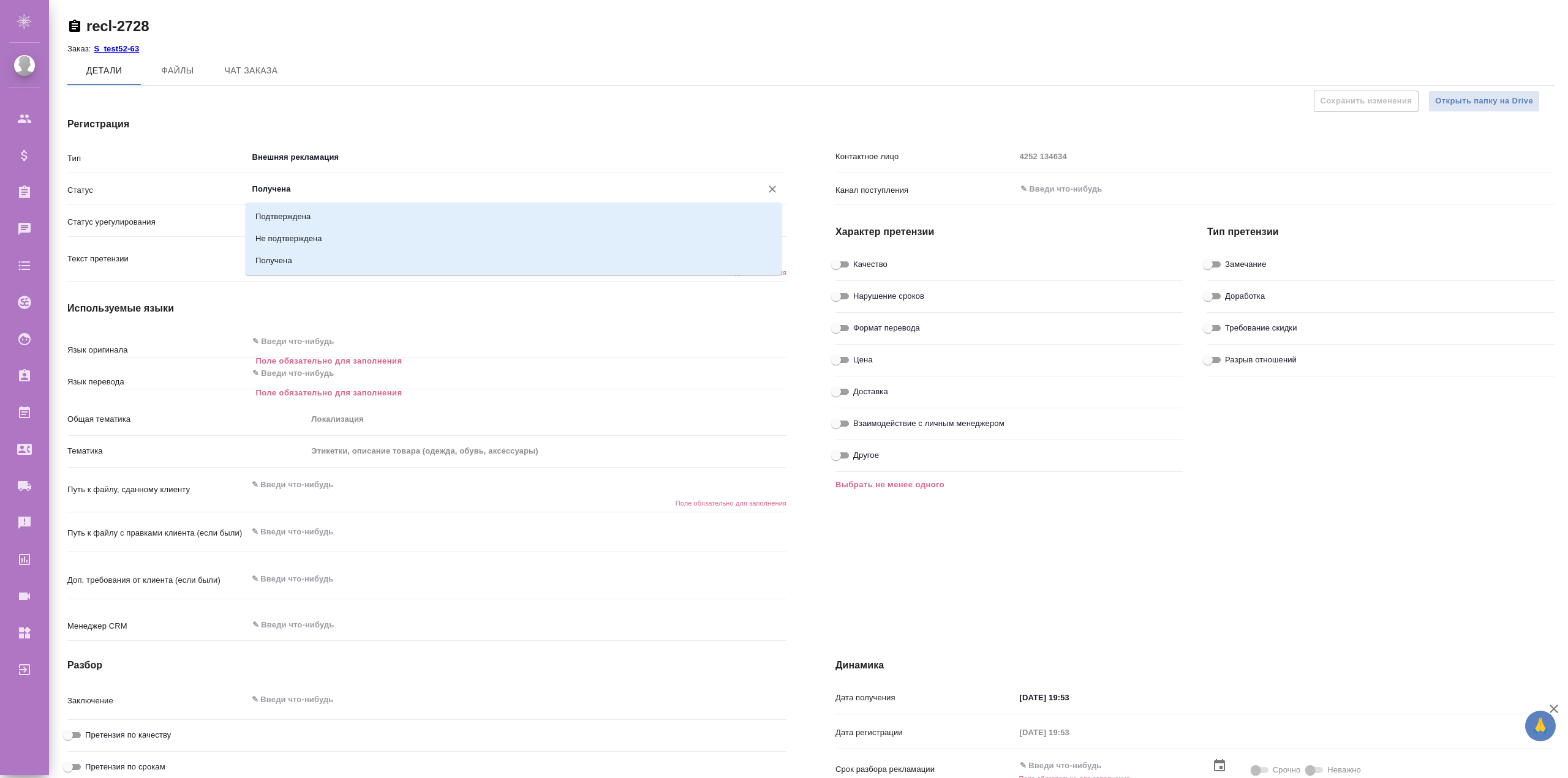
click at [280, 192] on input "Получена" at bounding box center [496, 189] width 491 height 14
click at [284, 188] on input "Получена" at bounding box center [496, 189] width 491 height 14
click at [105, 292] on div "Тип Внешняя рекламация ​ Статус Получена ​ Статус урегулирования Нет информации…" at bounding box center [427, 395] width 719 height 499
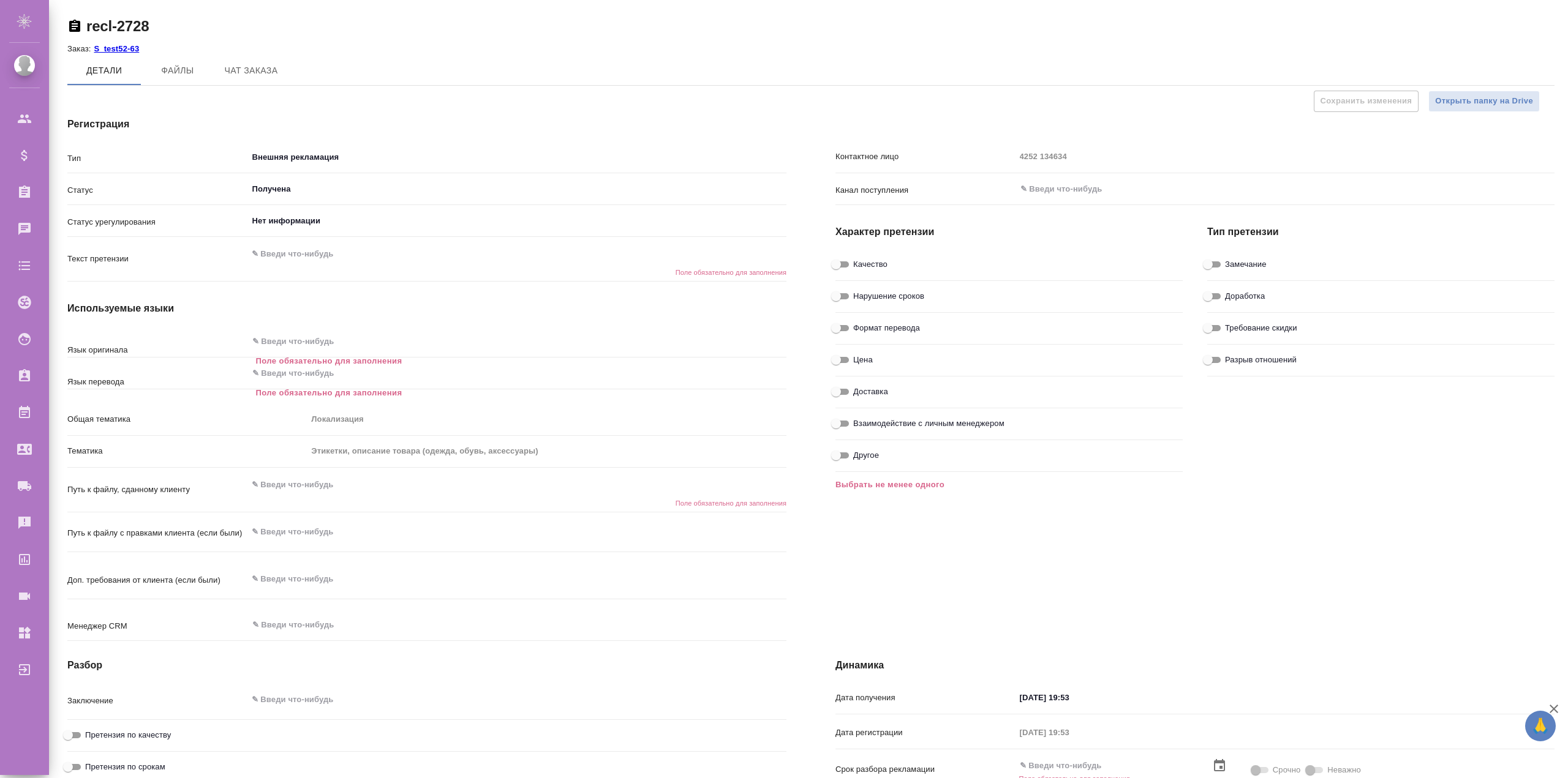
click at [339, 142] on div "Регистрация Тип Внешняя рекламация ​ Статус Получена ​ Статус урегулирования Не…" at bounding box center [427, 381] width 768 height 578
click at [324, 162] on input "Внешняя рекламация" at bounding box center [496, 157] width 491 height 14
click at [297, 166] on div "Внешняя рекламация ​" at bounding box center [517, 157] width 540 height 22
click at [330, 155] on input "Внешняя рекламация" at bounding box center [496, 157] width 491 height 14
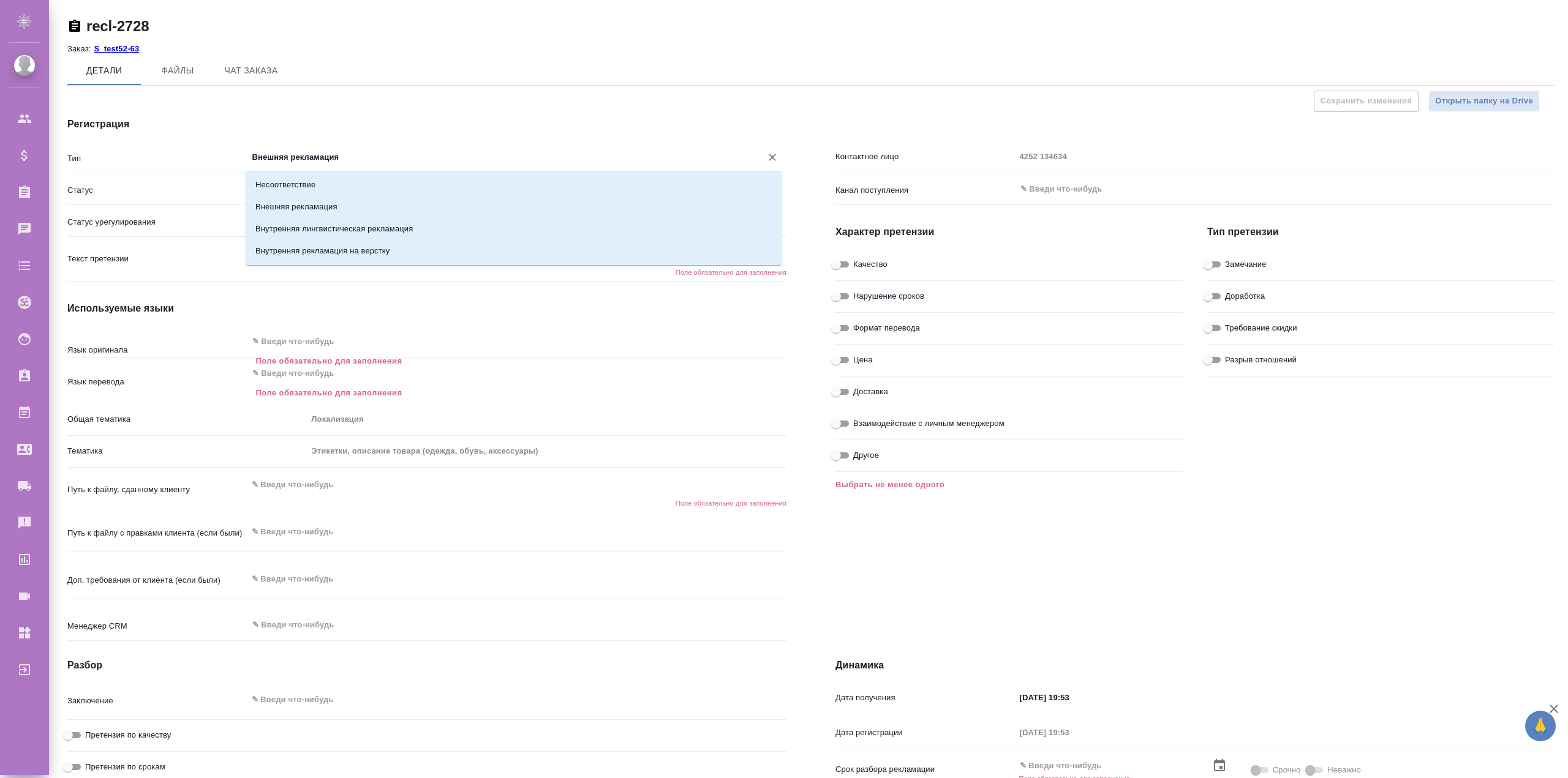
click at [363, 164] on input "Внешняя рекламация" at bounding box center [496, 157] width 491 height 14
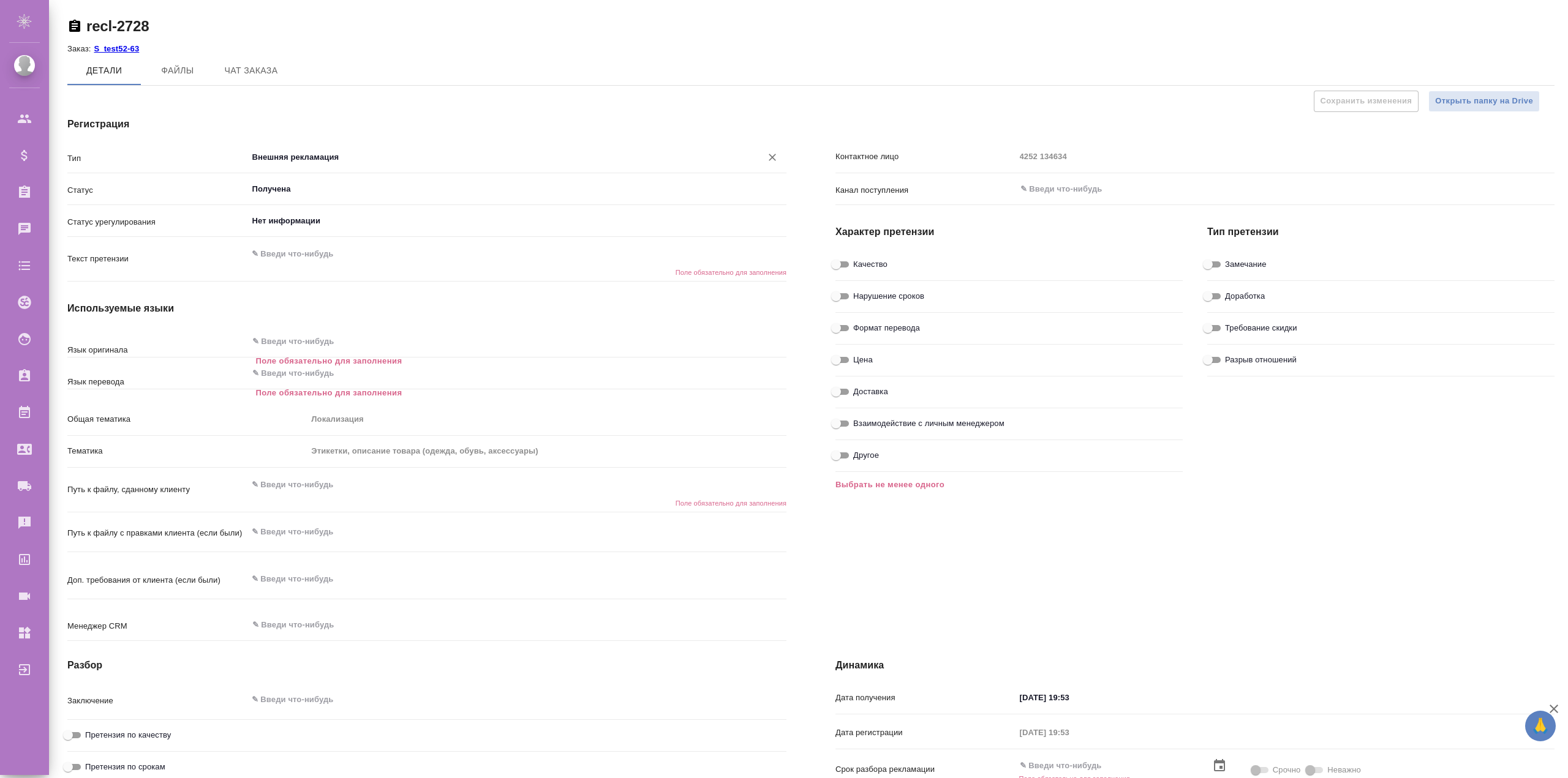
click at [321, 158] on input "Внешняя рекламация" at bounding box center [496, 157] width 491 height 14
type textarea "x"
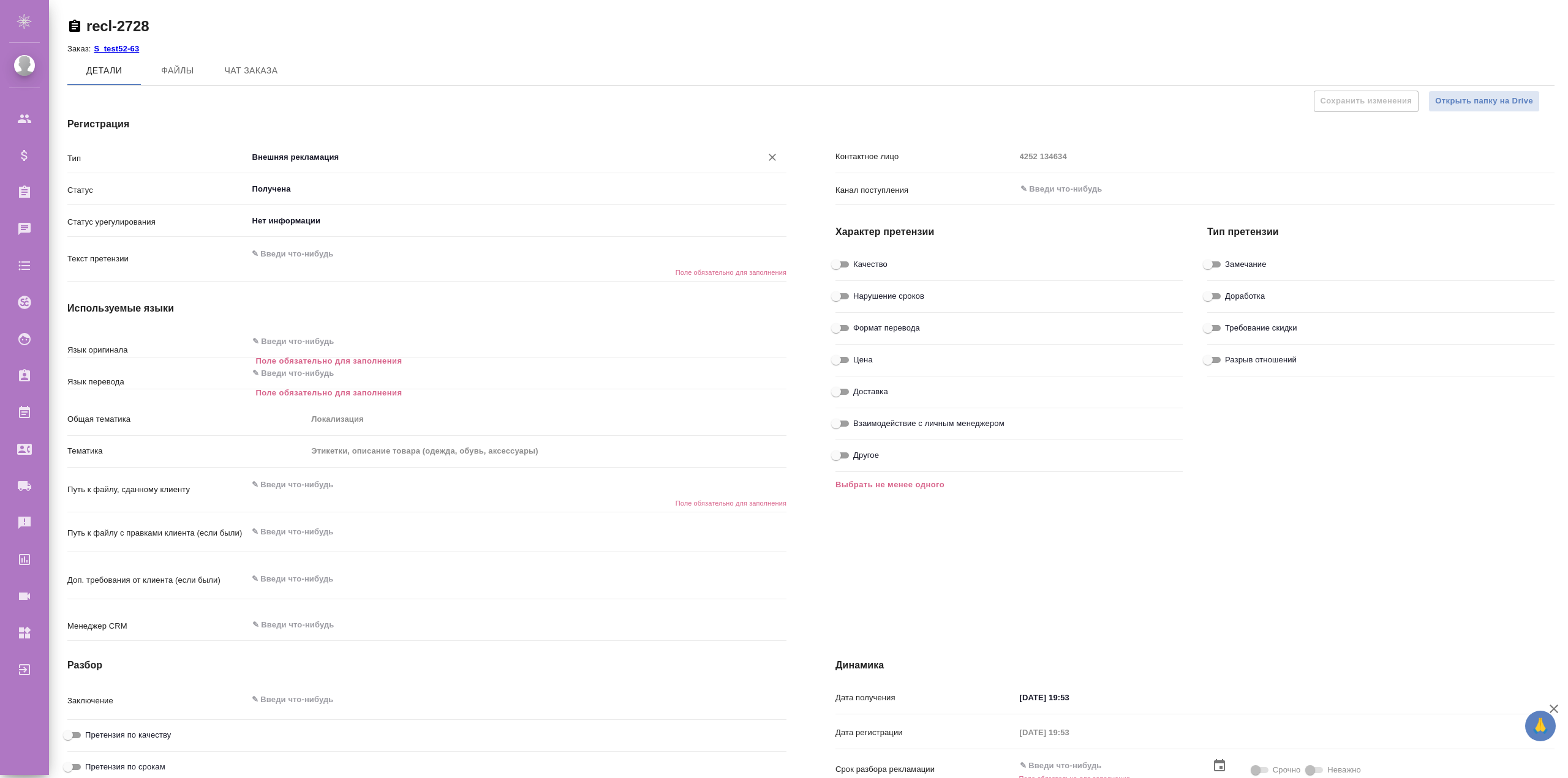
type textarea "x"
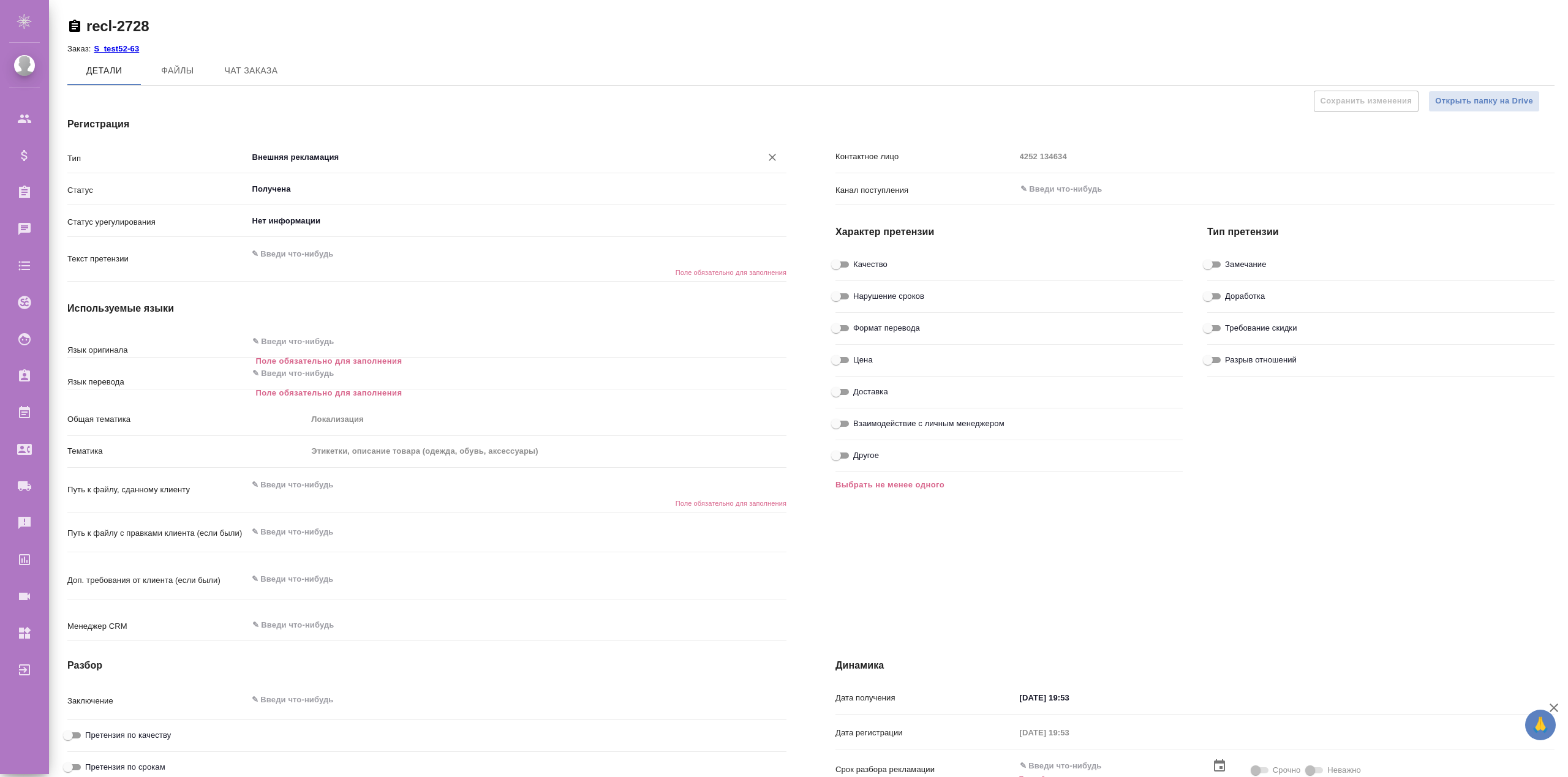
type textarea "x"
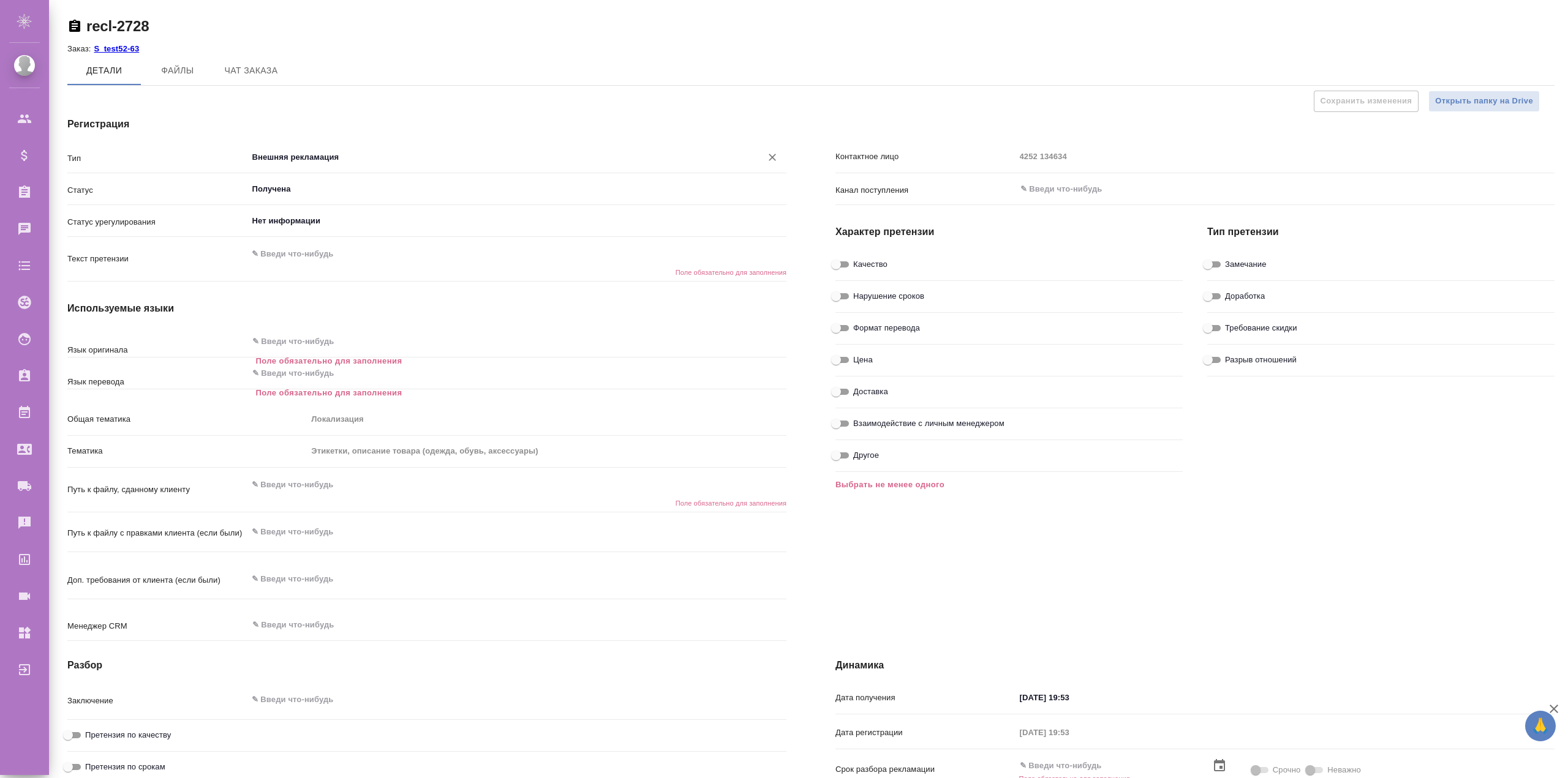
type textarea "x"
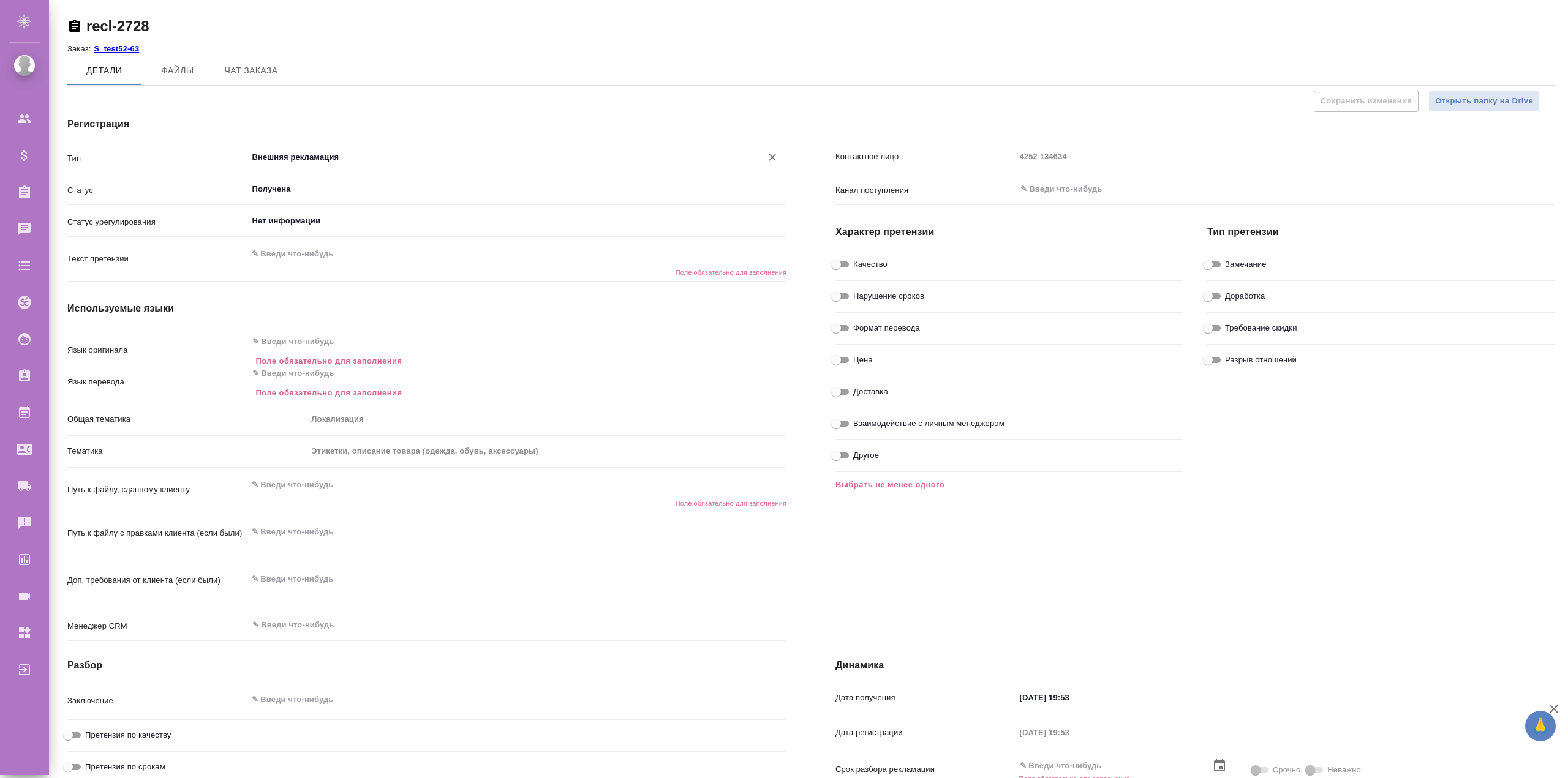
type textarea "x"
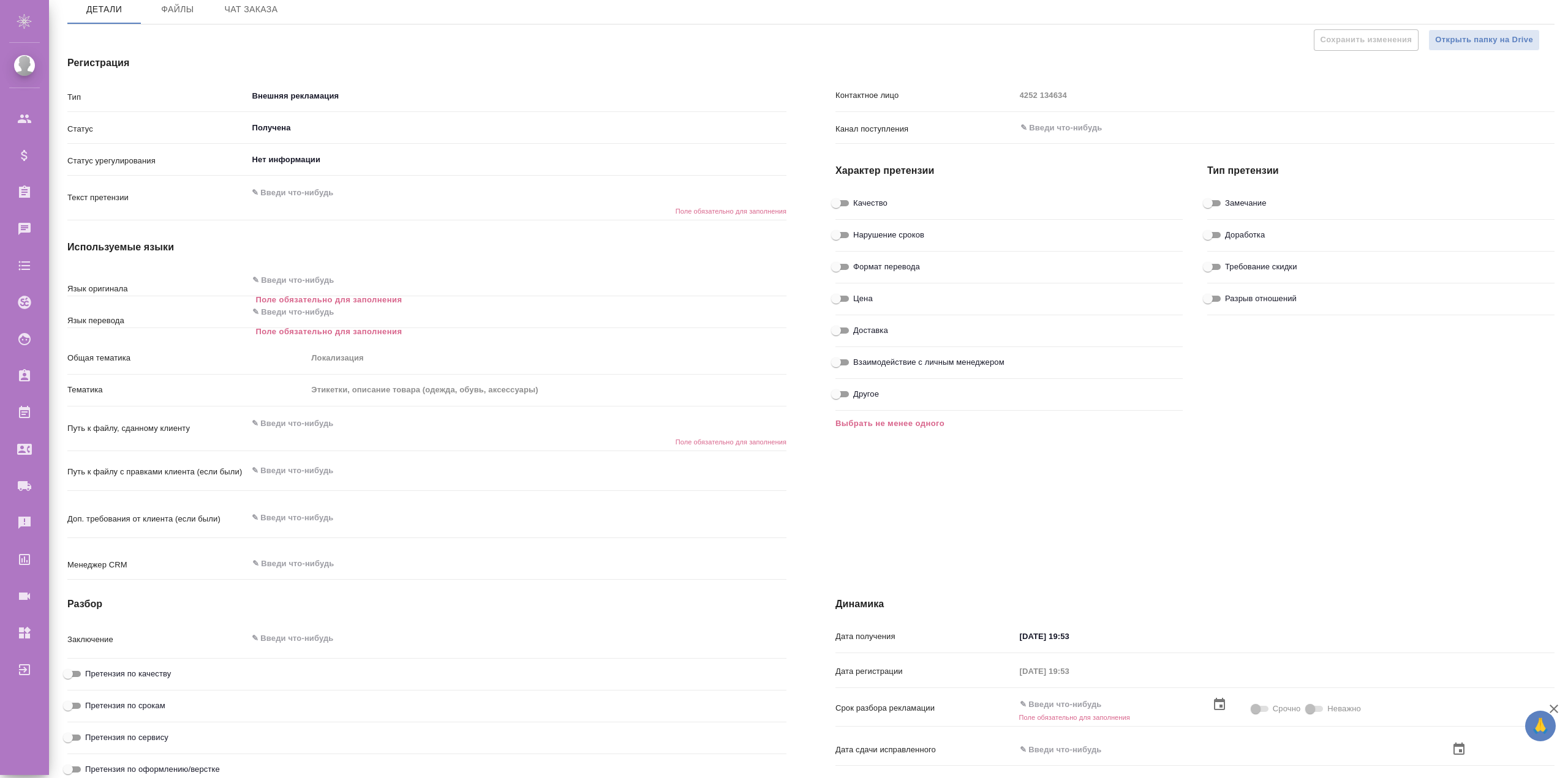
click at [871, 362] on span "Взаимодействие с личным менеджером" at bounding box center [929, 362] width 152 height 12
click at [858, 362] on input "Взаимодействие с личным менеджером" at bounding box center [836, 362] width 44 height 14
checkbox input "true"
type textarea "x"
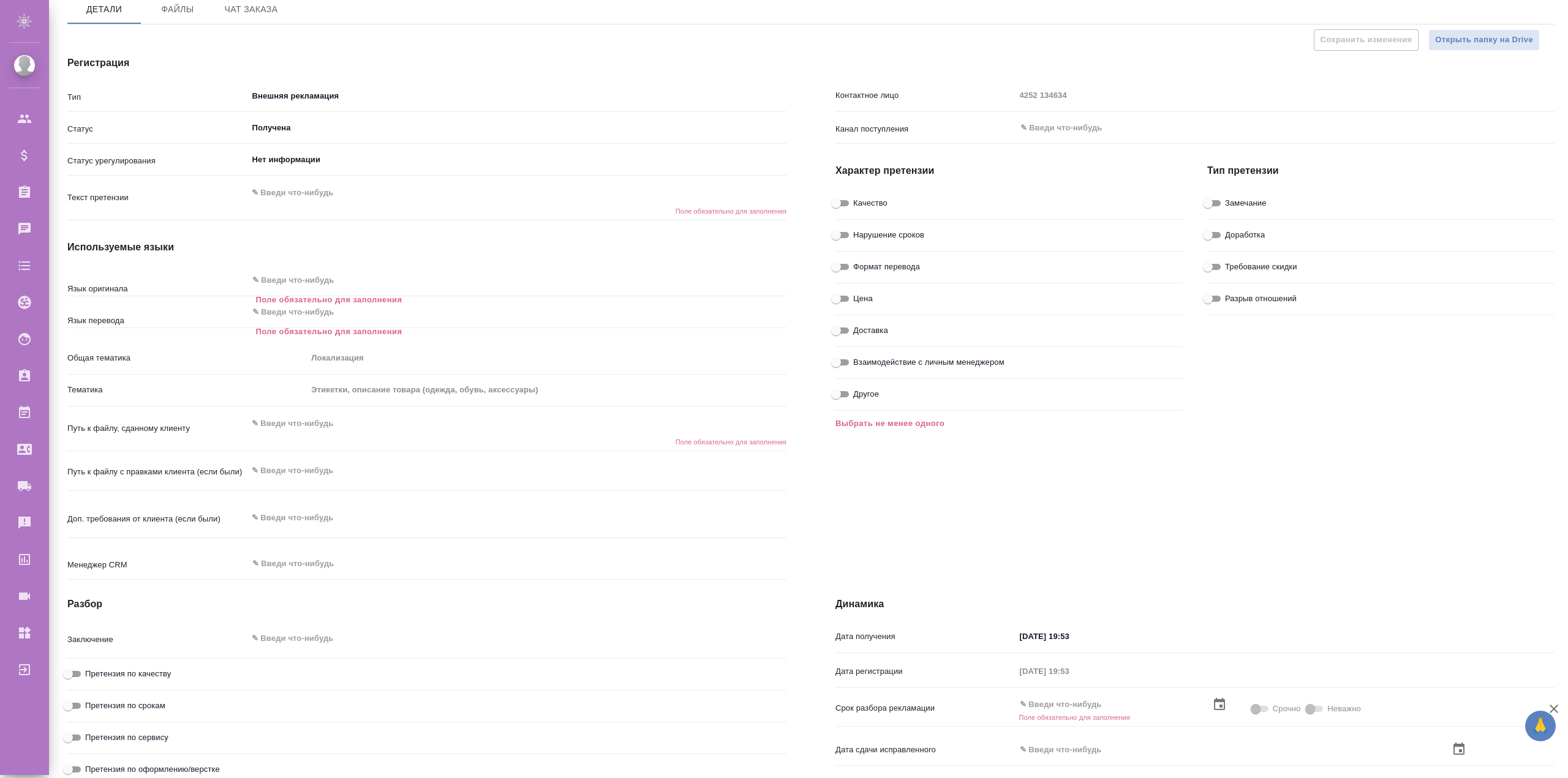
type textarea "x"
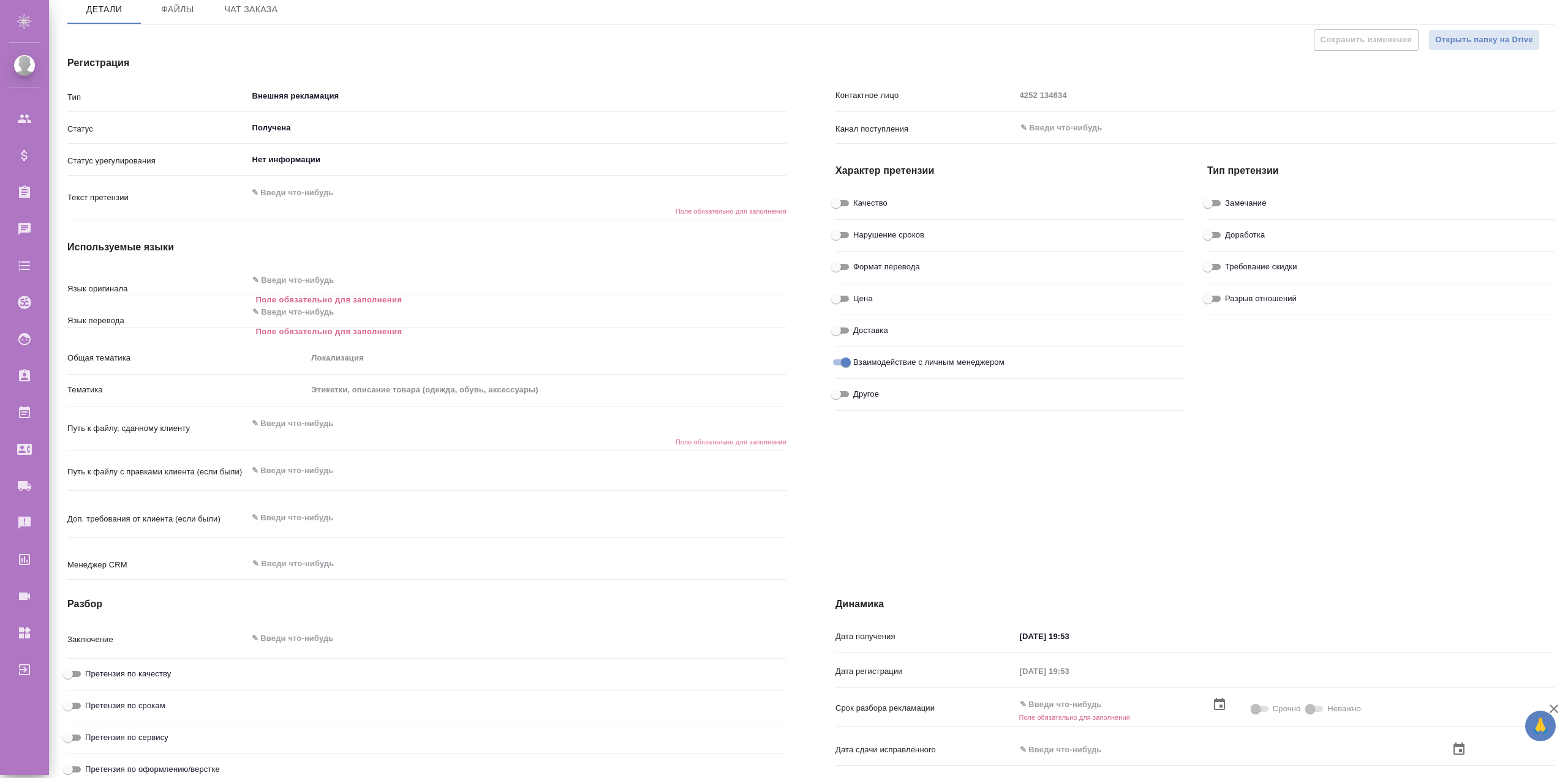
click at [871, 362] on span "Взаимодействие с личным менеджером" at bounding box center [929, 362] width 152 height 12
click at [868, 362] on input "Взаимодействие с личным менеджером" at bounding box center [846, 362] width 44 height 14
checkbox input "false"
type textarea "x"
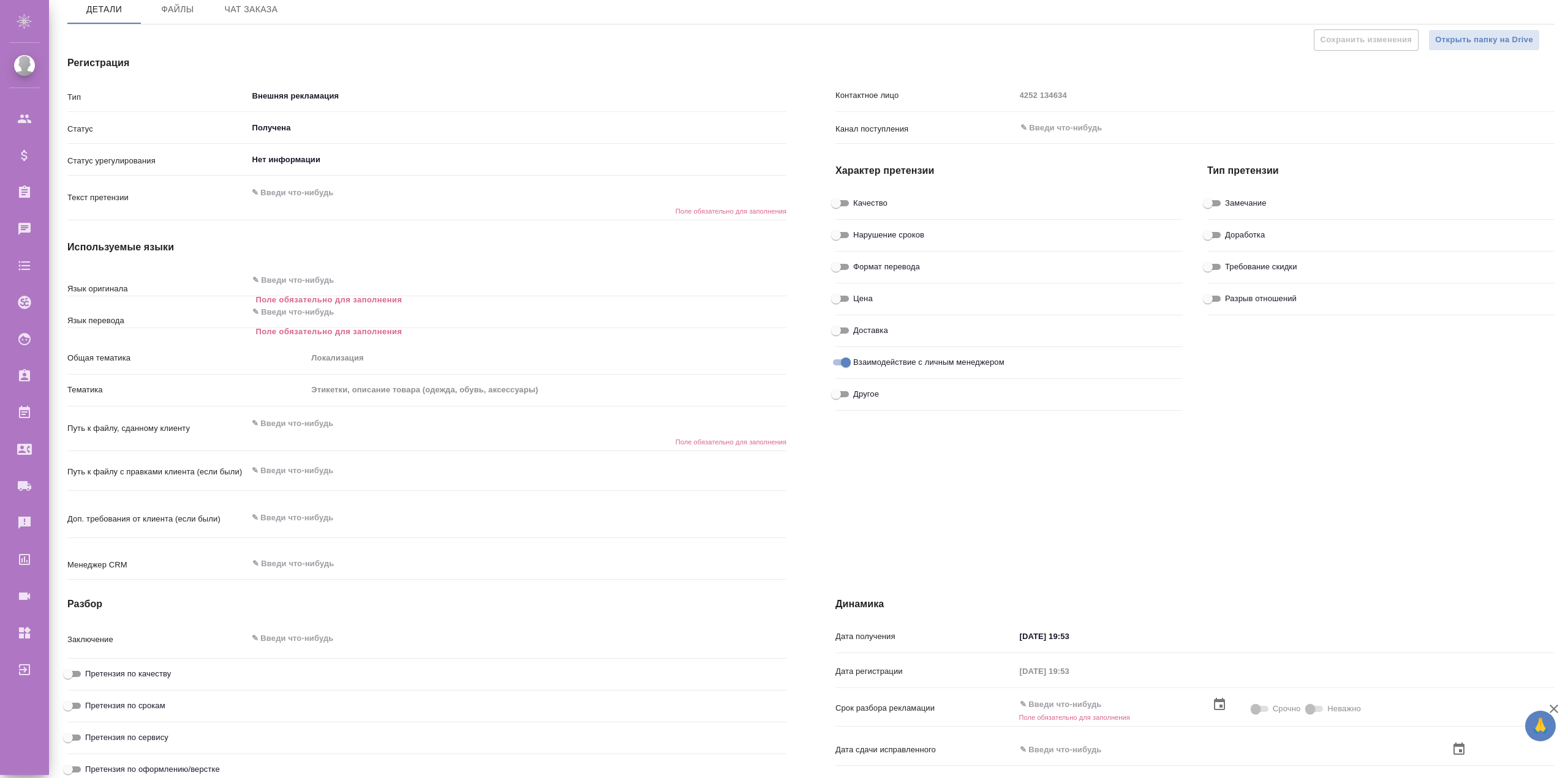
type textarea "x"
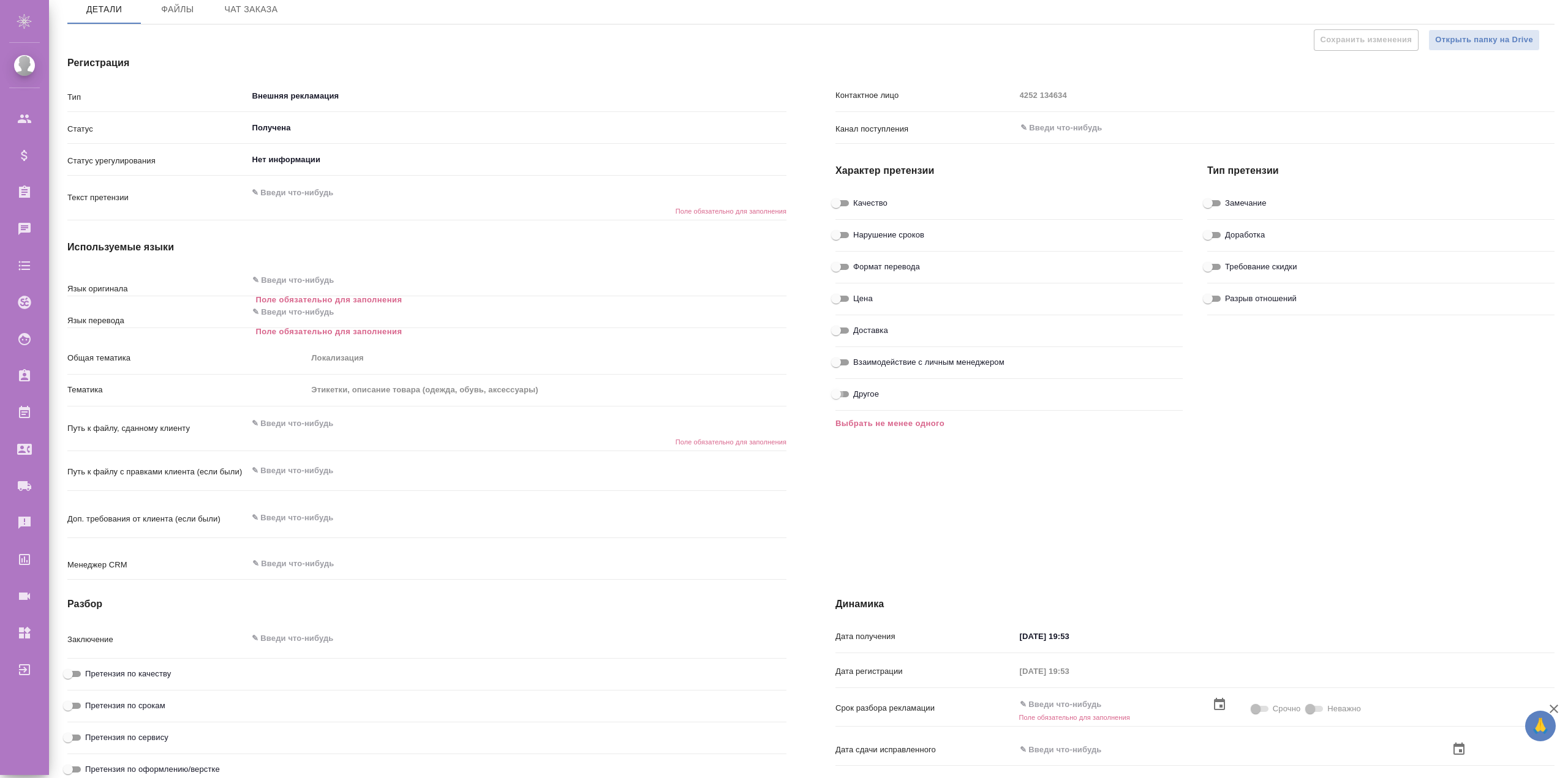
click at [836, 397] on input "Другое" at bounding box center [836, 394] width 44 height 14
checkbox input "true"
type textarea "x"
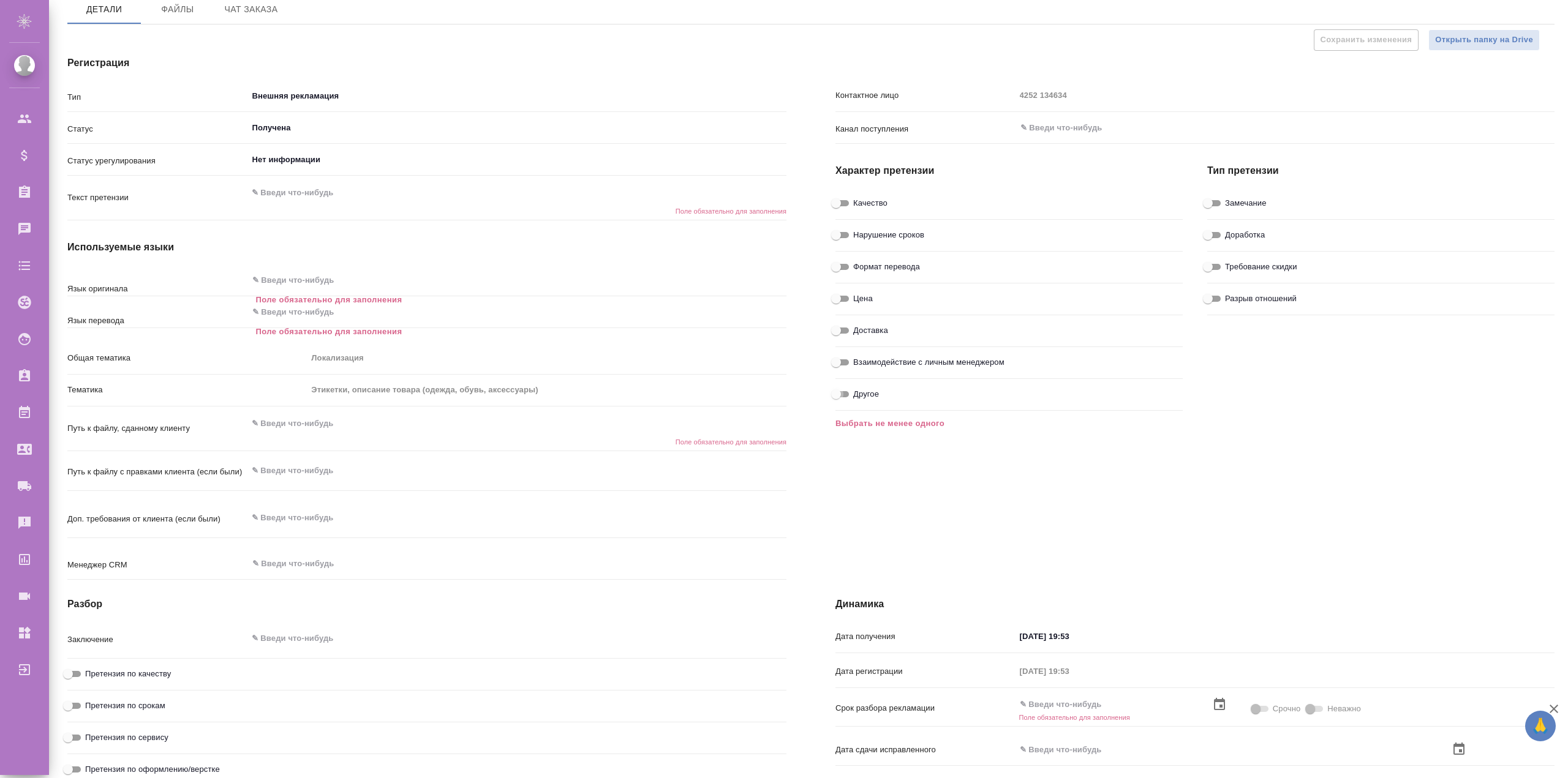
type textarea "x"
click at [840, 399] on input "Другое" at bounding box center [846, 394] width 44 height 14
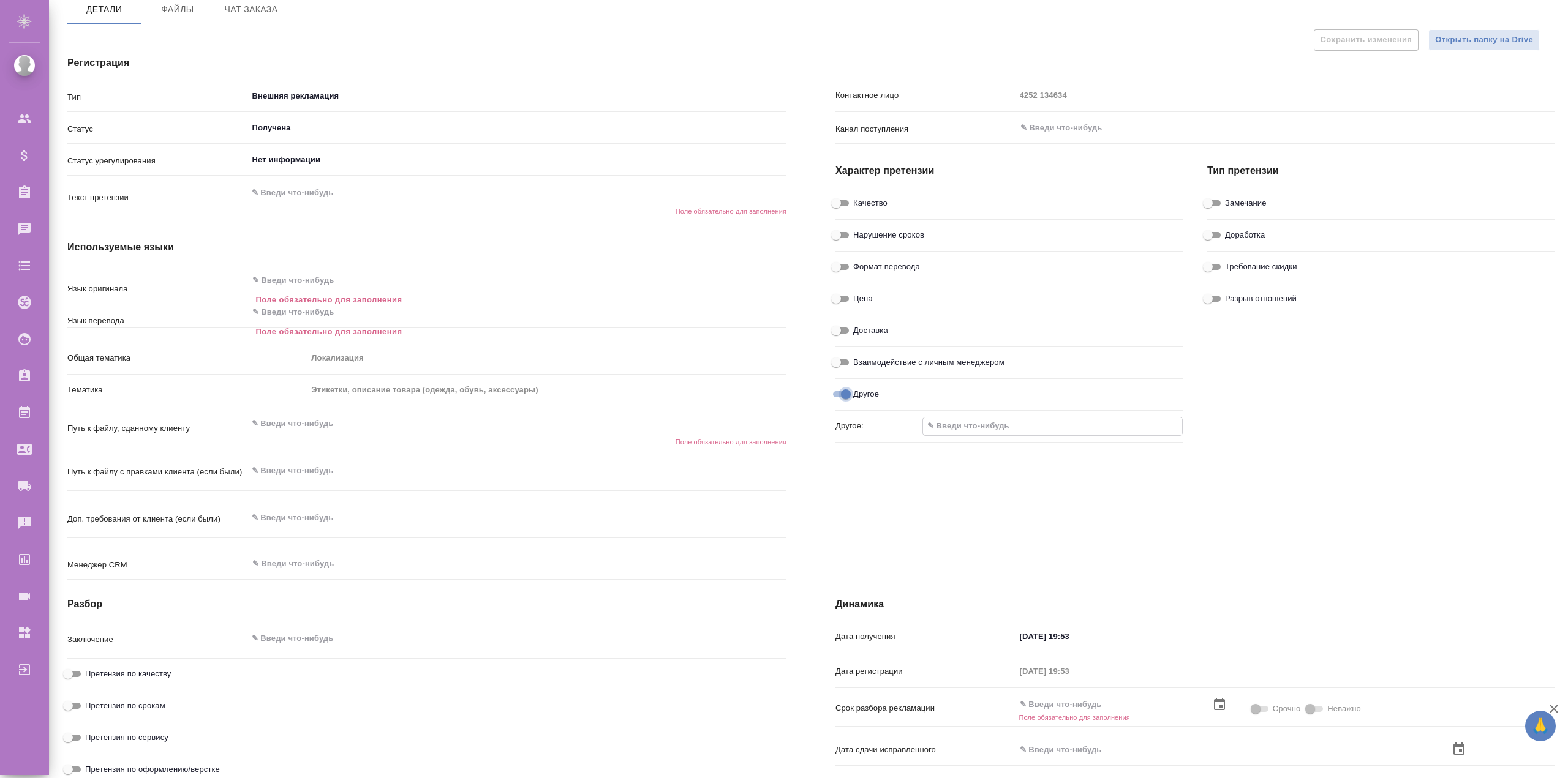
checkbox input "false"
type textarea "x"
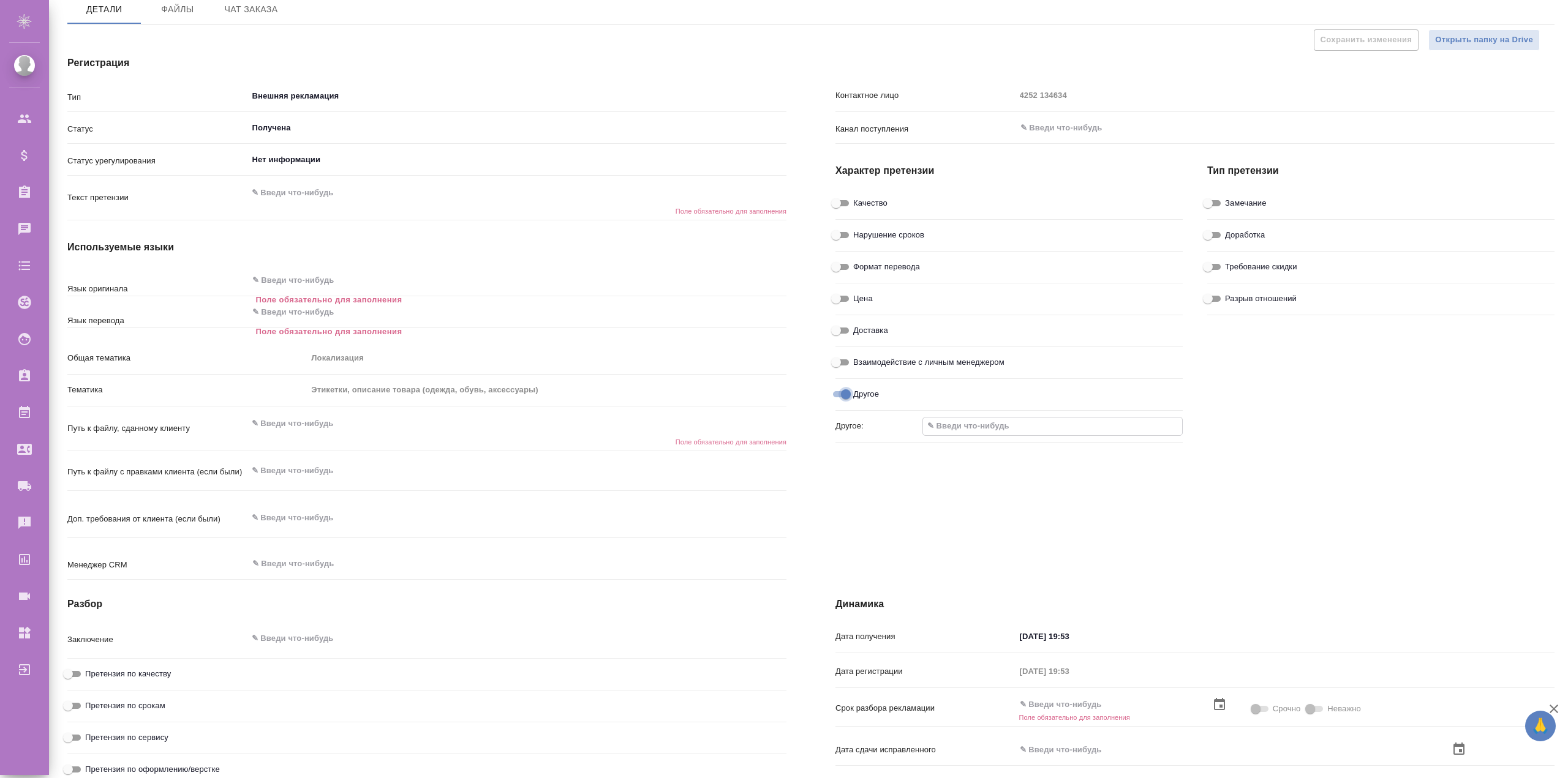
type textarea "x"
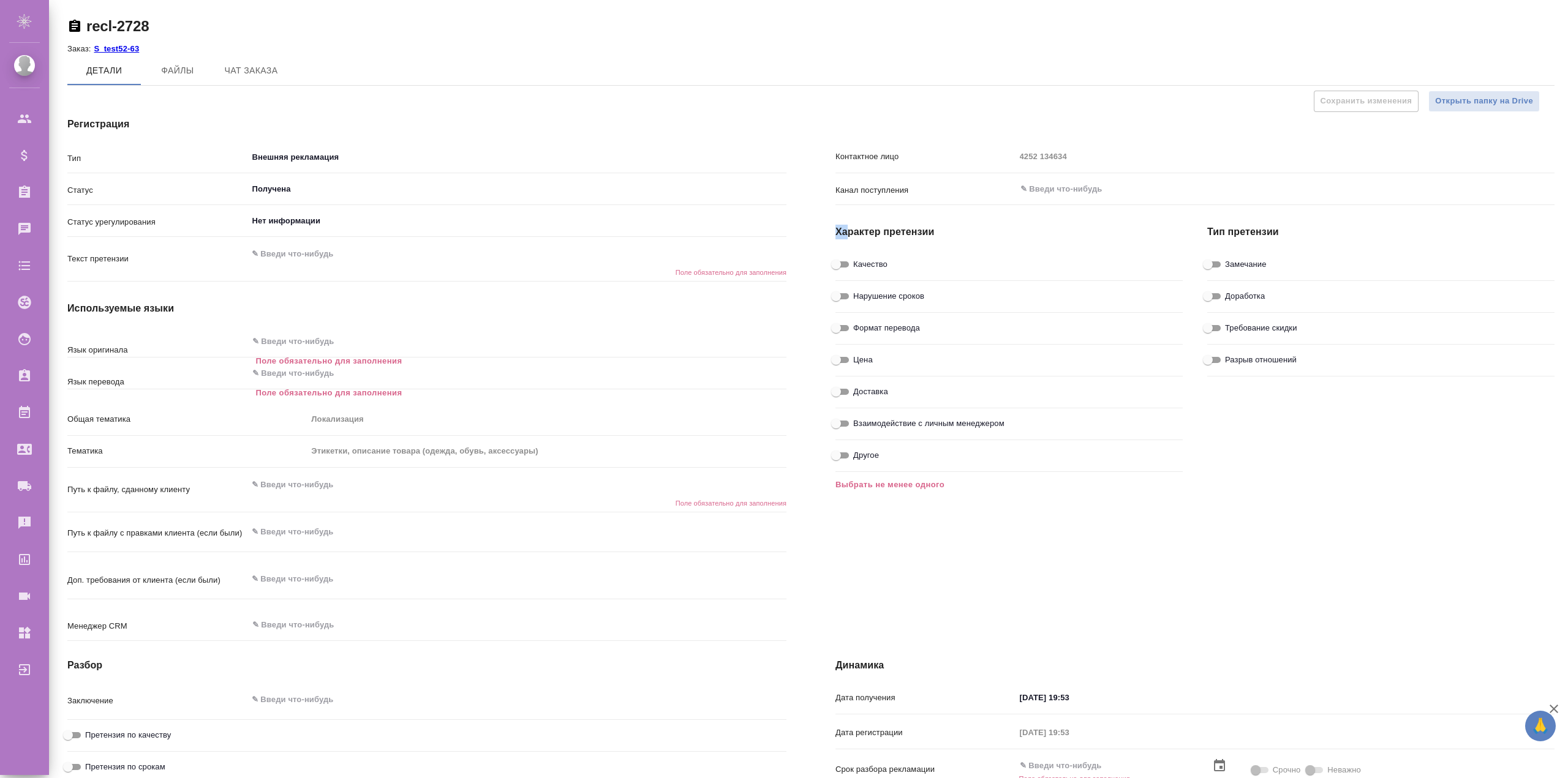
drag, startPoint x: 825, startPoint y: 230, endPoint x: 850, endPoint y: 234, distance: 25.3
click at [850, 234] on div "Характер претензии Качество Нарушение сроков Формат перевода Цена Доставка Взаи…" at bounding box center [1009, 350] width 371 height 305
click at [889, 238] on h4 "Характер претензии" at bounding box center [1009, 232] width 347 height 14
drag, startPoint x: 844, startPoint y: 228, endPoint x: 884, endPoint y: 231, distance: 40.1
click at [884, 231] on div "Характер претензии Качество Нарушение сроков Формат перевода Цена Доставка Взаи…" at bounding box center [1009, 350] width 371 height 305
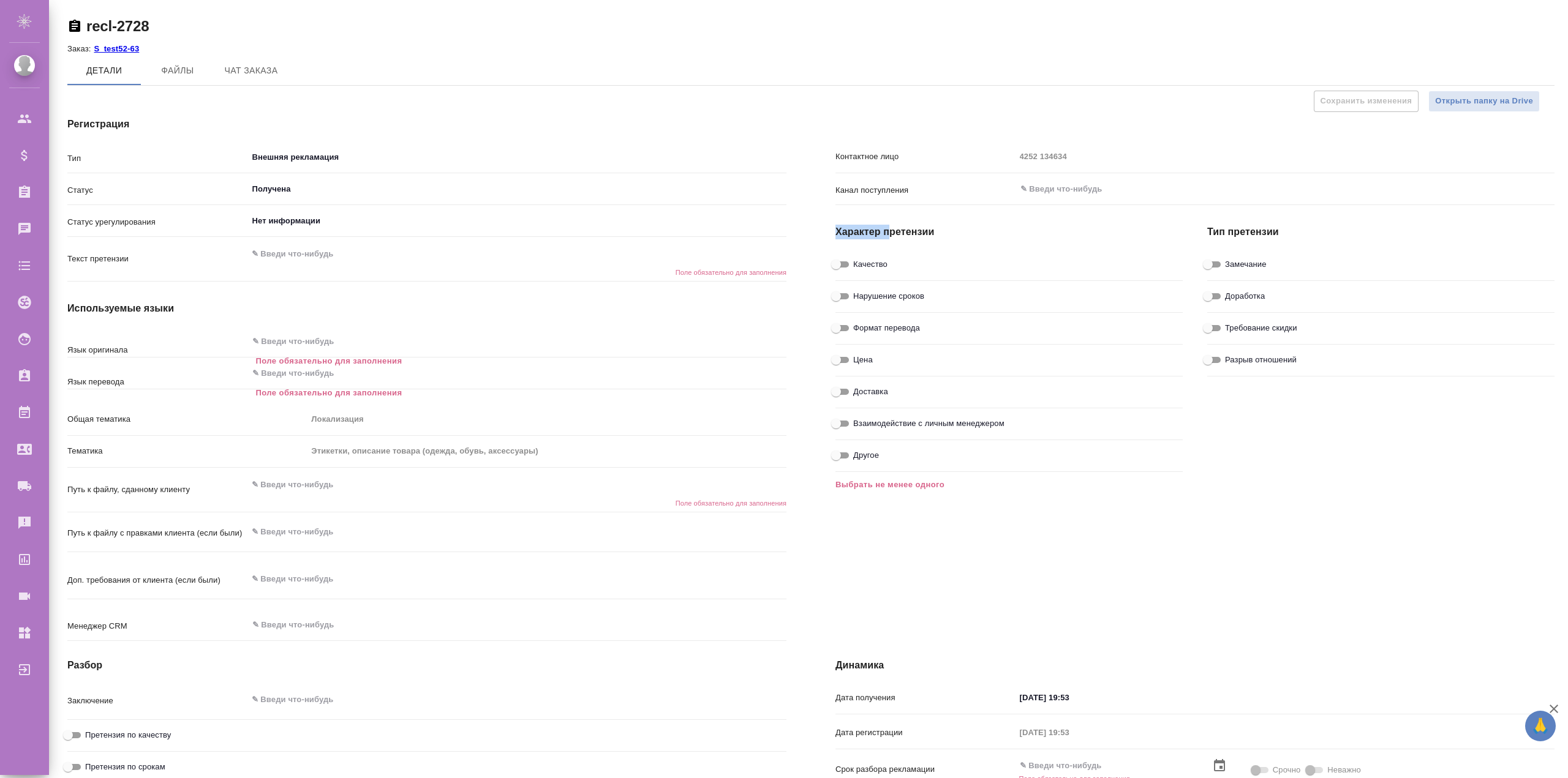
click at [835, 231] on h4 "Характер претензии" at bounding box center [1009, 232] width 347 height 14
drag, startPoint x: 830, startPoint y: 229, endPoint x: 933, endPoint y: 233, distance: 103.1
click at [928, 233] on div "Характер претензии Качество Нарушение сроков Формат перевода Цена Доставка Взаи…" at bounding box center [1009, 350] width 371 height 305
click at [940, 232] on h4 "Характер претензии" at bounding box center [1009, 232] width 347 height 14
click at [839, 267] on input "Качество" at bounding box center [836, 264] width 44 height 14
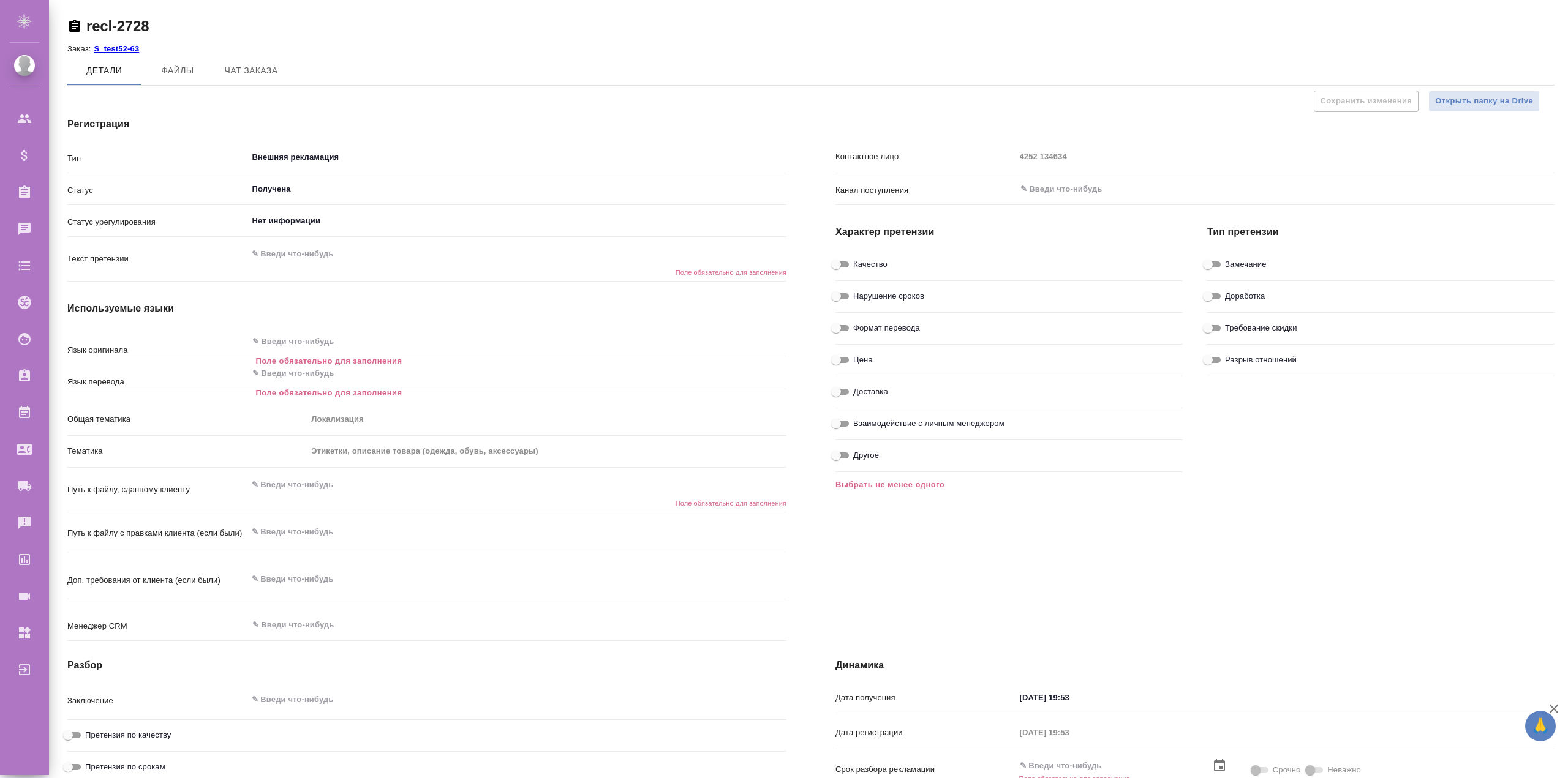
checkbox input "true"
type textarea "x"
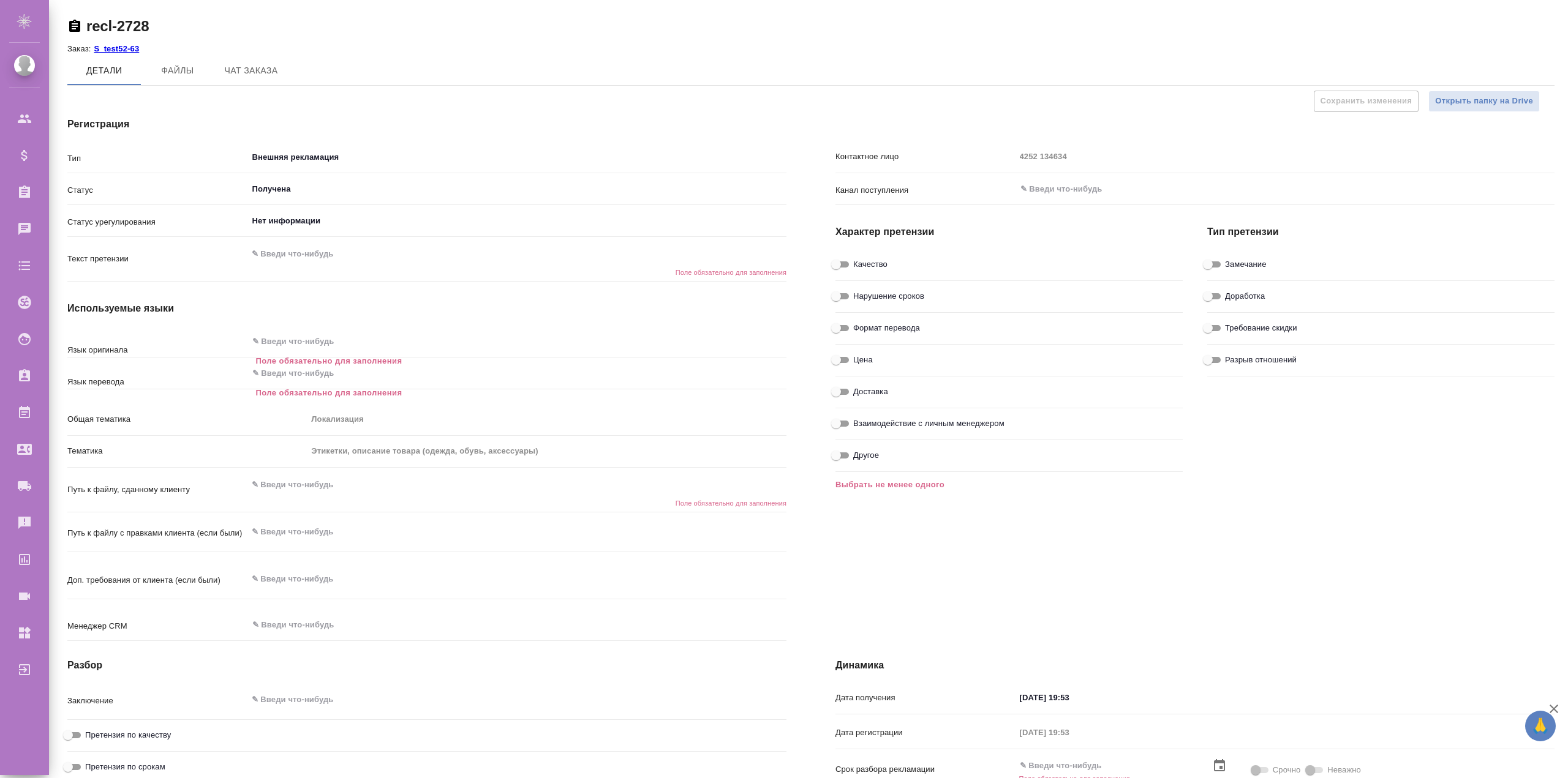
type textarea "x"
click at [837, 292] on input "Нарушение сроков" at bounding box center [836, 295] width 44 height 14
checkbox input "true"
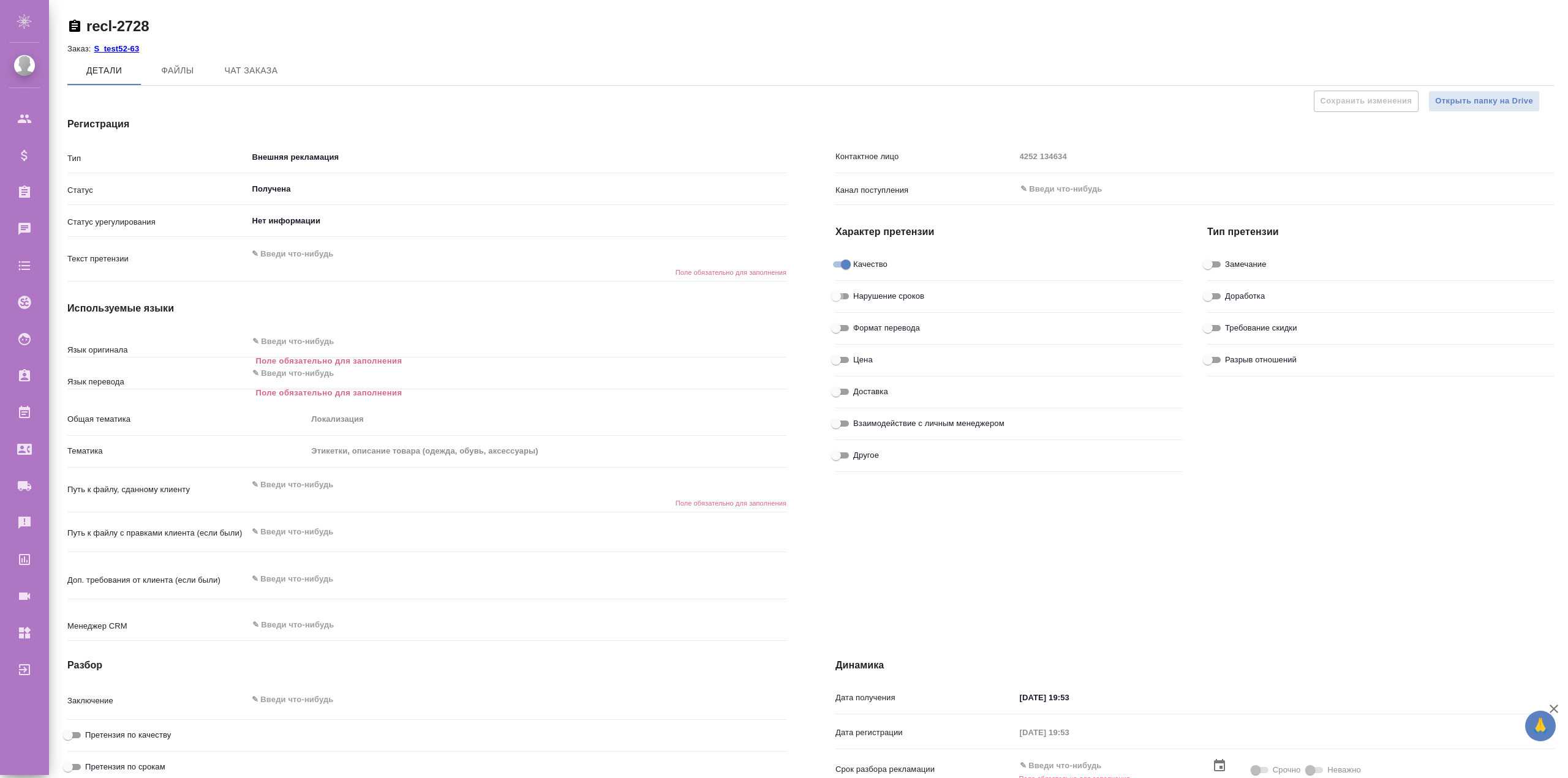
type textarea "x"
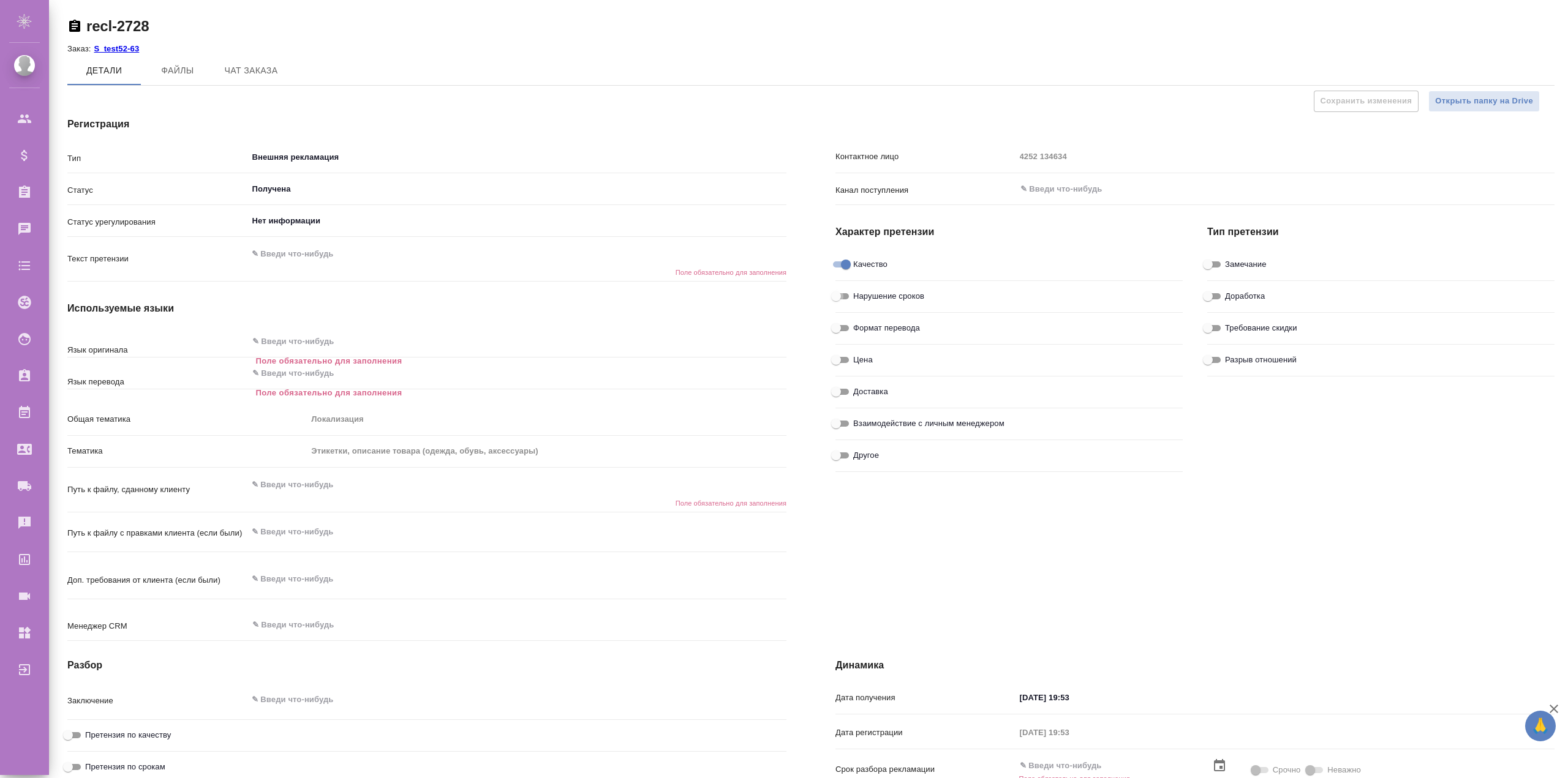
type textarea "x"
click at [840, 260] on input "Качество" at bounding box center [846, 264] width 44 height 14
checkbox input "false"
type textarea "x"
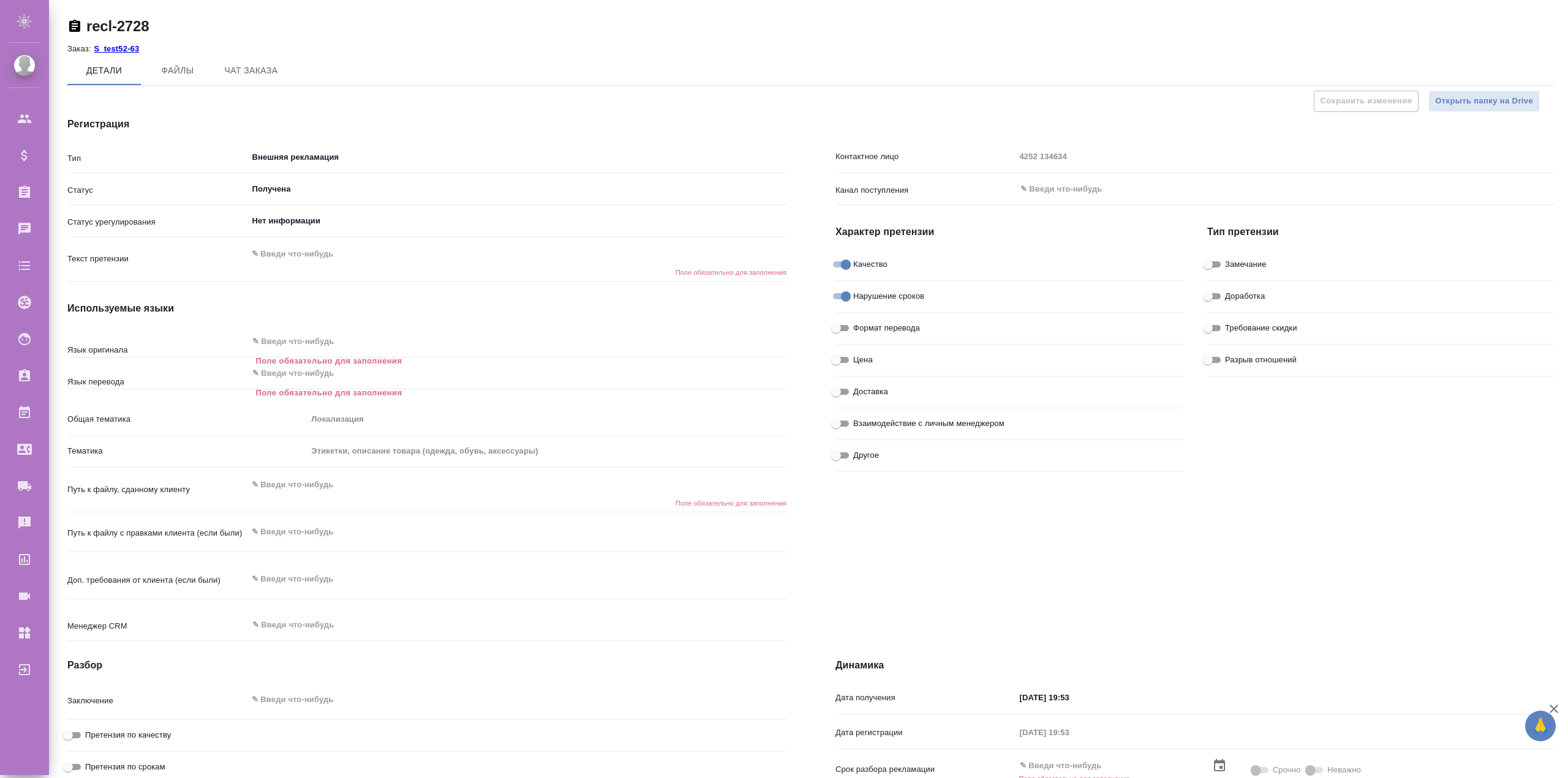
type textarea "x"
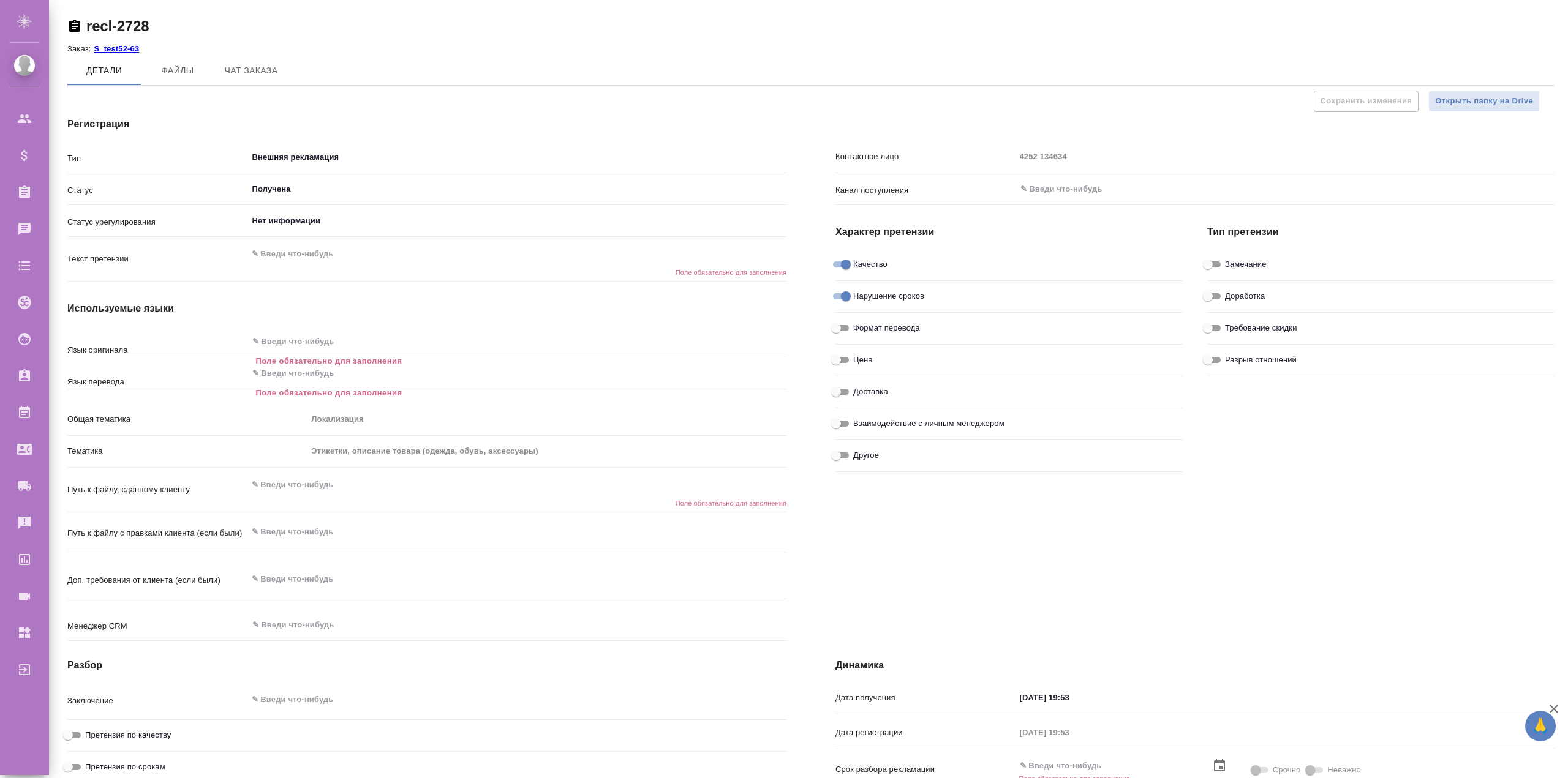
type textarea "x"
click at [841, 298] on input "Нарушение сроков" at bounding box center [846, 295] width 44 height 14
checkbox input "false"
type textarea "x"
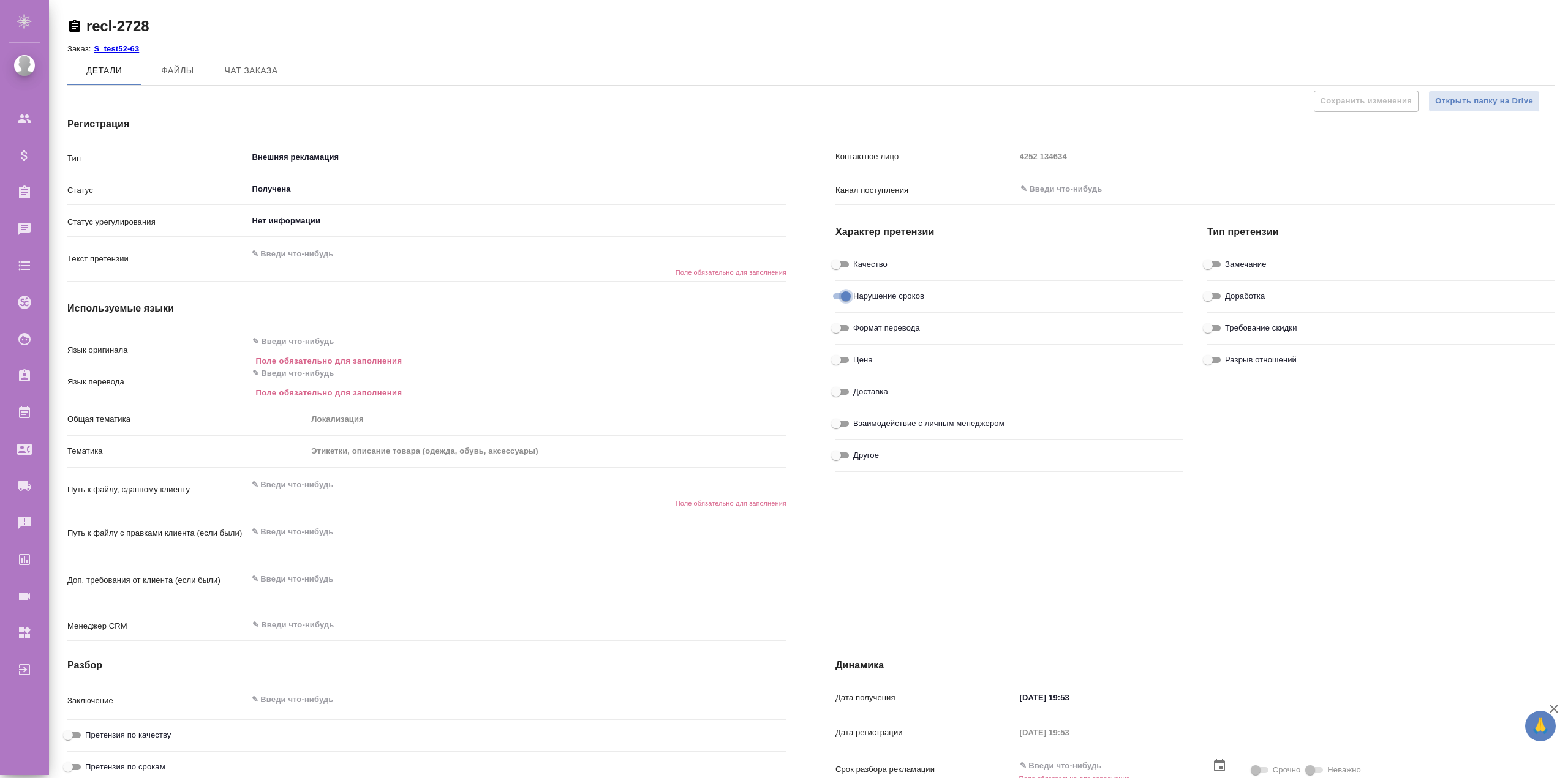
type textarea "x"
click at [841, 264] on input "Качество" at bounding box center [836, 264] width 44 height 14
click at [837, 297] on input "Нарушение сроков" at bounding box center [836, 295] width 44 height 14
click at [844, 301] on input "Нарушение сроков" at bounding box center [846, 295] width 44 height 14
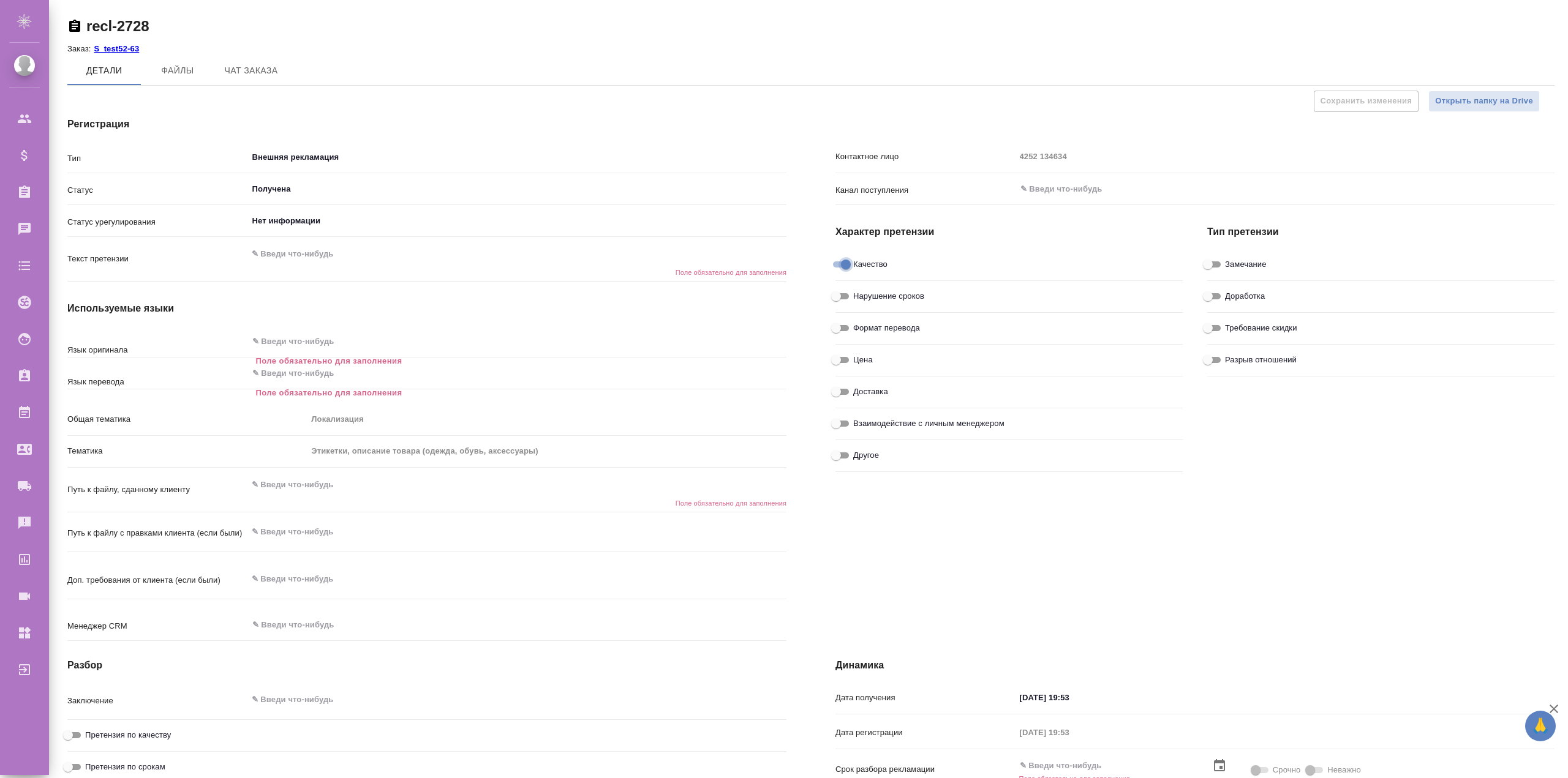
click at [843, 270] on input "Качество" at bounding box center [846, 264] width 44 height 14
click at [837, 392] on input "Доставка" at bounding box center [836, 391] width 44 height 14
click at [838, 426] on input "Взаимодействие с личным менеджером" at bounding box center [836, 423] width 44 height 14
click at [832, 295] on input "Нарушение сроков" at bounding box center [836, 295] width 44 height 14
click at [831, 356] on input "Цена" at bounding box center [836, 359] width 44 height 14
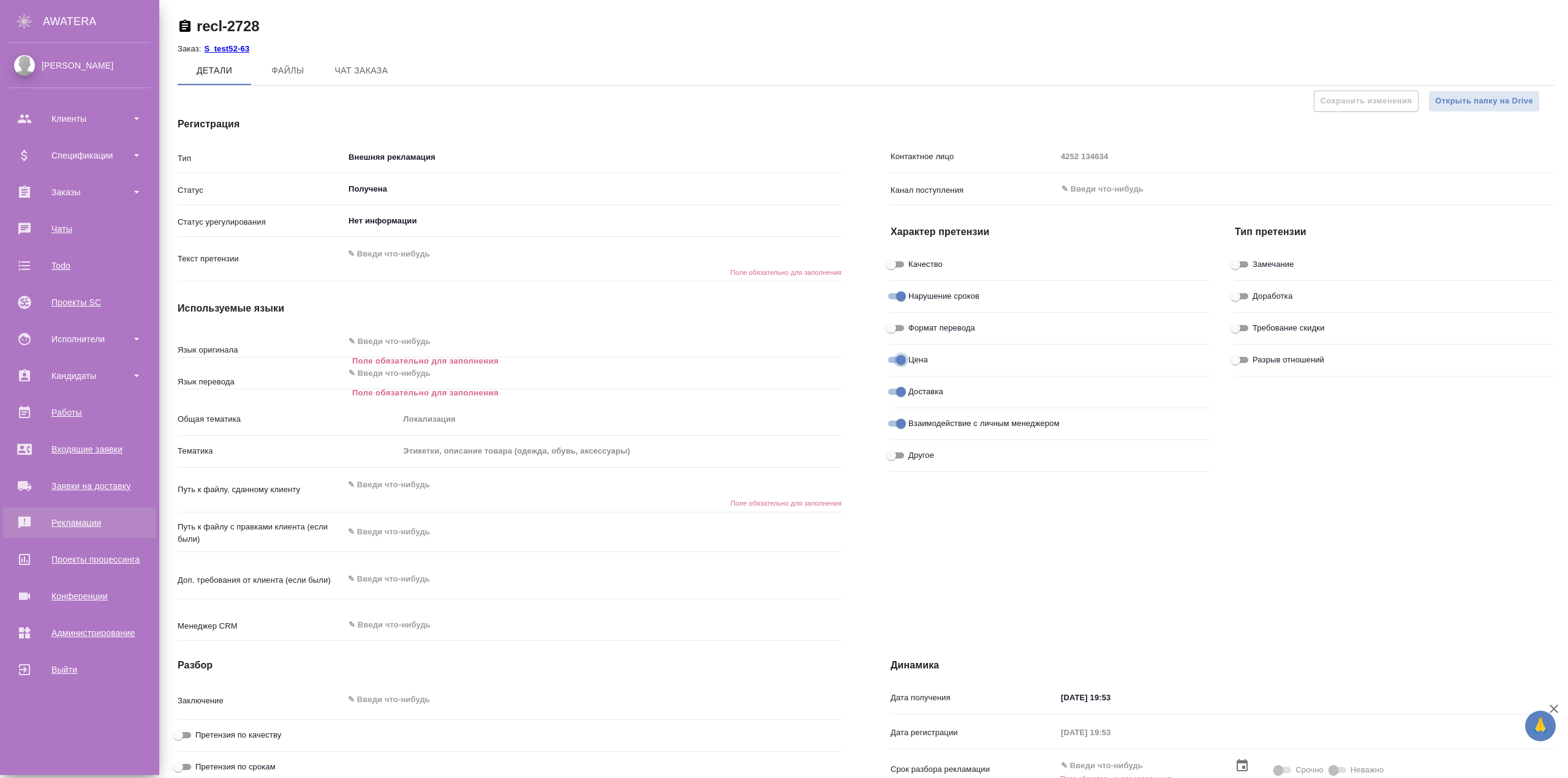
click at [83, 512] on link "Рекламации" at bounding box center [80, 523] width 153 height 30
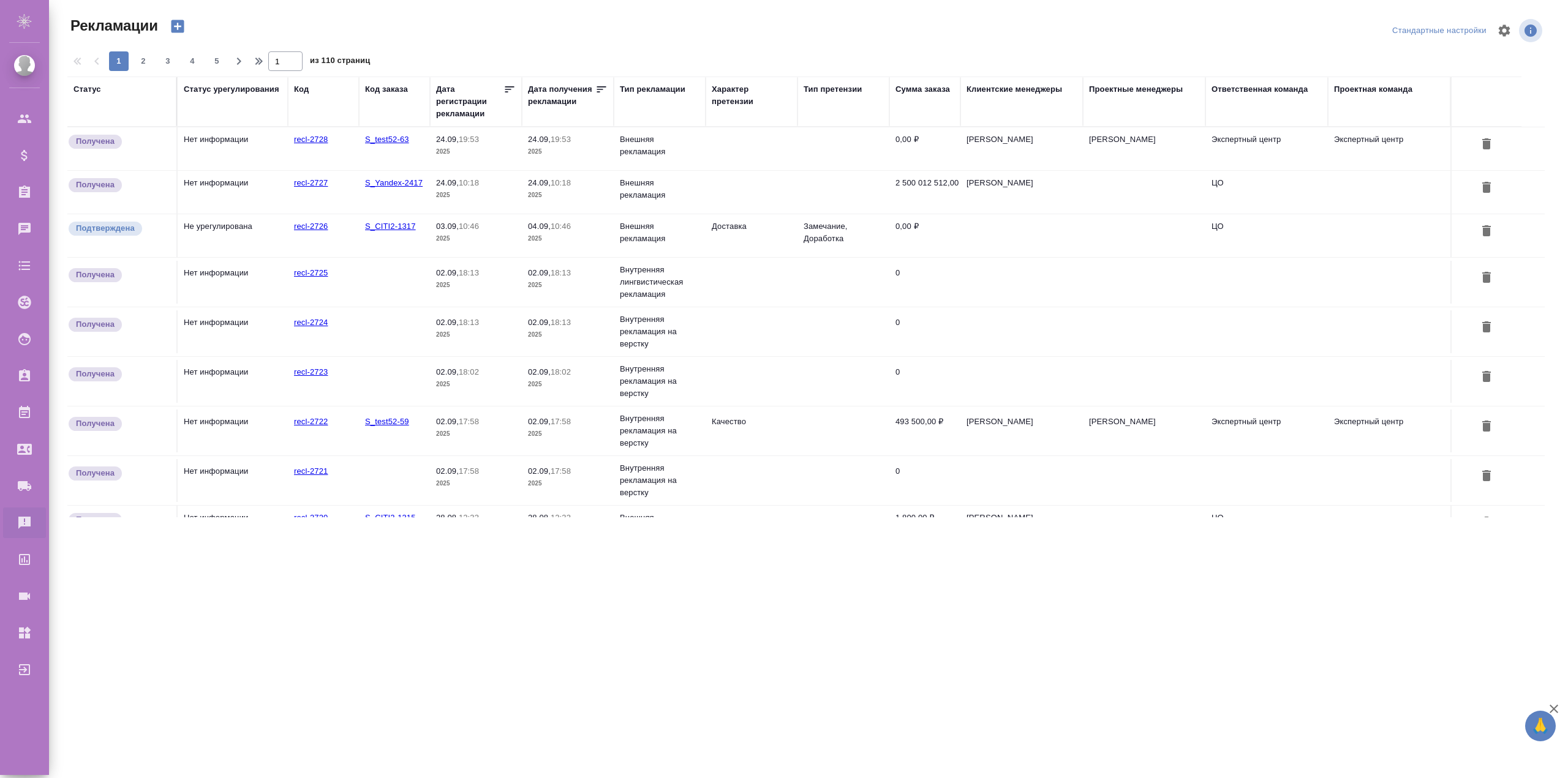
drag, startPoint x: 89, startPoint y: 139, endPoint x: 83, endPoint y: 137, distance: 6.3
drag, startPoint x: 83, startPoint y: 137, endPoint x: 70, endPoint y: 139, distance: 13.2
click at [70, 139] on span "Получена" at bounding box center [95, 142] width 53 height 12
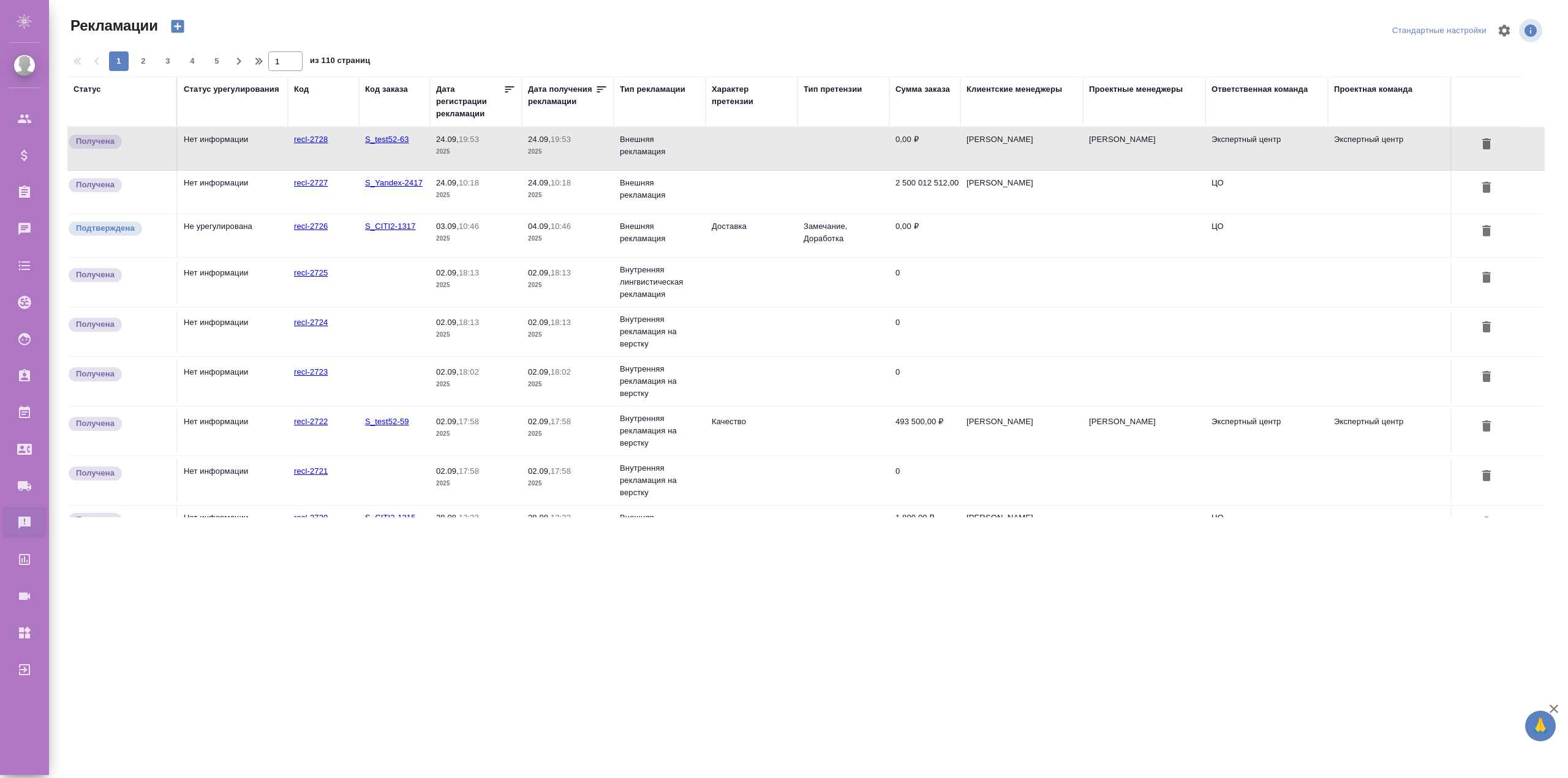
click at [372, 30] on div "Рекламации" at bounding box center [315, 26] width 496 height 20
click at [138, 190] on div "Получена" at bounding box center [119, 186] width 103 height 17
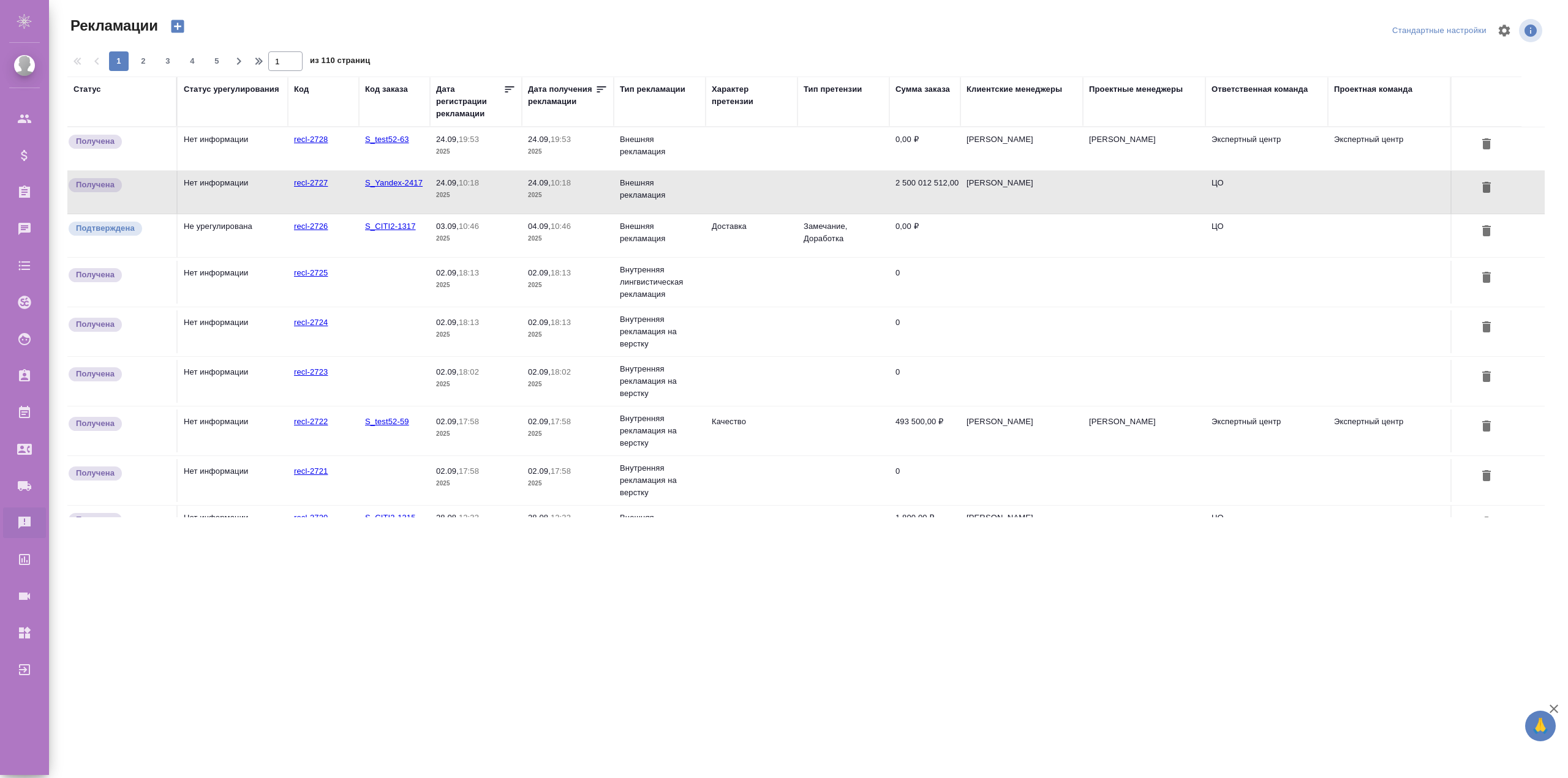
click at [70, 132] on td "Получена" at bounding box center [122, 148] width 110 height 43
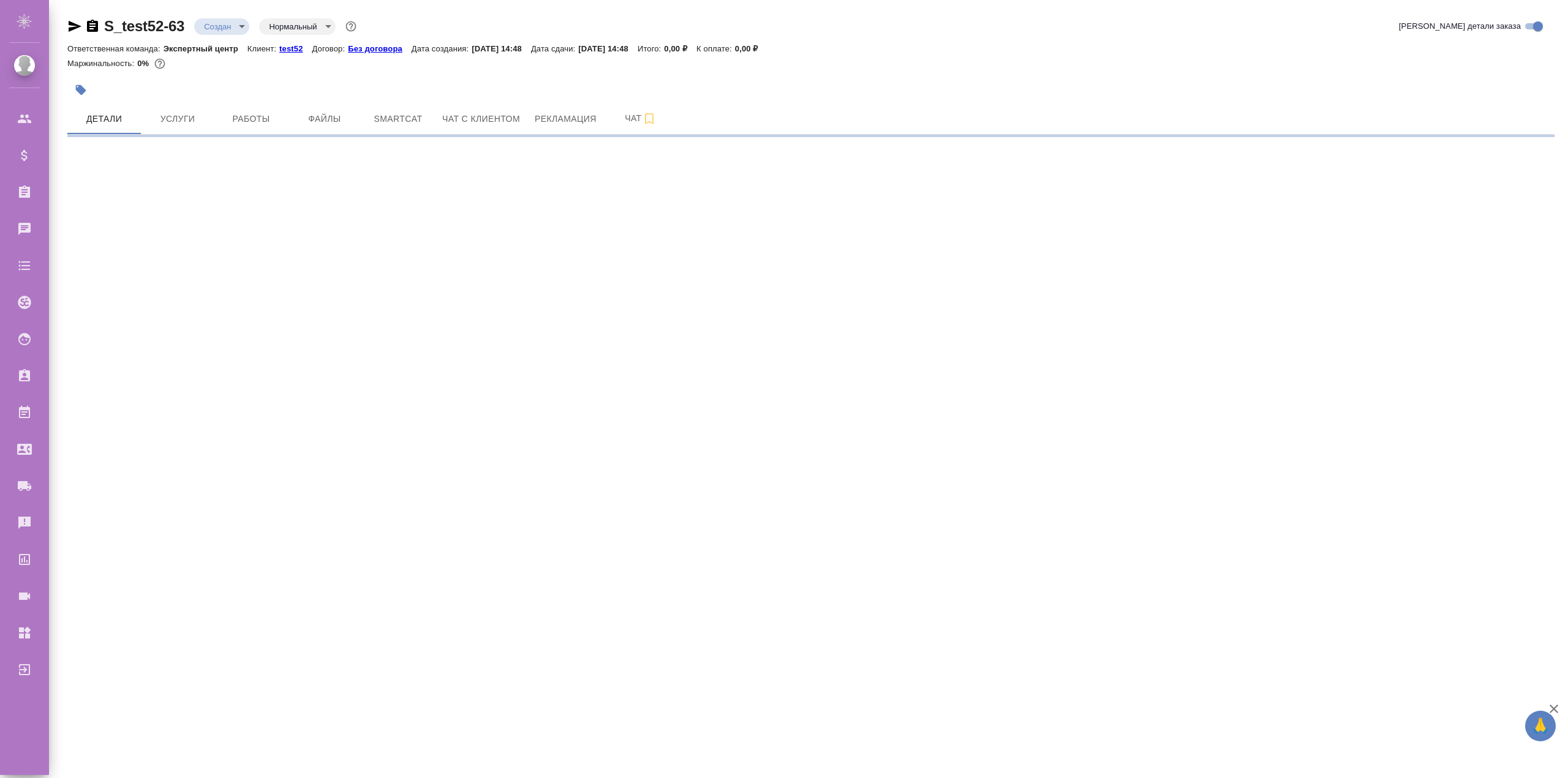
select select "RU"
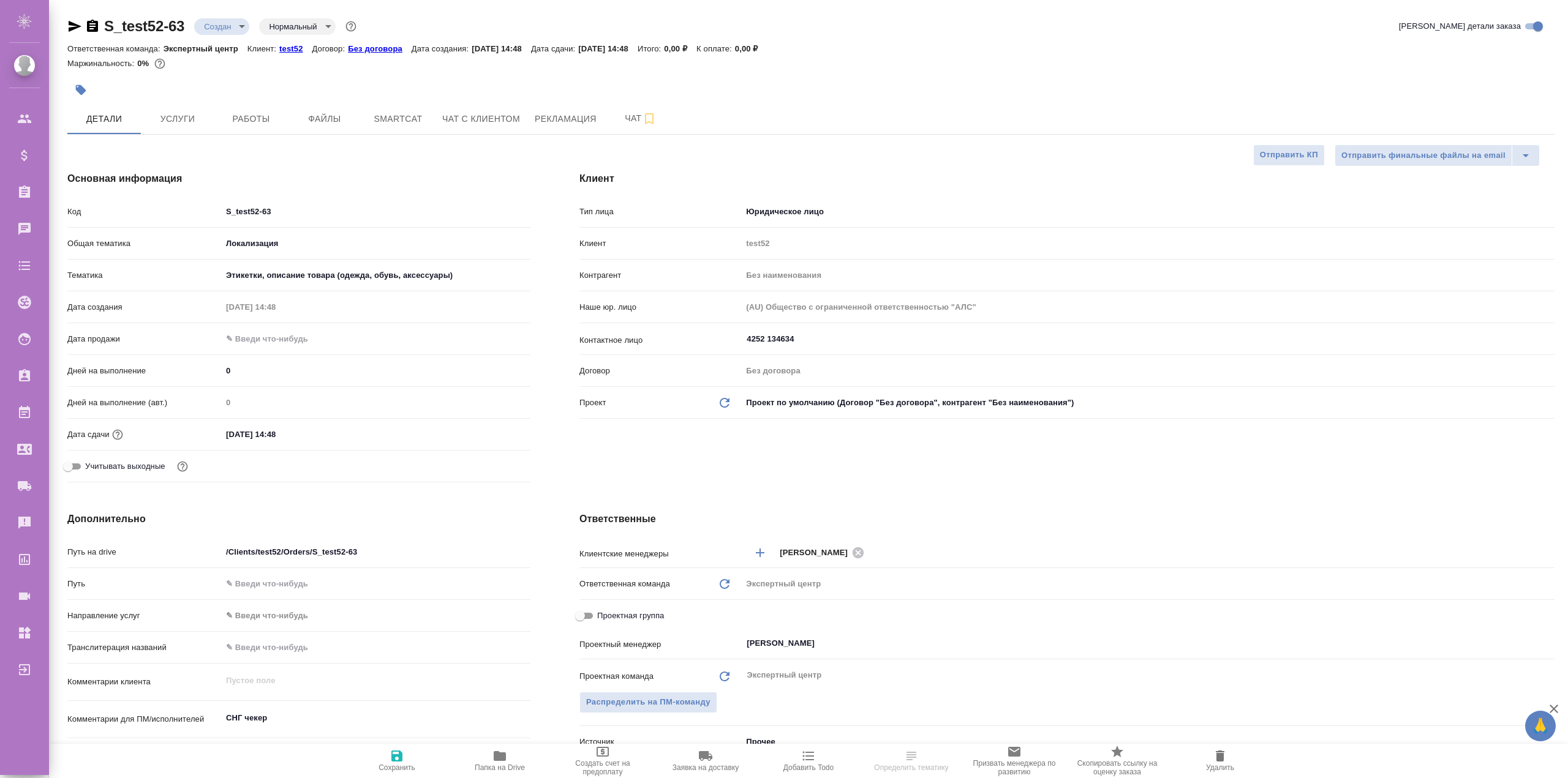
type textarea "x"
click at [249, 117] on span "Работы" at bounding box center [252, 119] width 59 height 15
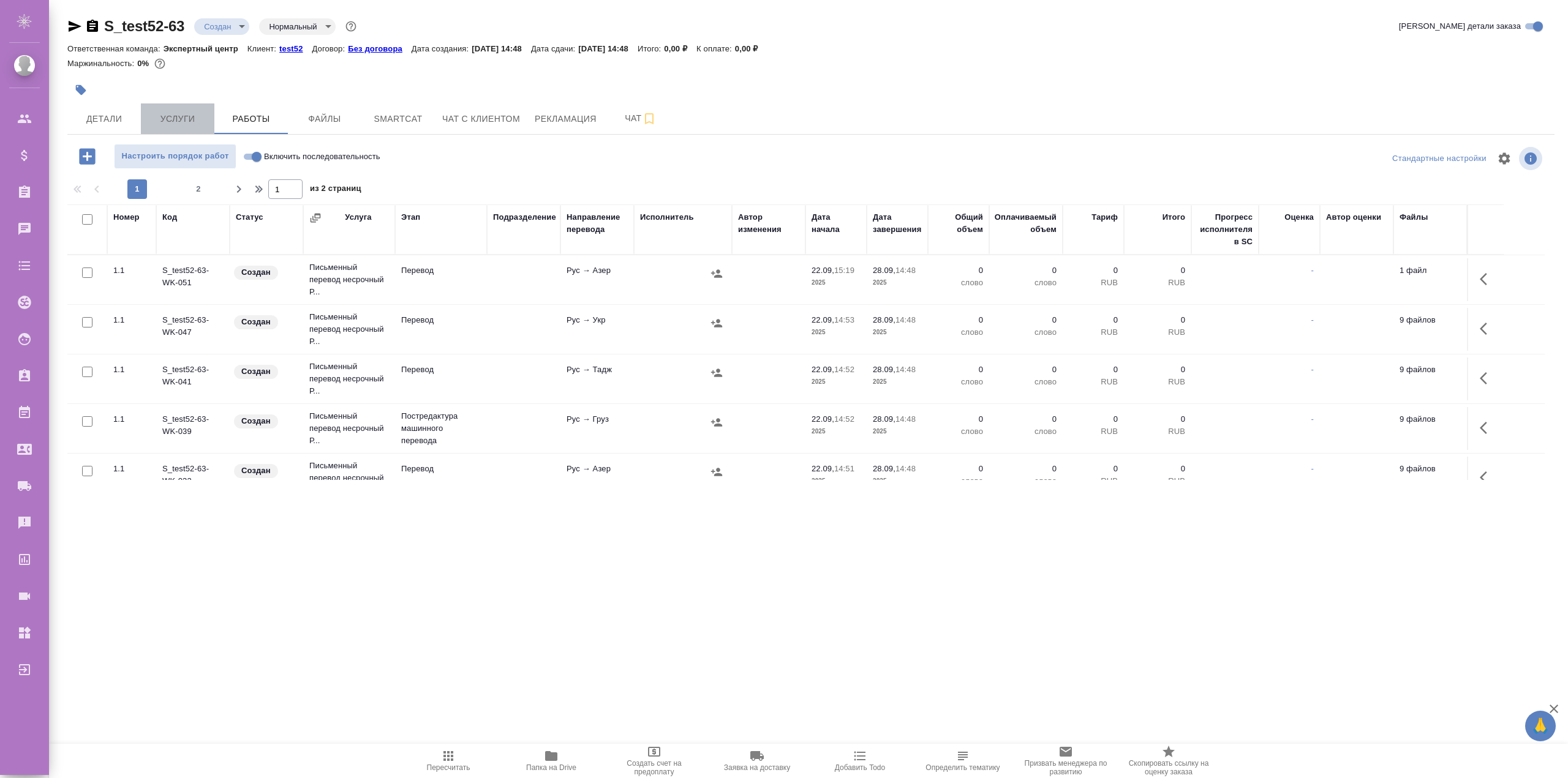
click at [182, 111] on span "Услуги" at bounding box center [178, 119] width 59 height 15
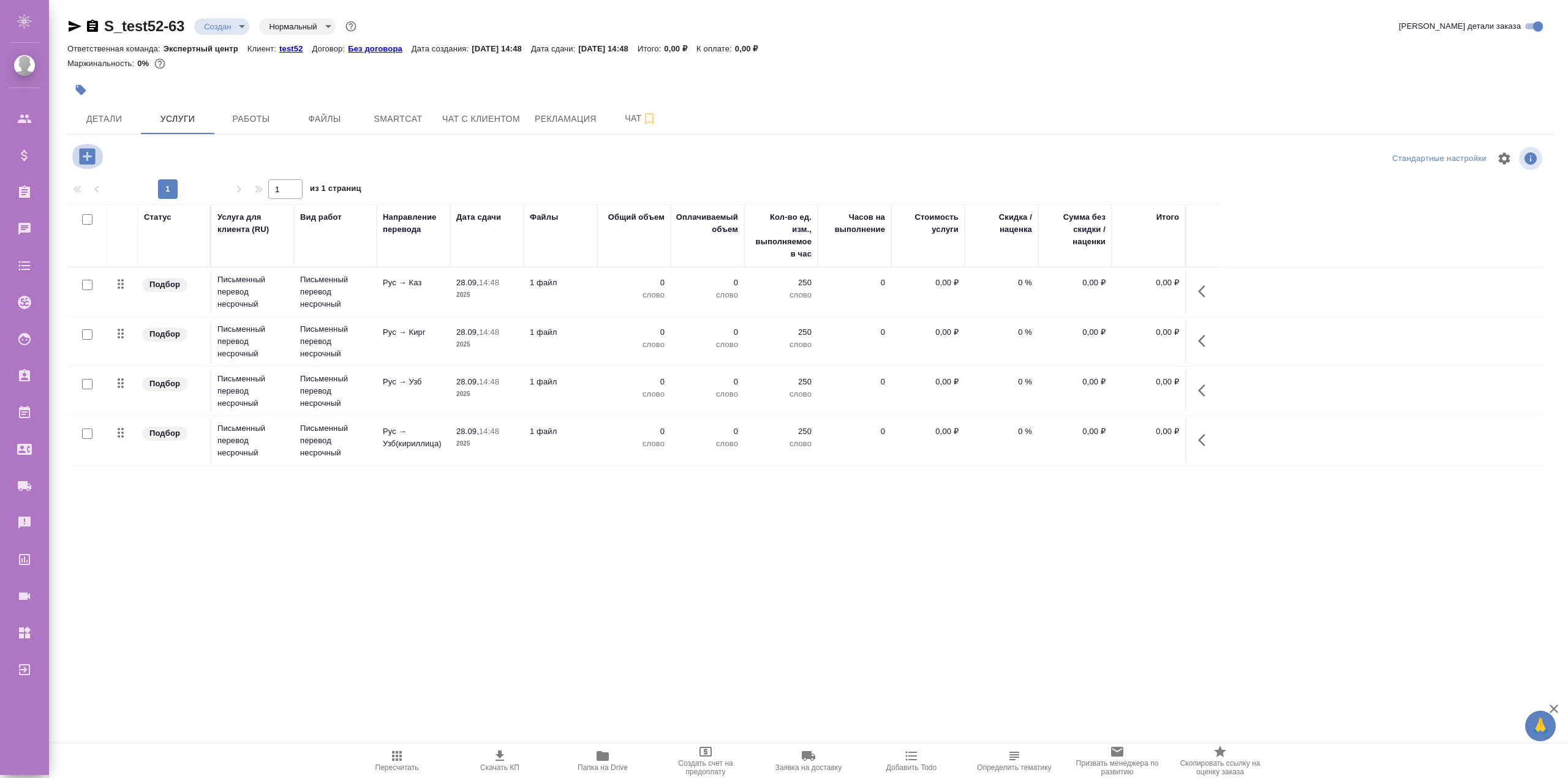
click at [86, 148] on icon "button" at bounding box center [87, 156] width 21 height 21
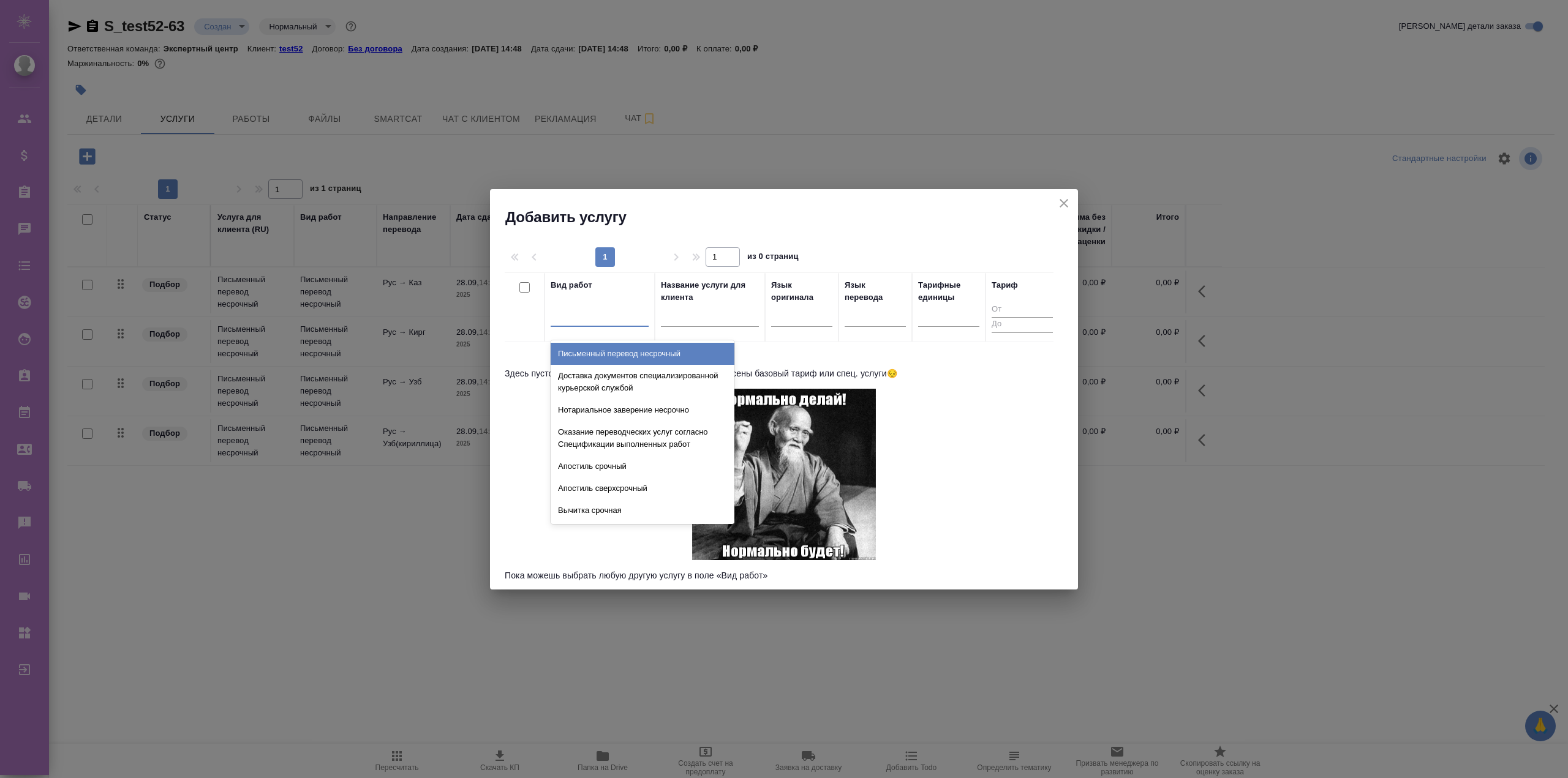
click at [589, 319] on div at bounding box center [599, 314] width 98 height 17
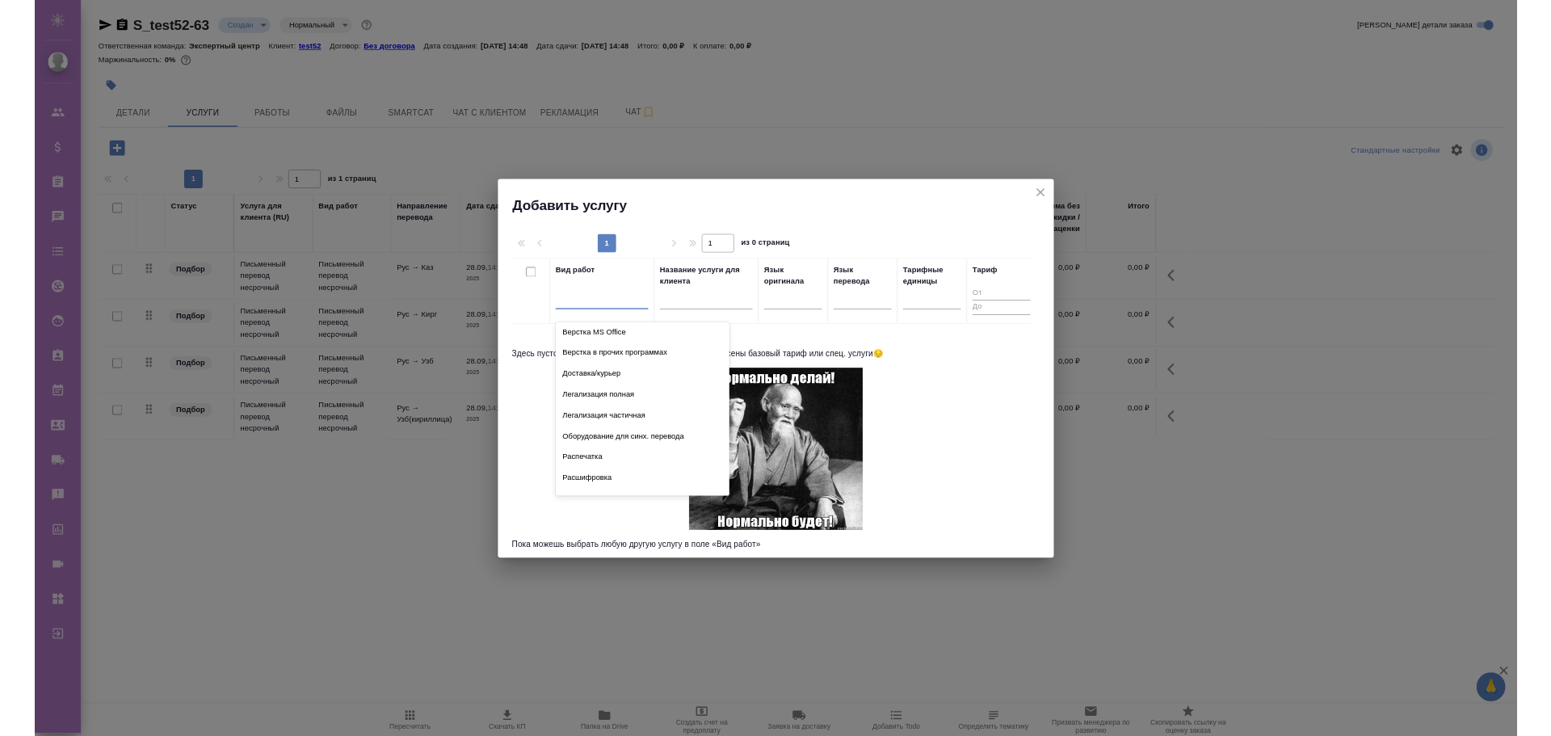
scroll to position [242, 0]
